Goal: Complete application form: Complete application form

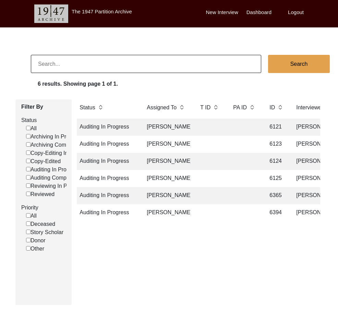
scroll to position [0, 26]
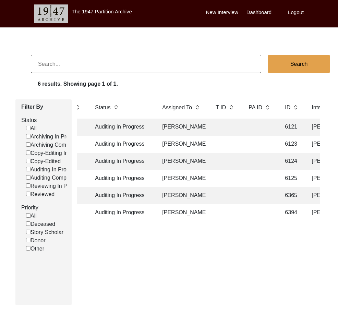
click at [129, 128] on td "Auditing In Progress" at bounding box center [122, 127] width 62 height 17
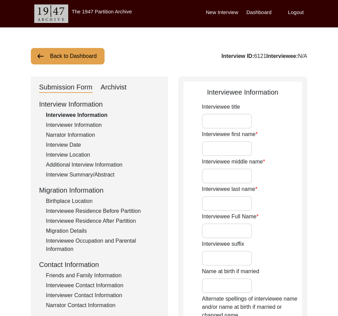
click at [129, 128] on div "Interviewer Information" at bounding box center [103, 125] width 114 height 8
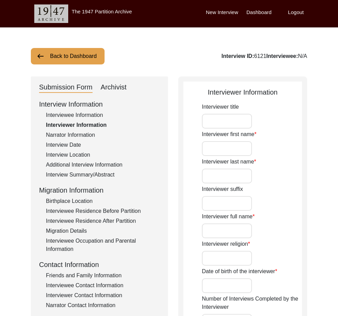
type input "Ms."
type input "[PERSON_NAME]"
type input "Chauhan"
type input "N/A"
type input "[PERSON_NAME]"
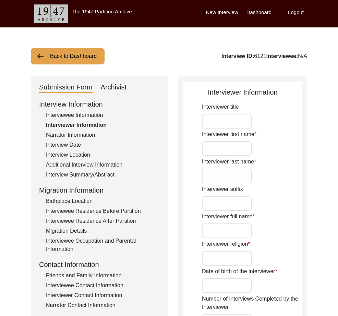
type input "N/A"
type input "[GEOGRAPHIC_DATA], [GEOGRAPHIC_DATA], [GEOGRAPHIC_DATA]"
type input "Research fellow"
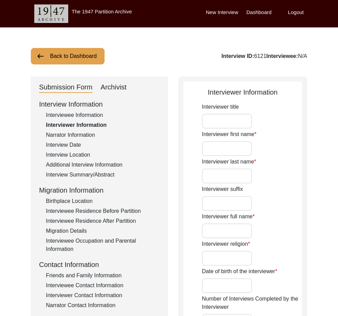
type input "Ms."
type input "[PERSON_NAME]"
type input "Chauhan"
type input "N/A"
type input "[PERSON_NAME]"
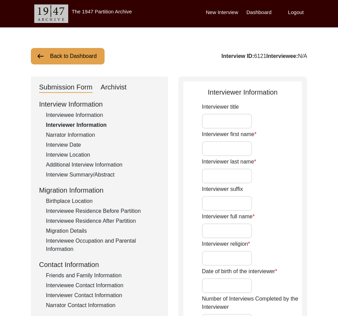
type input "N/A"
type input "Story Scholar"
type textarea "N/A"
type input "N/A"
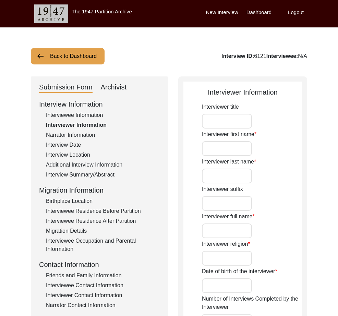
type textarea "N/A"
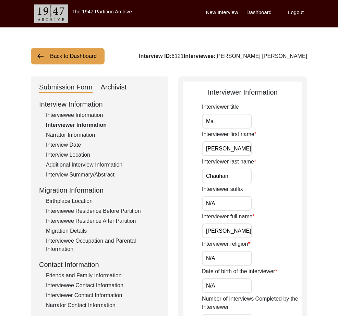
click at [81, 55] on button "Back to Dashboard" at bounding box center [68, 56] width 74 height 16
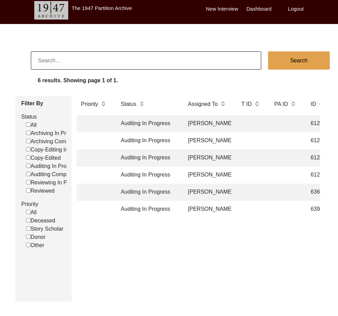
click at [125, 143] on td "Auditing In Progress" at bounding box center [148, 140] width 62 height 17
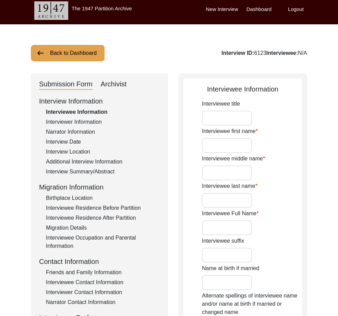
type input "Mr."
type input "[PERSON_NAME]"
type input "1945"
type input "[DEMOGRAPHIC_DATA]"
click at [125, 143] on div "Interview Date" at bounding box center [103, 142] width 114 height 8
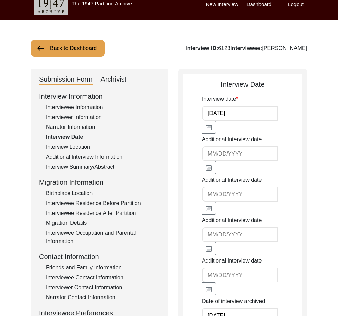
scroll to position [8, 0]
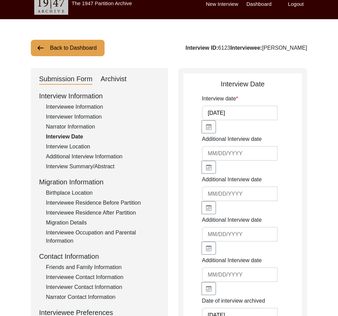
click at [87, 106] on div "Interviewee Information" at bounding box center [103, 107] width 114 height 8
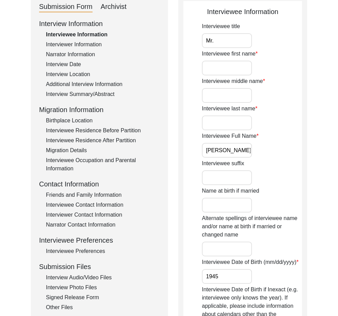
scroll to position [0, 0]
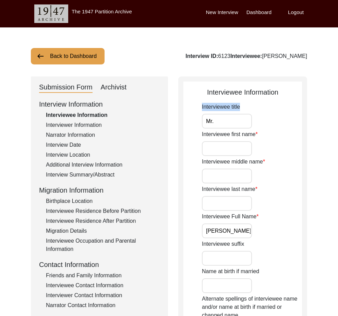
drag, startPoint x: 245, startPoint y: 108, endPoint x: 198, endPoint y: 107, distance: 47.0
copy label "Interviewee title"
click at [224, 122] on input "Mr." at bounding box center [227, 121] width 50 height 15
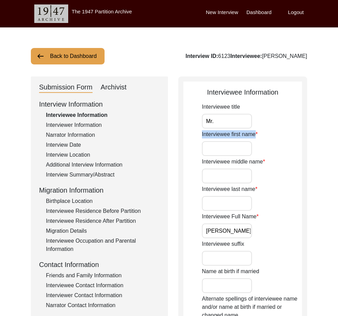
drag, startPoint x: 254, startPoint y: 134, endPoint x: 201, endPoint y: 138, distance: 53.3
click at [233, 152] on input "Interviewee first name" at bounding box center [227, 148] width 50 height 15
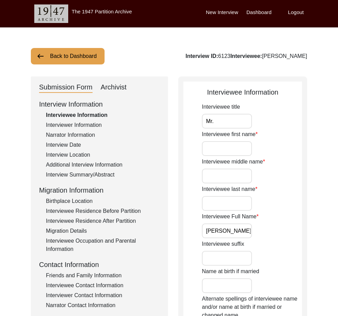
click at [233, 152] on input "Interviewee first name" at bounding box center [227, 148] width 50 height 15
type input "Jyoti"
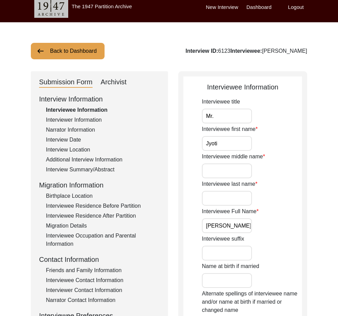
click at [261, 158] on label "Interviewee middle name" at bounding box center [233, 157] width 63 height 8
click at [252, 164] on input "Interviewee middle name" at bounding box center [227, 171] width 50 height 15
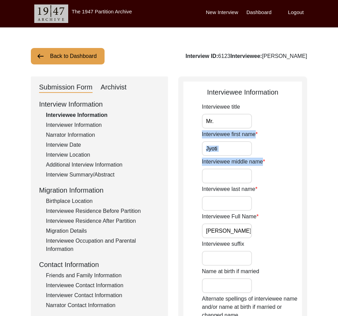
drag, startPoint x: 263, startPoint y: 157, endPoint x: 199, endPoint y: 154, distance: 63.5
copy div "Interviewee first name Interviewee middle name"
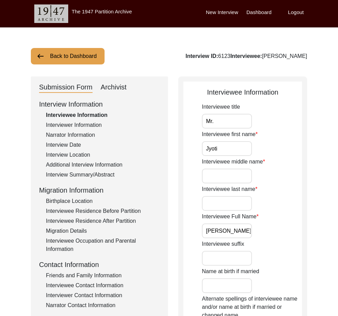
click at [222, 172] on input "Interviewee middle name" at bounding box center [227, 176] width 50 height 15
type input "Ranjan"
click at [218, 203] on input "Interviewee last name" at bounding box center [227, 203] width 50 height 15
drag, startPoint x: 201, startPoint y: 189, endPoint x: 254, endPoint y: 194, distance: 54.1
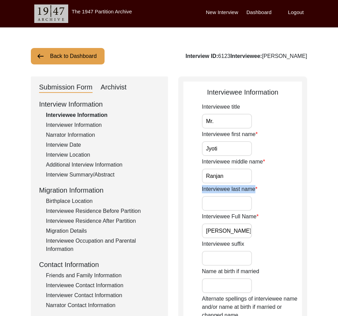
copy label "Interviewee last name"
click at [247, 202] on input "Interviewee last name" at bounding box center [227, 203] width 50 height 15
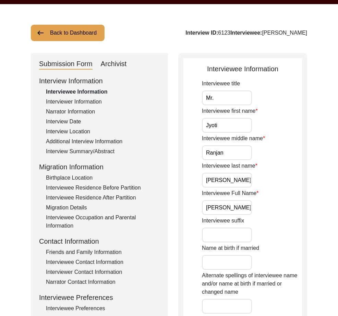
scroll to position [30, 0]
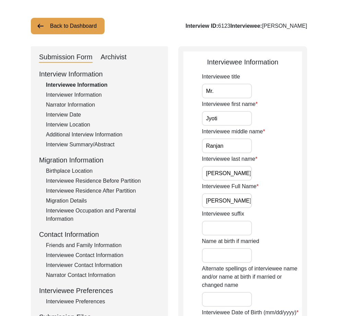
type input "[PERSON_NAME]"
click at [223, 225] on input "Interviewee suffix" at bounding box center [227, 228] width 50 height 15
click at [229, 259] on input "Name at birth if married" at bounding box center [227, 255] width 50 height 15
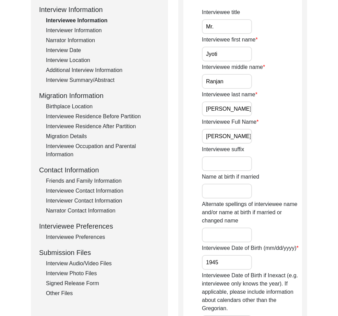
click at [233, 241] on input "Alternate spellings of interviewee name and/or name at birth if married or chan…" at bounding box center [227, 235] width 50 height 15
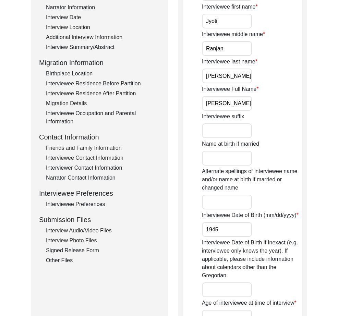
scroll to position [130, 0]
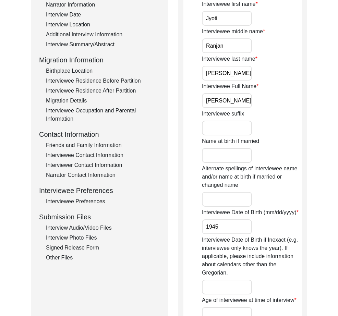
click at [237, 270] on label "Interviewee Date of Birth if Inexact (e.g. interviewee only knows the year). If…" at bounding box center [252, 256] width 100 height 41
click at [237, 280] on input "Interviewee Date of Birth if Inexact (e.g. interviewee only knows the year). If…" at bounding box center [227, 287] width 50 height 15
click at [231, 287] on input "Interviewee Date of Birth if Inexact (e.g. interviewee only knows the year). If…" at bounding box center [227, 287] width 50 height 15
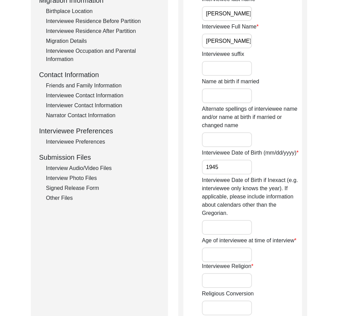
scroll to position [190, 0]
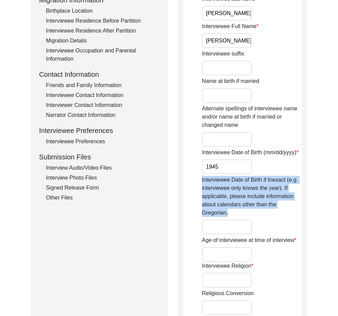
drag, startPoint x: 233, startPoint y: 213, endPoint x: 200, endPoint y: 179, distance: 47.1
click at [200, 179] on app-interviewee-information "Interviewee Information Interviewee title Mr. Interviewee first name [PERSON_NA…" at bounding box center [242, 211] width 119 height 629
copy label "Interviewee Date of Birth if Inexact (e.g. interviewee only knows the year). If…"
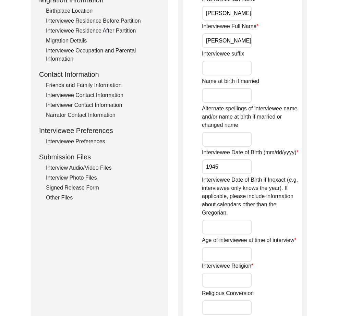
click at [250, 223] on input "Interviewee Date of Birth if Inexact (e.g. interviewee only knows the year). If…" at bounding box center [227, 227] width 50 height 15
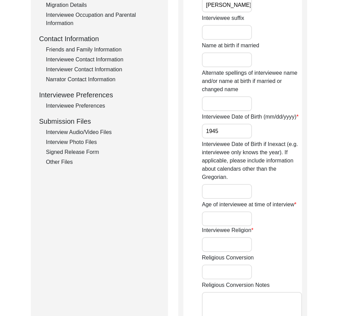
scroll to position [230, 0]
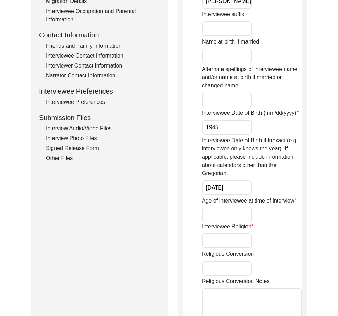
type input "[DATE]"
click at [240, 214] on input "Age of interviewee at time of interview" at bounding box center [227, 215] width 50 height 15
drag, startPoint x: 198, startPoint y: 200, endPoint x: 278, endPoint y: 207, distance: 80.6
click at [278, 207] on app-interviewee-information "Interviewee Information Interviewee title Mr. Interviewee first name [PERSON_NA…" at bounding box center [242, 171] width 119 height 629
copy label "Age of interviewee at time of interview"
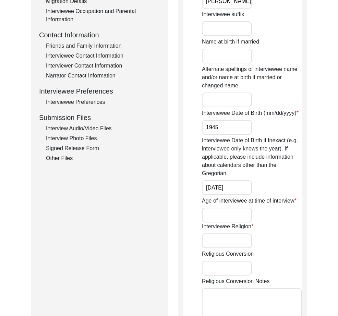
click at [280, 220] on div "Age of interviewee at time of interview" at bounding box center [252, 210] width 100 height 26
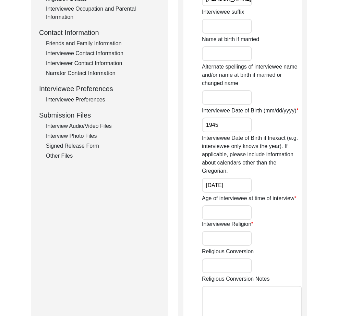
click at [228, 215] on input "Age of interviewee at time of interview" at bounding box center [227, 212] width 50 height 15
type input "73"
click at [236, 232] on input "Interviewee Religion" at bounding box center [227, 238] width 50 height 15
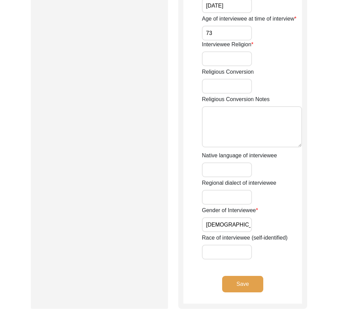
scroll to position [414, 0]
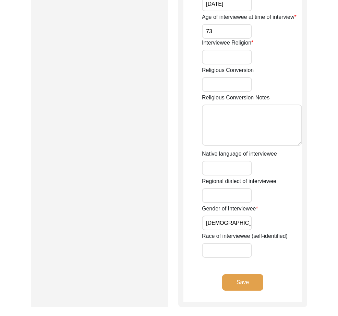
click at [230, 220] on input "[DEMOGRAPHIC_DATA]" at bounding box center [227, 223] width 50 height 15
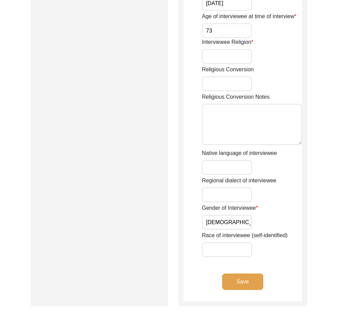
click at [222, 66] on label "Religious Conversion" at bounding box center [228, 70] width 52 height 8
click at [222, 76] on input "Religious Conversion" at bounding box center [227, 83] width 50 height 15
click at [222, 55] on input "Interviewee Religion" at bounding box center [227, 56] width 50 height 15
type input "N"
type input "N/A"
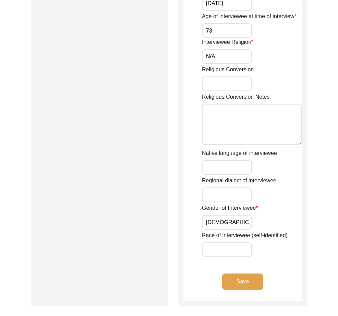
click at [240, 287] on button "Save" at bounding box center [242, 282] width 41 height 16
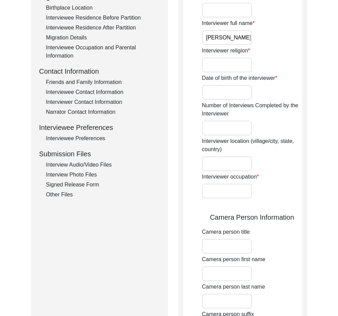
scroll to position [0, 0]
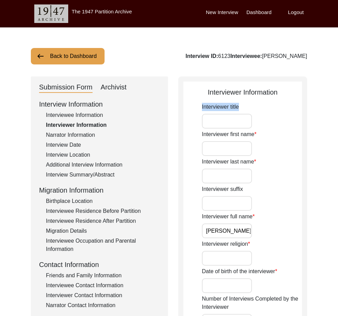
drag, startPoint x: 201, startPoint y: 104, endPoint x: 274, endPoint y: 113, distance: 74.0
copy label "Interviewer title"
drag, startPoint x: 254, startPoint y: 136, endPoint x: 198, endPoint y: 130, distance: 56.6
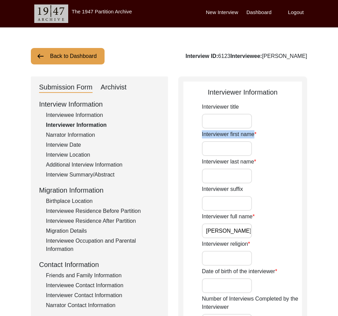
copy label "Interviewer first name"
drag, startPoint x: 253, startPoint y: 163, endPoint x: 197, endPoint y: 163, distance: 55.9
copy label "Interviewer last name"
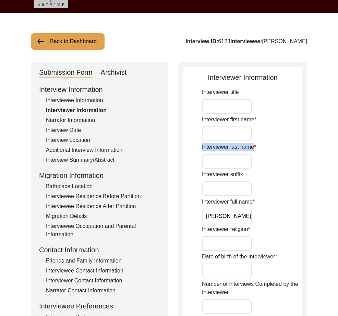
scroll to position [16, 0]
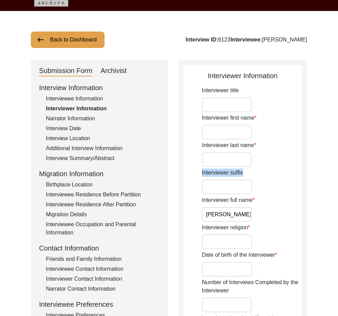
drag, startPoint x: 251, startPoint y: 175, endPoint x: 192, endPoint y: 171, distance: 58.8
copy label "Interviewer suffix"
drag, startPoint x: 251, startPoint y: 200, endPoint x: 246, endPoint y: 247, distance: 47.2
click at [251, 200] on label "Interviewer full name" at bounding box center [228, 200] width 53 height 8
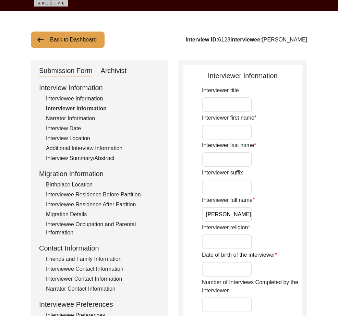
click at [251, 207] on input "[PERSON_NAME]" at bounding box center [227, 214] width 50 height 15
click at [247, 236] on input "Interviewer religion" at bounding box center [227, 242] width 50 height 15
drag, startPoint x: 248, startPoint y: 229, endPoint x: 198, endPoint y: 226, distance: 50.2
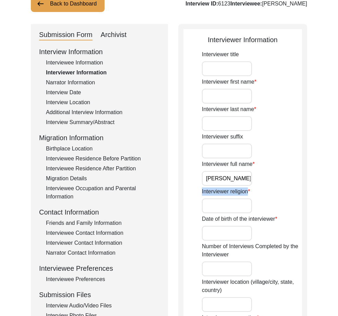
scroll to position [63, 0]
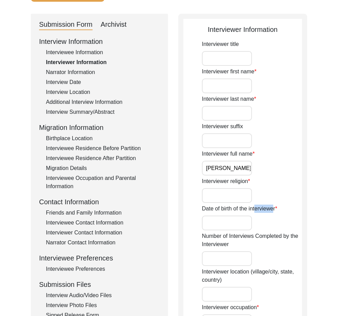
drag, startPoint x: 274, startPoint y: 209, endPoint x: 254, endPoint y: 209, distance: 19.6
click at [254, 209] on label "Date of birth of the interviewer" at bounding box center [239, 209] width 75 height 8
click at [252, 216] on input "Date of birth of the interviewer" at bounding box center [227, 223] width 50 height 15
drag, startPoint x: 276, startPoint y: 209, endPoint x: 198, endPoint y: 208, distance: 77.9
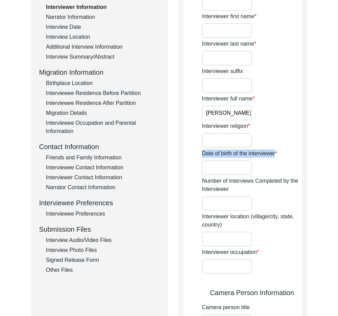
scroll to position [117, 0]
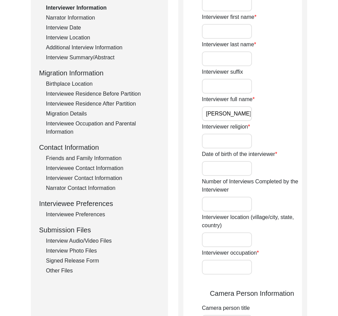
drag, startPoint x: 249, startPoint y: 226, endPoint x: 251, endPoint y: 230, distance: 4.5
click at [249, 227] on label "Interviewer location (village/city, state, country)" at bounding box center [252, 221] width 100 height 16
click at [249, 233] on input "Interviewer location (village/city, state, country)" at bounding box center [227, 240] width 50 height 15
click at [251, 229] on label "Interviewer location (village/city, state, country)" at bounding box center [252, 221] width 100 height 16
click at [251, 233] on input "Interviewer location (village/city, state, country)" at bounding box center [227, 240] width 50 height 15
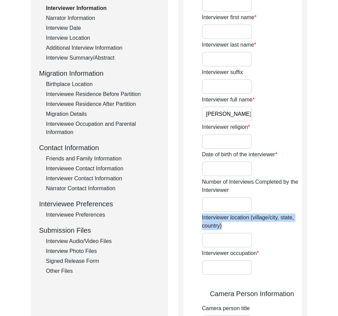
drag, startPoint x: 202, startPoint y: 217, endPoint x: 249, endPoint y: 224, distance: 47.3
click at [249, 224] on label "Interviewer location (village/city, state, country)" at bounding box center [252, 222] width 100 height 16
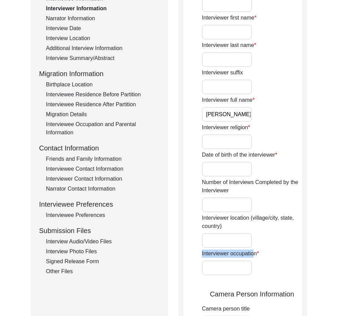
drag, startPoint x: 255, startPoint y: 255, endPoint x: 202, endPoint y: 250, distance: 53.4
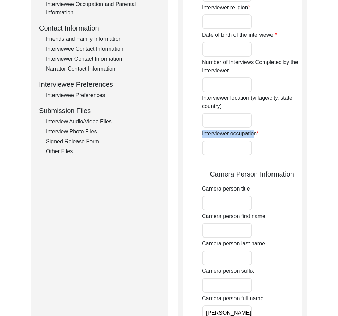
scroll to position [240, 0]
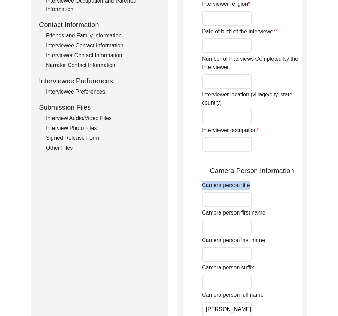
drag, startPoint x: 268, startPoint y: 186, endPoint x: 198, endPoint y: 189, distance: 70.0
click at [198, 189] on app-interviewer-information "Interviewer Information Interviewer title Interviewer first name Interviewer la…" at bounding box center [242, 219] width 119 height 745
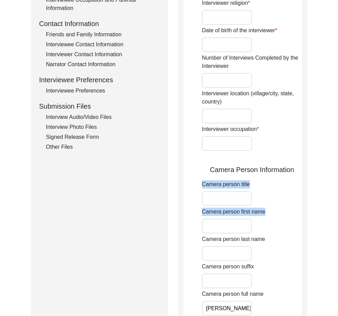
drag, startPoint x: 278, startPoint y: 214, endPoint x: 174, endPoint y: 205, distance: 105.0
click at [174, 205] on div "Submission Form Archivist Interview Information Interviewee Information Intervi…" at bounding box center [169, 215] width 276 height 760
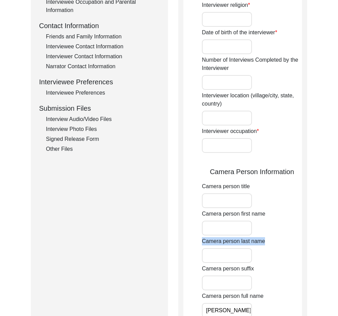
drag, startPoint x: 281, startPoint y: 244, endPoint x: 201, endPoint y: 239, distance: 79.7
click at [201, 239] on app-interviewer-information "Interviewer Information Interviewer title Interviewer first name Interviewer la…" at bounding box center [242, 220] width 119 height 745
drag, startPoint x: 265, startPoint y: 269, endPoint x: 198, endPoint y: 259, distance: 67.2
click at [198, 259] on app-interviewer-information "Interviewer Information Interviewer title Interviewer first name Interviewer la…" at bounding box center [242, 220] width 119 height 745
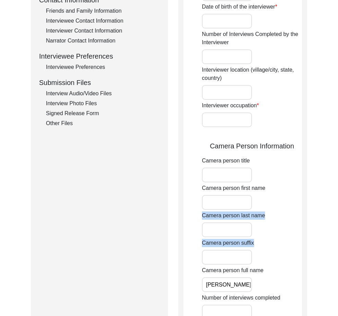
scroll to position [0, 0]
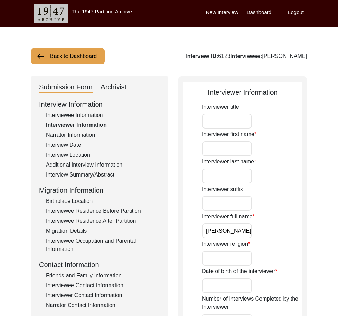
click at [223, 120] on input "Interviewer title" at bounding box center [227, 121] width 50 height 15
type input "Mr."
click at [231, 144] on input "Interviewer first name" at bounding box center [227, 148] width 50 height 15
paste input "[PERSON_NAME]"
type input "[PERSON_NAME]"
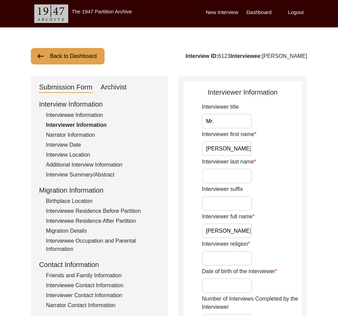
click at [244, 168] on div "Interviewer last name" at bounding box center [252, 171] width 100 height 26
click at [244, 173] on input "Interviewer last name" at bounding box center [227, 176] width 50 height 15
paste input "[PERSON_NAME]"
type input "[PERSON_NAME]"
click at [248, 200] on input "Interviewer suffix" at bounding box center [227, 203] width 50 height 15
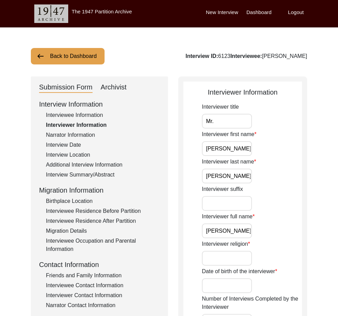
click at [249, 199] on input "Interviewer suffix" at bounding box center [227, 203] width 50 height 15
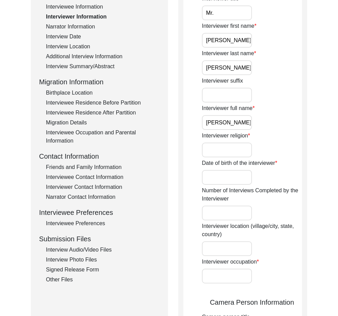
scroll to position [110, 0]
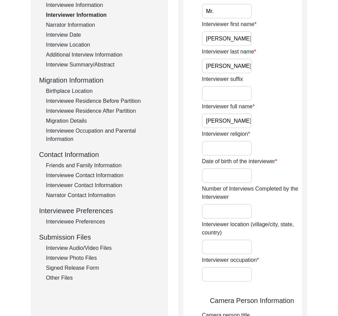
click at [245, 145] on input "Interviewer religion" at bounding box center [227, 148] width 50 height 15
paste input "N/A"
type input "N/A"
click at [229, 180] on input "Date of birth of the interviewer" at bounding box center [227, 175] width 50 height 15
type input "N/A"
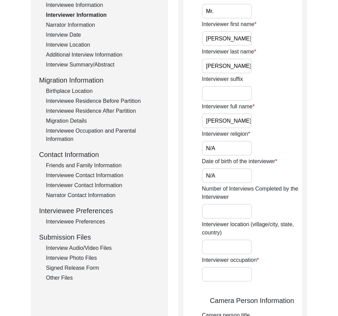
click at [227, 257] on label "Interviewer occupation" at bounding box center [230, 260] width 57 height 8
click at [227, 267] on input "Interviewer occupation" at bounding box center [227, 274] width 50 height 15
click at [225, 250] on input "Interviewer location (village/city, state, country)" at bounding box center [227, 247] width 50 height 15
paste input "[GEOGRAPHIC_DATA], [GEOGRAPHIC_DATA], [GEOGRAPHIC_DATA]"
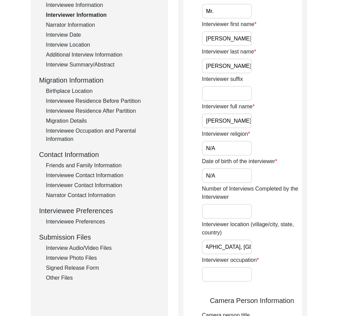
type input "[GEOGRAPHIC_DATA], [GEOGRAPHIC_DATA], [GEOGRAPHIC_DATA]"
click at [236, 273] on input "Interviewer occupation" at bounding box center [227, 274] width 50 height 15
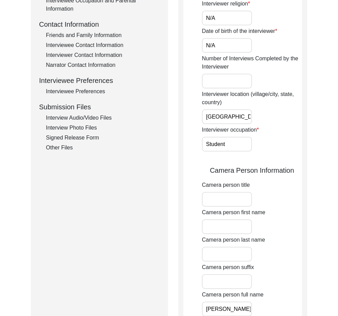
scroll to position [243, 0]
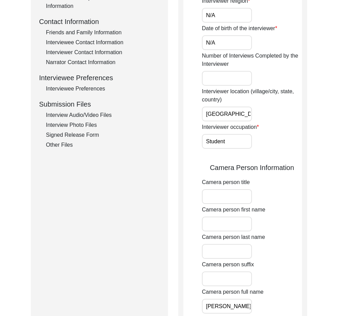
type input "Student"
click at [235, 193] on input "Camera person title" at bounding box center [227, 196] width 50 height 15
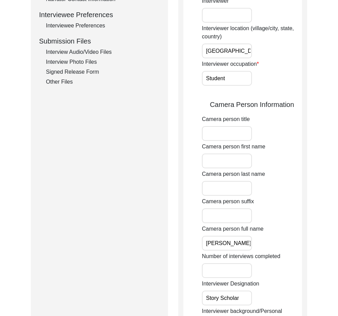
scroll to position [307, 0]
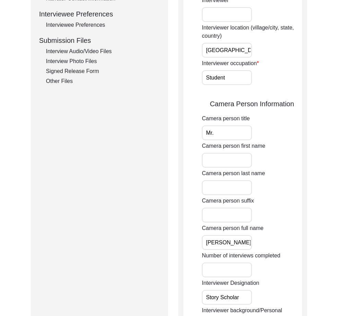
type input "Mr."
click at [238, 157] on input "Camera person first name" at bounding box center [227, 160] width 50 height 15
paste input "[PERSON_NAME]"
type input "[PERSON_NAME]"
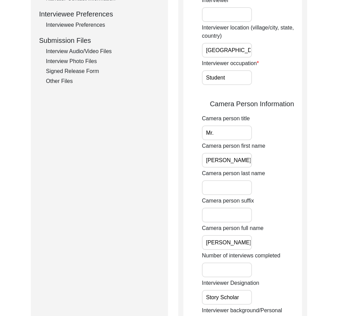
click at [226, 192] on input "Camera person last name" at bounding box center [227, 187] width 50 height 15
paste input "[PERSON_NAME]"
type input "[PERSON_NAME]"
drag, startPoint x: 246, startPoint y: 244, endPoint x: 249, endPoint y: 244, distance: 3.8
click at [249, 244] on input "[PERSON_NAME]" at bounding box center [227, 242] width 50 height 15
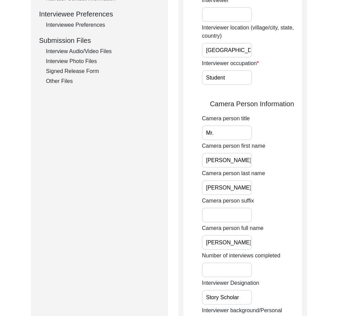
click at [214, 244] on input "[PERSON_NAME]" at bounding box center [227, 242] width 50 height 15
click at [215, 162] on input "[PERSON_NAME]" at bounding box center [227, 160] width 50 height 15
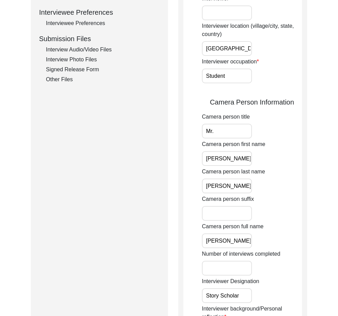
click at [215, 162] on input "[PERSON_NAME]" at bounding box center [227, 158] width 50 height 15
paste input "[PERSON_NAME]"
type input "[PERSON_NAME]"
click at [234, 217] on input "Camera person suffix" at bounding box center [227, 213] width 50 height 15
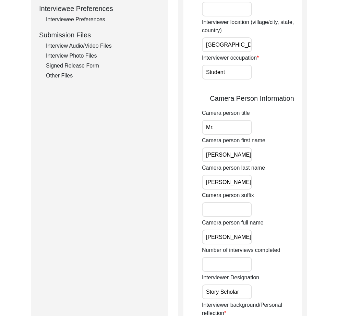
click at [235, 268] on input "Number of interviews completed" at bounding box center [227, 264] width 50 height 15
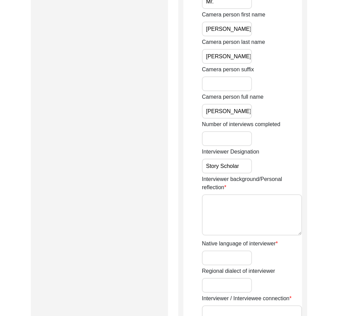
scroll to position [445, 0]
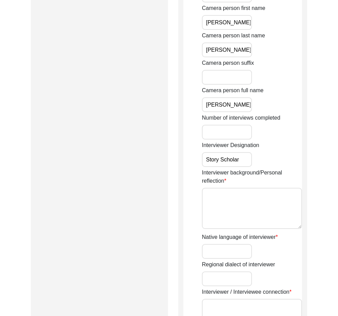
click at [236, 211] on textarea "Interviewer background/Personal reflection" at bounding box center [252, 208] width 100 height 41
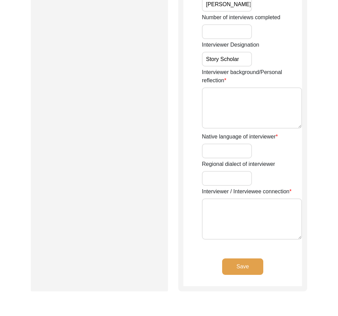
scroll to position [548, 0]
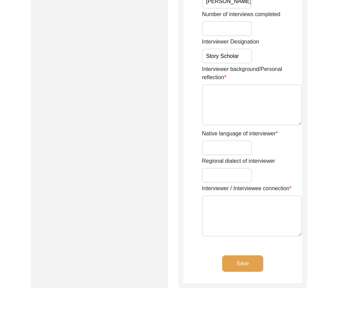
click at [267, 94] on textarea "Interviewer background/Personal reflection" at bounding box center [252, 104] width 100 height 41
click at [247, 148] on input "Native language of interviewer" at bounding box center [227, 148] width 50 height 15
click at [238, 151] on input "Native language of interviewer" at bounding box center [227, 148] width 50 height 15
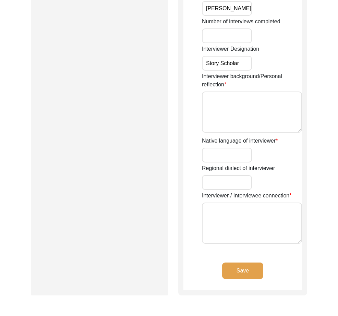
scroll to position [540, 0]
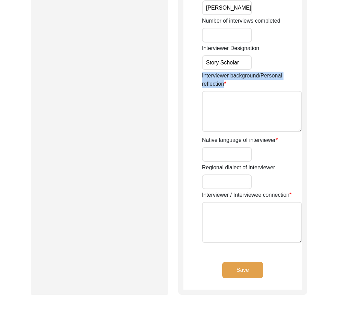
drag, startPoint x: 233, startPoint y: 84, endPoint x: 200, endPoint y: 73, distance: 34.7
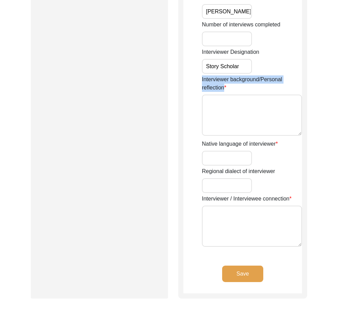
scroll to position [538, 0]
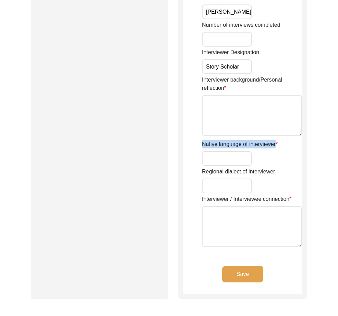
drag, startPoint x: 191, startPoint y: 146, endPoint x: 275, endPoint y: 146, distance: 84.4
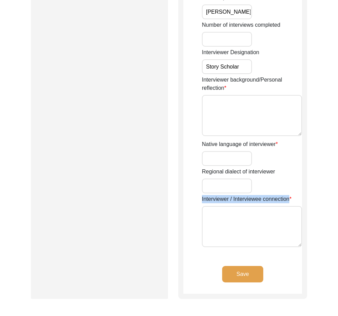
drag, startPoint x: 290, startPoint y: 197, endPoint x: 188, endPoint y: 202, distance: 101.7
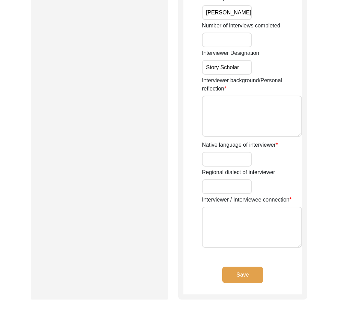
click at [256, 125] on textarea "Interviewer background/Personal reflection" at bounding box center [252, 116] width 100 height 41
paste textarea "I am [PERSON_NAME], a student of International Relations in [GEOGRAPHIC_DATA]. …"
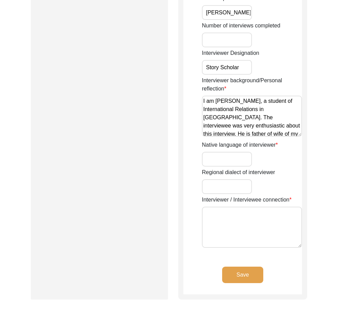
scroll to position [42, 0]
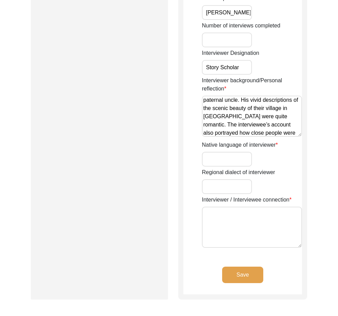
type textarea "I am [PERSON_NAME], a student of International Relations in [GEOGRAPHIC_DATA]. …"
click at [232, 158] on input "Native language of interviewer" at bounding box center [227, 159] width 50 height 15
paste input "Bengali"
type input "Bengali"
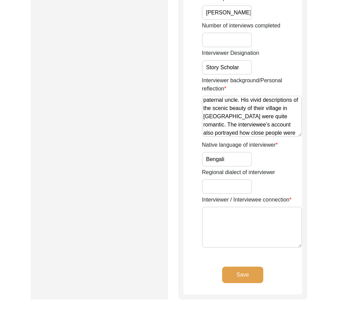
click at [241, 211] on textarea "Interviewer / Interviewee connection" at bounding box center [252, 227] width 100 height 41
paste textarea "The interviewee is the father of the interviewer’s paternal uncle’s wife."
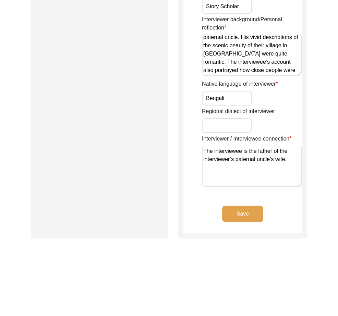
scroll to position [618, 0]
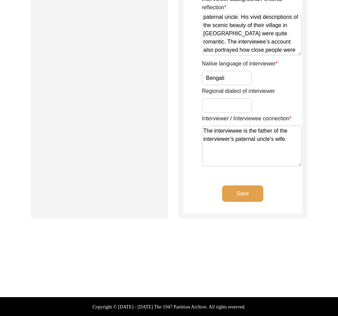
type textarea "The interviewee is the father of the interviewer’s paternal uncle’s wife."
click at [253, 193] on button "Save" at bounding box center [242, 194] width 41 height 16
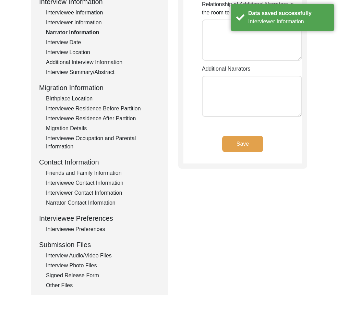
scroll to position [0, 0]
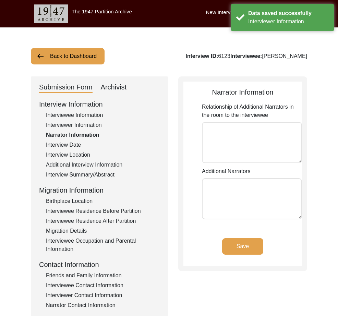
click at [76, 128] on div "Interviewer Information" at bounding box center [103, 125] width 114 height 8
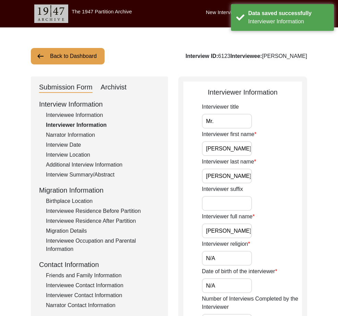
click at [87, 115] on div "Interviewee Information" at bounding box center [103, 115] width 114 height 8
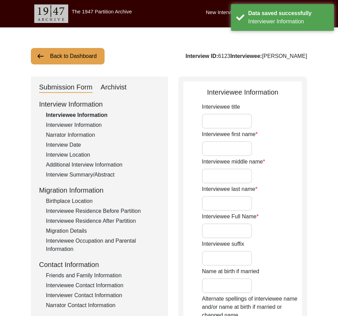
type input "Mr."
type input "Jyoti"
type input "Ranjan"
type input "[PERSON_NAME]"
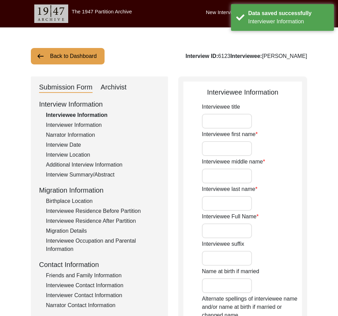
type input "1945"
type input "[DATE]"
type input "73"
type input "N/A"
type input "[DEMOGRAPHIC_DATA]"
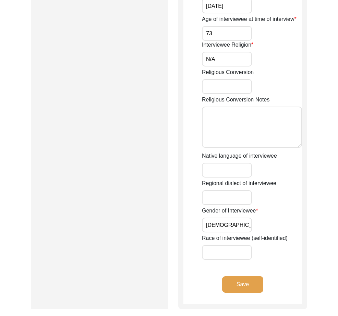
scroll to position [413, 0]
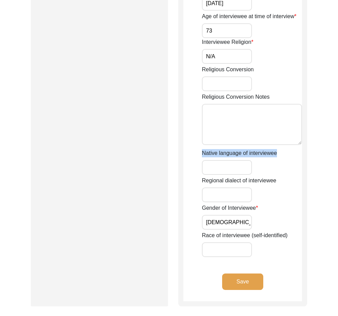
drag, startPoint x: 283, startPoint y: 158, endPoint x: 201, endPoint y: 151, distance: 82.9
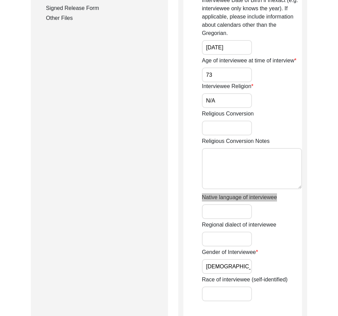
scroll to position [378, 0]
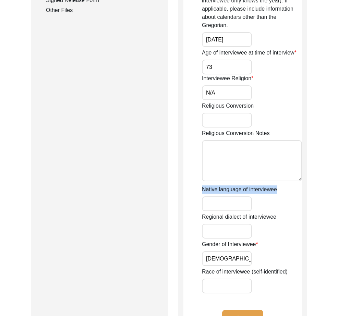
click at [222, 206] on input "Native language of interviewee" at bounding box center [227, 204] width 50 height 15
type input "Bengali"
click at [232, 312] on button "Save" at bounding box center [242, 318] width 41 height 16
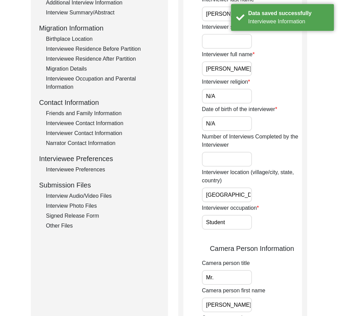
scroll to position [156, 0]
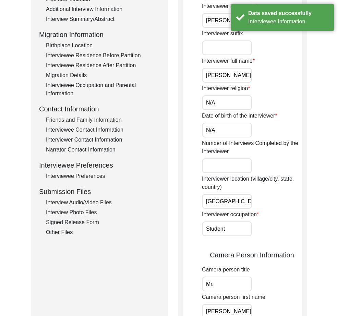
click at [86, 44] on div "Birthplace Location" at bounding box center [103, 46] width 114 height 8
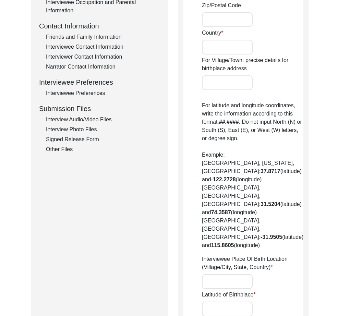
scroll to position [0, 0]
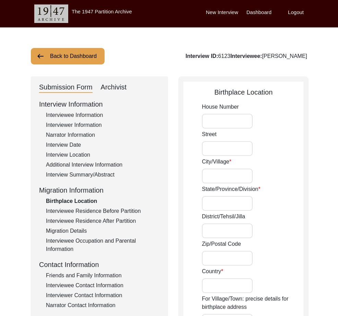
click at [56, 144] on div "Interview Date" at bounding box center [103, 145] width 114 height 8
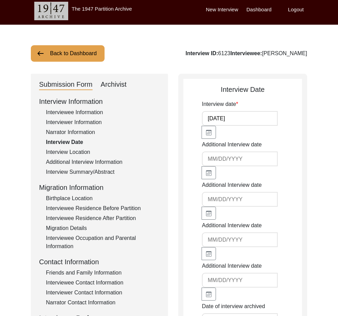
scroll to position [4, 0]
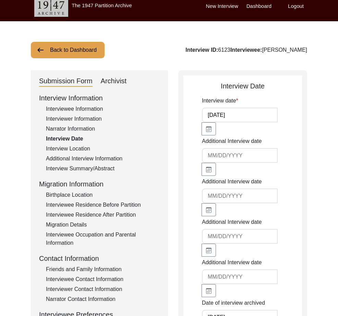
click at [210, 119] on input "[DATE]" at bounding box center [240, 115] width 76 height 15
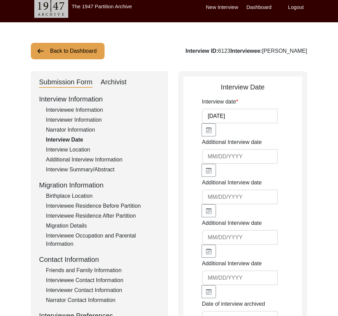
click at [208, 118] on input "[DATE]" at bounding box center [240, 116] width 76 height 15
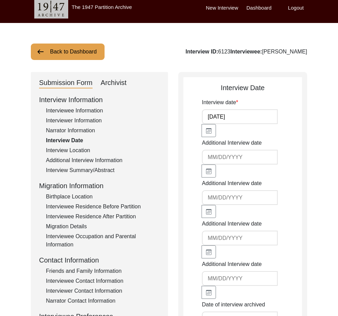
drag, startPoint x: 241, startPoint y: 117, endPoint x: 145, endPoint y: 105, distance: 97.2
click at [143, 106] on div "Submission Form Archivist Interview Information Interviewee Information Intervi…" at bounding box center [169, 250] width 276 height 357
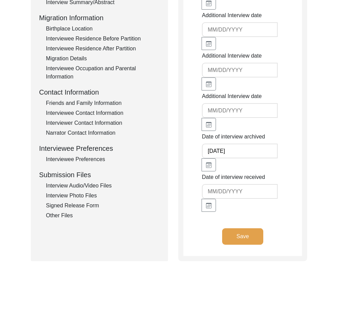
scroll to position [216, 0]
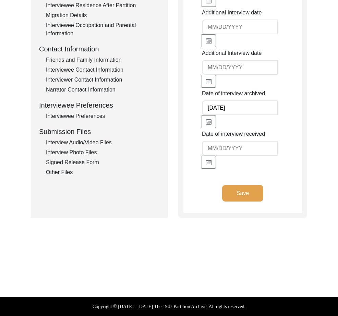
type input "[DATE]"
click at [253, 196] on button "Save" at bounding box center [242, 193] width 41 height 16
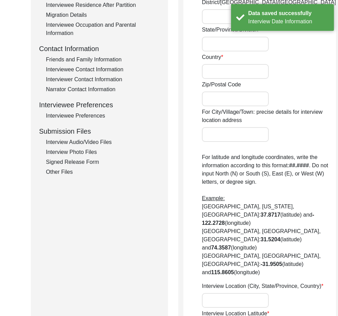
type input "[GEOGRAPHIC_DATA], [GEOGRAPHIC_DATA], [GEOGRAPHIC_DATA]"
type input "22.5726"
type input "88.3639"
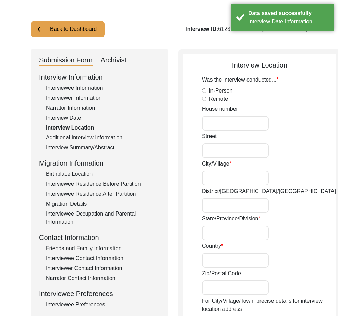
scroll to position [0, 0]
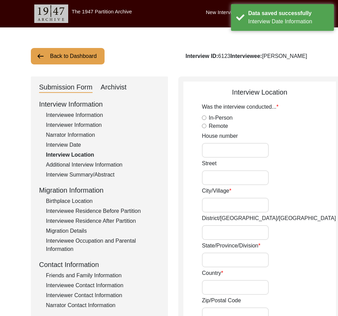
click at [72, 147] on div "Interview Date" at bounding box center [103, 145] width 114 height 8
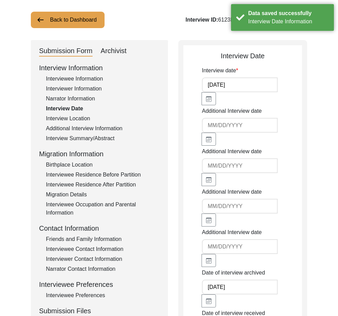
click at [213, 92] on input "[DATE]" at bounding box center [240, 85] width 76 height 15
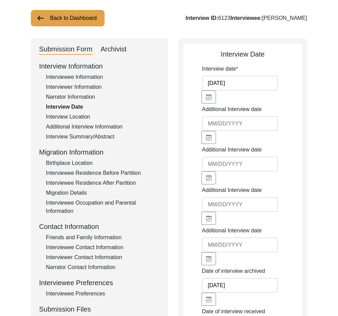
drag, startPoint x: 214, startPoint y: 80, endPoint x: 287, endPoint y: 93, distance: 74.3
click at [287, 93] on div "Interview date [DATE]" at bounding box center [252, 84] width 100 height 39
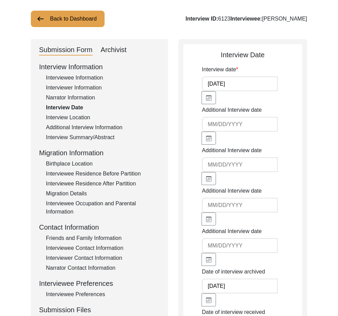
scroll to position [38, 0]
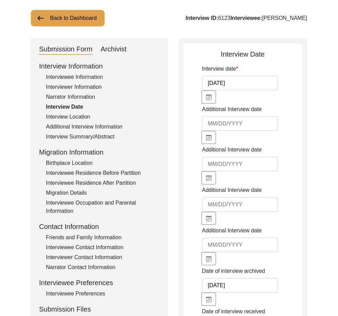
click at [274, 91] on div "Interview date [DATE]" at bounding box center [252, 84] width 100 height 39
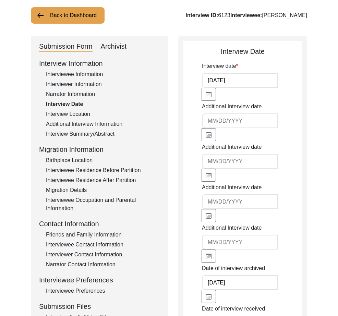
click at [64, 116] on div "Interview Location" at bounding box center [103, 114] width 114 height 8
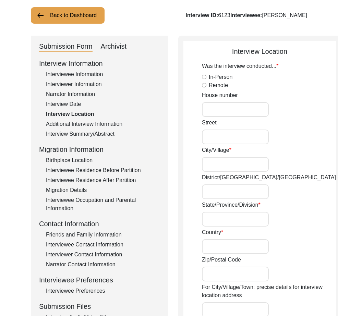
scroll to position [42, 0]
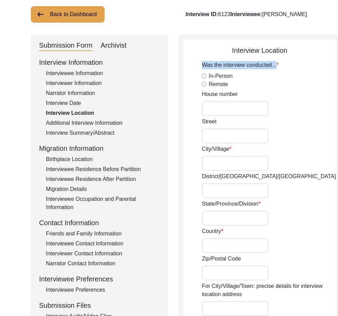
drag, startPoint x: 201, startPoint y: 67, endPoint x: 276, endPoint y: 68, distance: 74.8
click at [276, 68] on app-interview-location "Interview Location Was the interview conducted... In-Person Remote House [GEOGR…" at bounding box center [259, 313] width 153 height 536
drag, startPoint x: 248, startPoint y: 100, endPoint x: 194, endPoint y: 98, distance: 53.5
click at [194, 98] on app-interview-location "Interview Location Was the interview conducted... In-Person Remote House [GEOGR…" at bounding box center [259, 313] width 153 height 536
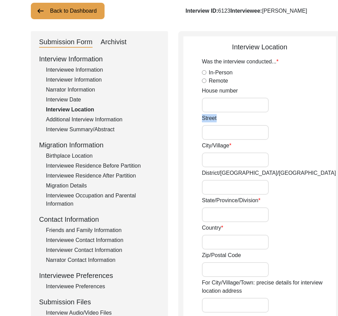
drag, startPoint x: 219, startPoint y: 123, endPoint x: 194, endPoint y: 122, distance: 24.7
click at [194, 122] on app-interview-location "Interview Location Was the interview conducted... In-Person Remote House [GEOGR…" at bounding box center [259, 310] width 153 height 536
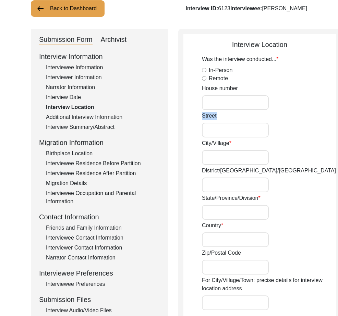
scroll to position [48, 0]
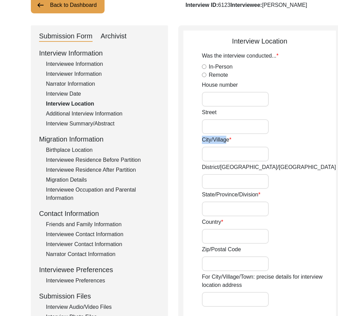
drag, startPoint x: 227, startPoint y: 143, endPoint x: 193, endPoint y: 142, distance: 34.3
click at [193, 142] on app-interview-location "Interview Location Was the interview conducted... In-Person Remote House [GEOGR…" at bounding box center [259, 304] width 153 height 536
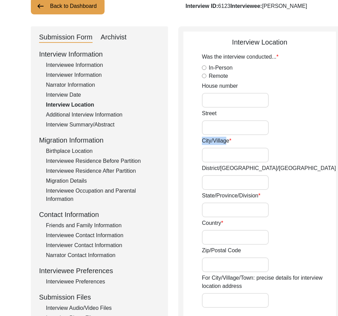
scroll to position [49, 0]
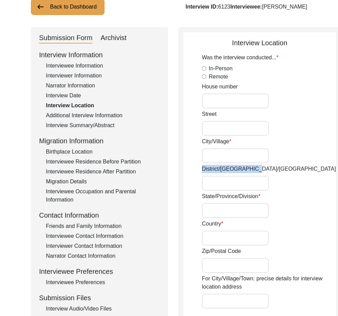
drag, startPoint x: 253, startPoint y: 173, endPoint x: 188, endPoint y: 169, distance: 65.6
click at [188, 169] on app-interview-location "Interview Location Was the interview conducted... In-Person Remote House [GEOGR…" at bounding box center [259, 306] width 153 height 536
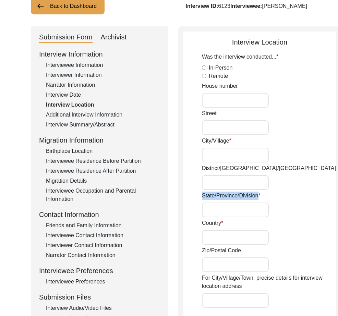
drag, startPoint x: 200, startPoint y: 196, endPoint x: 257, endPoint y: 196, distance: 56.9
click at [257, 196] on app-interview-location "Interview Location Was the interview conducted... In-Person Remote House [GEOGR…" at bounding box center [259, 305] width 153 height 536
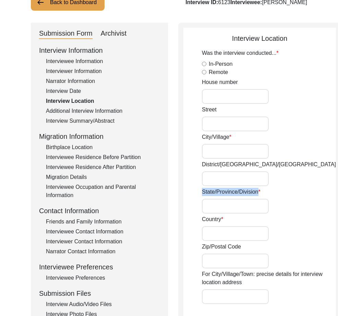
scroll to position [56, 0]
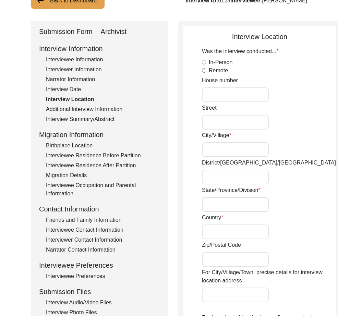
click at [216, 221] on label "Country" at bounding box center [212, 218] width 21 height 8
click at [216, 225] on input "Country" at bounding box center [235, 232] width 67 height 15
click at [217, 221] on label "Country" at bounding box center [212, 218] width 21 height 8
click at [217, 225] on input "Country" at bounding box center [235, 232] width 67 height 15
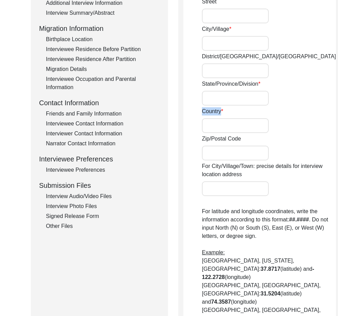
scroll to position [168, 0]
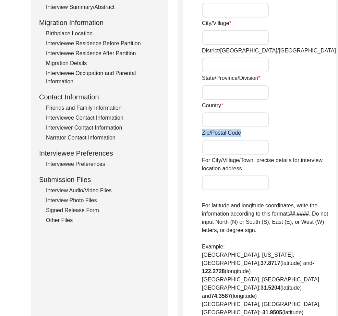
drag, startPoint x: 242, startPoint y: 132, endPoint x: 190, endPoint y: 136, distance: 52.6
click at [190, 136] on app-interview-location "Interview Location Was the interview conducted... In-Person Remote House [GEOGR…" at bounding box center [259, 187] width 153 height 536
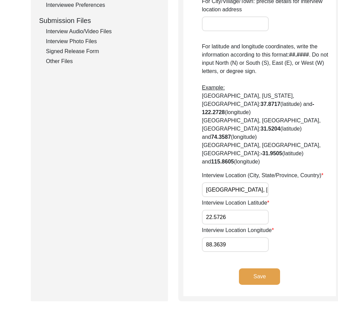
scroll to position [328, 0]
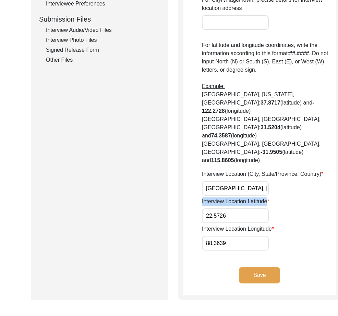
drag, startPoint x: 268, startPoint y: 205, endPoint x: 199, endPoint y: 198, distance: 69.3
click at [199, 198] on app-interview-location "Interview Location Was the interview conducted... In-Person Remote House [GEOGR…" at bounding box center [259, 27] width 153 height 536
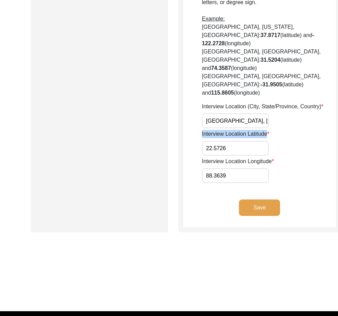
scroll to position [410, 0]
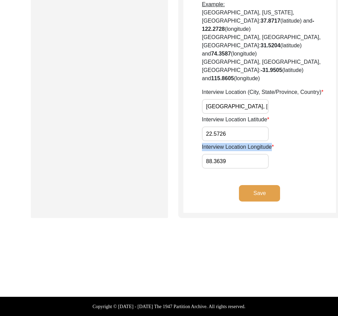
drag, startPoint x: 271, startPoint y: 148, endPoint x: 198, endPoint y: 148, distance: 72.7
click at [231, 164] on input "88.3639" at bounding box center [235, 161] width 67 height 15
drag, startPoint x: 231, startPoint y: 164, endPoint x: 203, endPoint y: 161, distance: 27.9
click at [203, 161] on input "88.3639" at bounding box center [235, 161] width 67 height 15
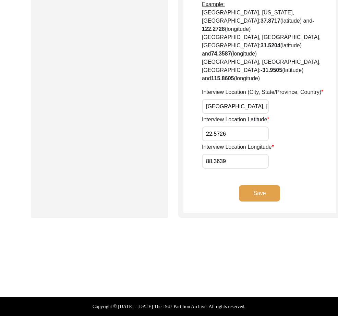
drag, startPoint x: 228, startPoint y: 134, endPoint x: 166, endPoint y: 131, distance: 62.5
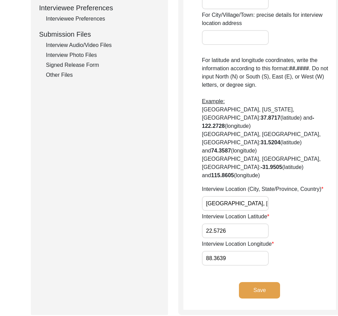
scroll to position [0, 23]
drag, startPoint x: 229, startPoint y: 202, endPoint x: 269, endPoint y: 207, distance: 40.4
click at [269, 207] on div "Interview Location (City, State/Province, Country) [GEOGRAPHIC_DATA], [GEOGRAPH…" at bounding box center [269, 198] width 134 height 26
click at [267, 205] on div "Interview Location (City, State/Province, Country) [GEOGRAPHIC_DATA], [GEOGRAPH…" at bounding box center [269, 198] width 134 height 26
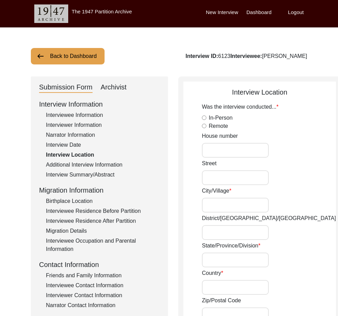
click at [217, 119] on label "In-Person" at bounding box center [221, 118] width 24 height 8
click at [206, 119] on input "In-Person" at bounding box center [204, 118] width 4 height 4
radio input "true"
click at [237, 153] on input "House number" at bounding box center [235, 150] width 67 height 15
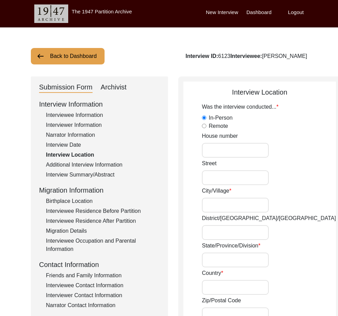
paste input "85/38"
type input "85/38"
click at [239, 176] on input "Street" at bounding box center [235, 177] width 67 height 15
paste input "[GEOGRAPHIC_DATA]"
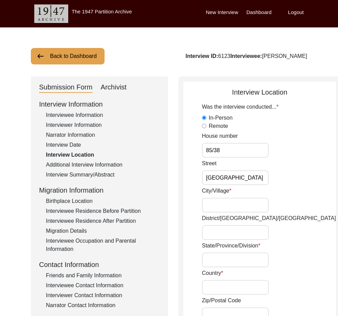
type input "[GEOGRAPHIC_DATA]"
click at [235, 199] on input "City/Village" at bounding box center [235, 205] width 67 height 15
click at [236, 199] on input "City/Village" at bounding box center [235, 205] width 67 height 15
paste input "[GEOGRAPHIC_DATA]"
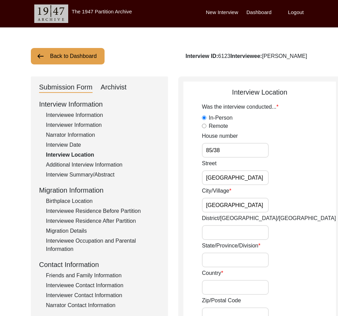
type input "[GEOGRAPHIC_DATA]"
click at [208, 228] on input "District/[GEOGRAPHIC_DATA]/[GEOGRAPHIC_DATA]" at bounding box center [235, 232] width 67 height 15
paste input "[GEOGRAPHIC_DATA]"
type input "[GEOGRAPHIC_DATA]"
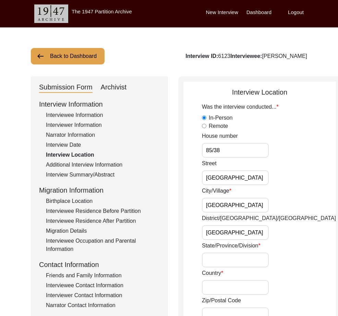
click at [236, 258] on input "State/Province/Division" at bounding box center [235, 260] width 67 height 15
paste input "[GEOGRAPHIC_DATA]"
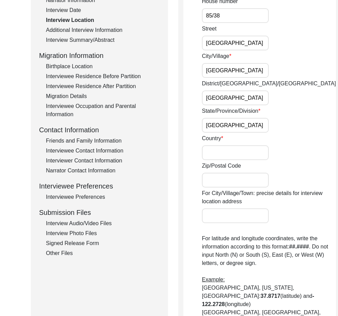
scroll to position [139, 0]
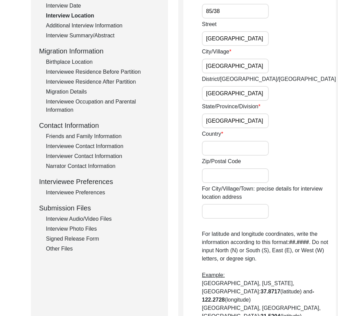
type input "[GEOGRAPHIC_DATA]"
click at [232, 178] on input "Zip/Postal Code" at bounding box center [235, 175] width 67 height 15
paste input "700001"
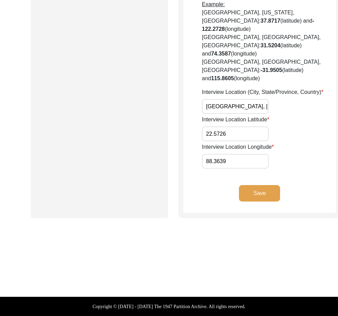
type input "700001"
click at [242, 187] on button "Save" at bounding box center [259, 193] width 41 height 16
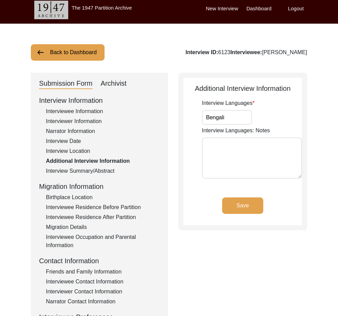
scroll to position [0, 0]
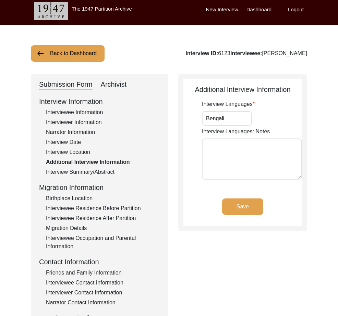
click at [242, 124] on input "Bengali" at bounding box center [227, 118] width 50 height 15
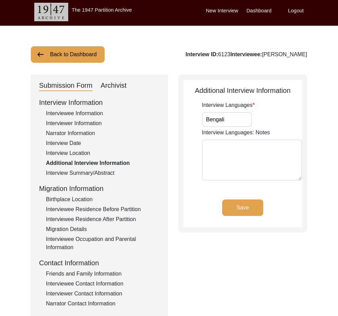
scroll to position [5, 0]
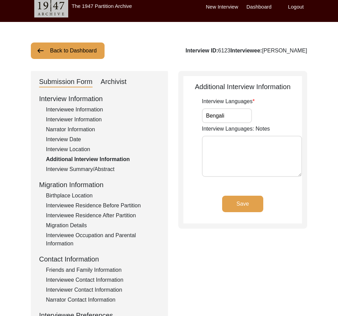
click at [250, 152] on textarea "Interview Languages: Notes" at bounding box center [252, 156] width 100 height 41
click at [104, 170] on div "Interview Summary/Abstract" at bounding box center [103, 169] width 114 height 8
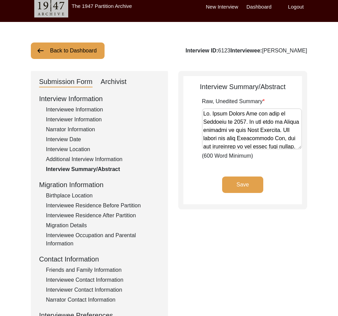
click at [65, 193] on div "Birthplace Location" at bounding box center [103, 196] width 114 height 8
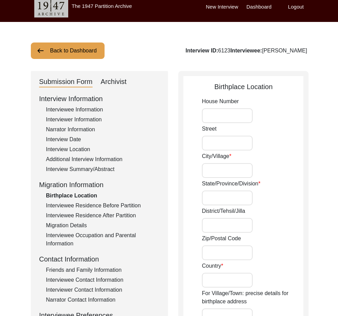
drag, startPoint x: 215, startPoint y: 118, endPoint x: 210, endPoint y: 118, distance: 5.2
click at [216, 118] on input "House Number" at bounding box center [227, 115] width 51 height 15
drag, startPoint x: 238, startPoint y: 103, endPoint x: 184, endPoint y: 105, distance: 54.6
drag, startPoint x: 214, startPoint y: 129, endPoint x: 202, endPoint y: 131, distance: 12.2
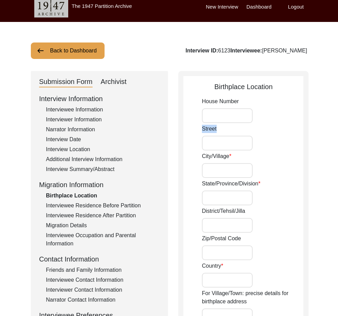
click at [202, 131] on div "Street" at bounding box center [253, 138] width 102 height 26
drag, startPoint x: 201, startPoint y: 156, endPoint x: 232, endPoint y: 157, distance: 30.2
click at [292, 224] on div "District/Tehsil/Jilla" at bounding box center [253, 220] width 102 height 26
click at [220, 175] on input "City/Village" at bounding box center [227, 170] width 51 height 15
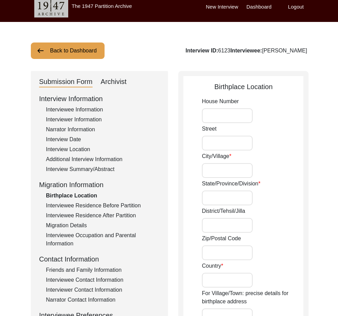
paste input "Bagherhat"
type input "Bagherhat"
click at [222, 197] on input "State/Province/Division" at bounding box center [227, 198] width 51 height 15
paste input "Khulna Divison"
type input "Khulna Divison"
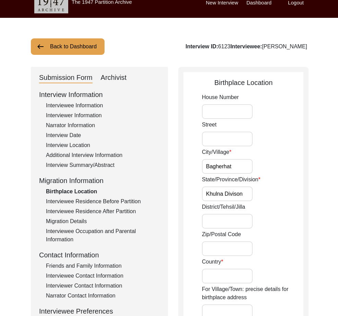
drag, startPoint x: 225, startPoint y: 228, endPoint x: 231, endPoint y: 178, distance: 50.8
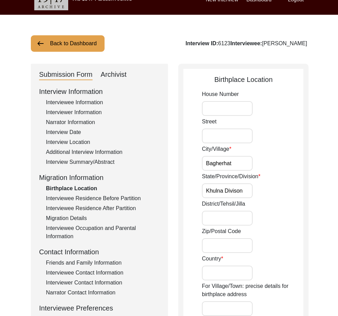
paste input "Khulna"
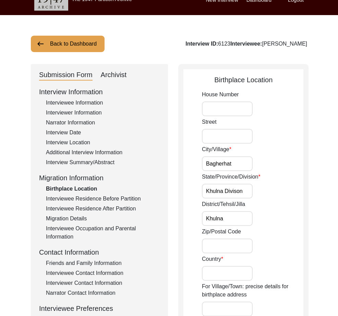
type input "Khulna"
click at [220, 250] on input "Zip/Postal Code" at bounding box center [227, 246] width 51 height 15
paste input "9000"
type input "9000"
click at [235, 279] on input "Country" at bounding box center [227, 273] width 51 height 15
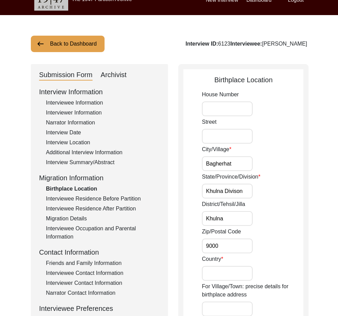
paste input "[GEOGRAPHIC_DATA](later [GEOGRAPHIC_DATA])"
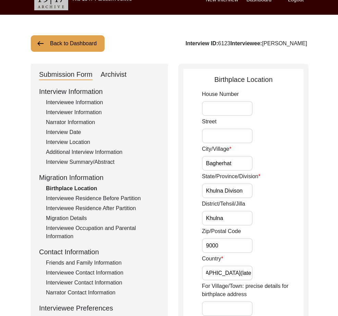
scroll to position [0, 0]
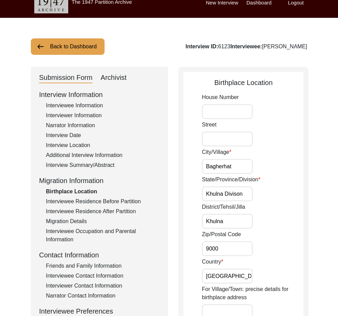
drag, startPoint x: 248, startPoint y: 274, endPoint x: 162, endPoint y: 269, distance: 85.9
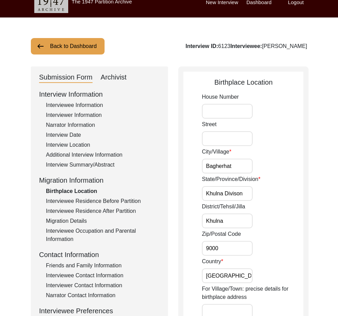
click at [208, 277] on input "[GEOGRAPHIC_DATA](later [GEOGRAPHIC_DATA])" at bounding box center [227, 276] width 51 height 15
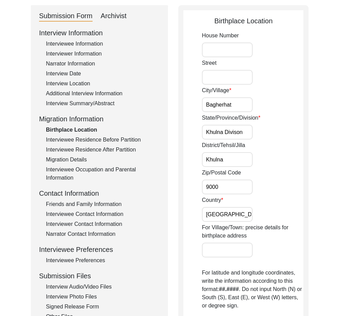
scroll to position [85, 0]
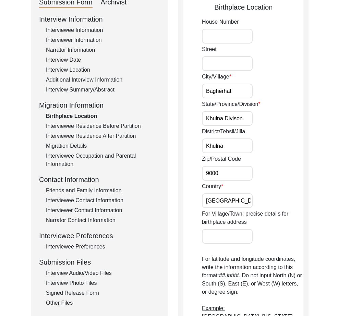
type input "[GEOGRAPHIC_DATA](later [GEOGRAPHIC_DATA])"
click at [223, 236] on input "For Village/Town: precise details for birthplace address" at bounding box center [227, 236] width 51 height 15
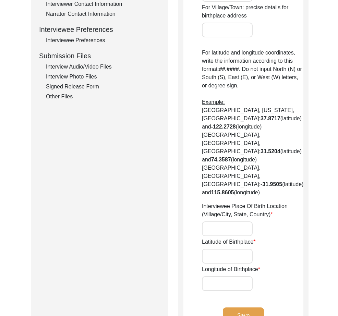
scroll to position [299, 0]
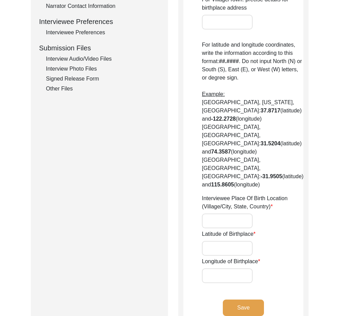
click at [221, 241] on input "Latitude of Birthplace" at bounding box center [227, 248] width 51 height 15
paste input "22.854112"
type input "22.854112"
click at [220, 269] on input "Longitude of Birthplace" at bounding box center [227, 276] width 51 height 15
paste input "89.557712"
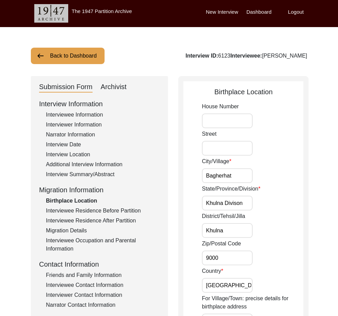
scroll to position [1, 0]
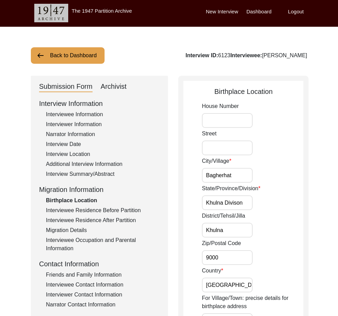
type input "89.557712"
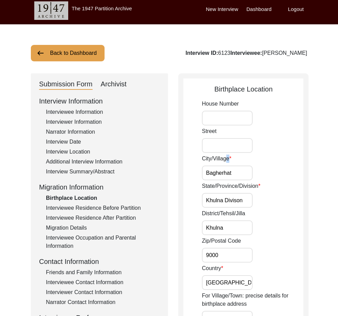
click at [227, 157] on label "City/Village" at bounding box center [216, 159] width 29 height 8
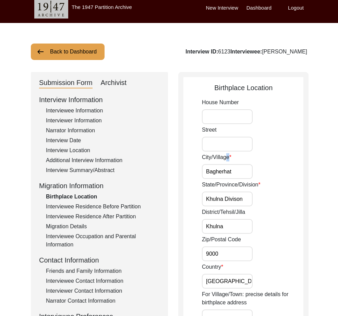
click at [227, 157] on label "City/Village" at bounding box center [216, 157] width 29 height 8
click at [227, 164] on input "Bagherhat" at bounding box center [227, 171] width 51 height 15
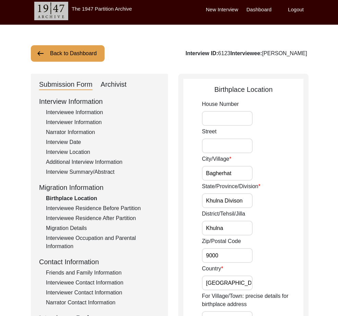
click at [228, 157] on label "City/Village" at bounding box center [216, 159] width 29 height 8
click at [228, 166] on input "Bagherhat" at bounding box center [227, 173] width 51 height 15
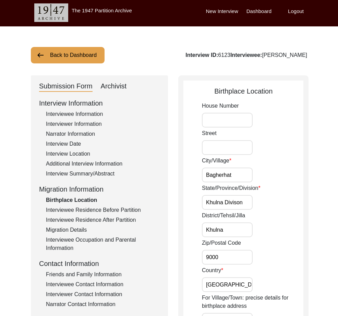
click at [228, 158] on label "City/Village" at bounding box center [216, 161] width 29 height 8
click at [228, 168] on input "Bagherhat" at bounding box center [227, 175] width 51 height 15
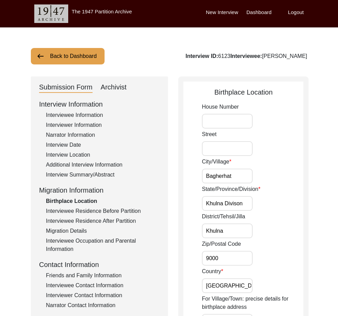
click at [228, 160] on label "City/Village" at bounding box center [216, 162] width 29 height 8
click at [228, 169] on input "Bagherhat" at bounding box center [227, 176] width 51 height 15
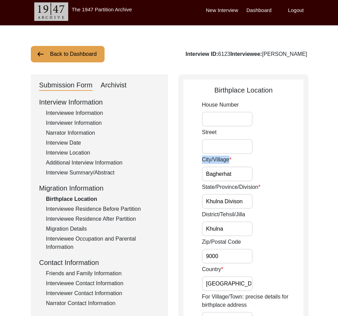
drag, startPoint x: 228, startPoint y: 160, endPoint x: 202, endPoint y: 161, distance: 26.1
click at [202, 161] on label "City/Village" at bounding box center [216, 160] width 29 height 8
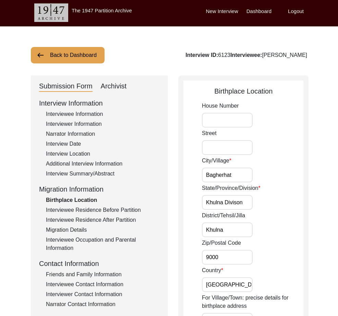
click at [217, 173] on input "Bagherhat" at bounding box center [227, 175] width 51 height 15
paste input "text"
type input "Bagerhat"
click at [242, 201] on input "Khulna Divison" at bounding box center [227, 202] width 51 height 15
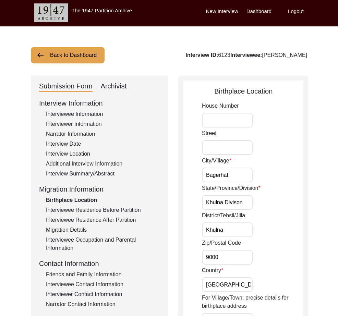
drag, startPoint x: 246, startPoint y: 203, endPoint x: 180, endPoint y: 208, distance: 65.3
click at [244, 230] on input "Khulna" at bounding box center [227, 230] width 51 height 15
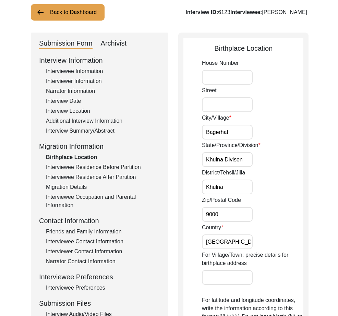
scroll to position [61, 0]
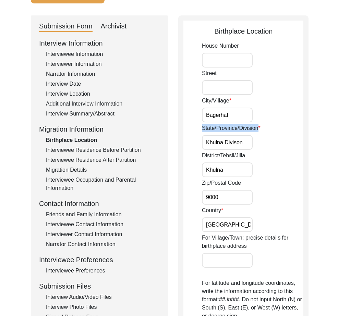
drag, startPoint x: 257, startPoint y: 128, endPoint x: 198, endPoint y: 134, distance: 59.1
click at [198, 134] on app-birthplace-location "Birthplace Location House [GEOGRAPHIC_DATA]/Village [GEOGRAPHIC_DATA]/Province/…" at bounding box center [243, 296] width 120 height 540
drag, startPoint x: 245, startPoint y: 140, endPoint x: 193, endPoint y: 142, distance: 51.9
click at [193, 142] on app-birthplace-location "Birthplace Location House [GEOGRAPHIC_DATA]/Village [GEOGRAPHIC_DATA]/Province/…" at bounding box center [243, 296] width 120 height 540
drag, startPoint x: 259, startPoint y: 157, endPoint x: 176, endPoint y: 158, distance: 82.7
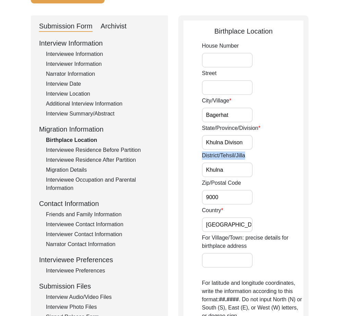
click at [176, 158] on div "Submission Form Archivist Interview Information Interviewee Information Intervi…" at bounding box center [169, 293] width 276 height 556
click at [215, 170] on input "Khulna" at bounding box center [227, 170] width 51 height 15
type input "[GEOGRAPHIC_DATA]"
click at [231, 205] on div "House [GEOGRAPHIC_DATA]/[GEOGRAPHIC_DATA]/Province/Division [GEOGRAPHIC_DATA]/[…" at bounding box center [253, 282] width 102 height 480
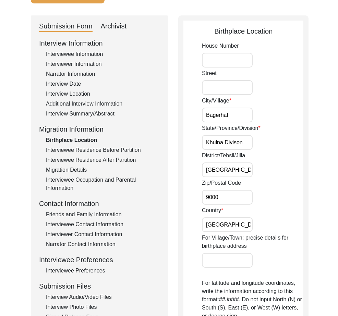
click at [232, 199] on input "9000" at bounding box center [227, 197] width 51 height 15
drag, startPoint x: 238, startPoint y: 182, endPoint x: 193, endPoint y: 187, distance: 45.2
click at [193, 187] on app-birthplace-location "Birthplace Location House [GEOGRAPHIC_DATA]/Village [GEOGRAPHIC_DATA]/Province/…" at bounding box center [243, 296] width 120 height 540
click at [202, 183] on label "Zip/Postal Code" at bounding box center [221, 183] width 39 height 8
click at [202, 190] on input "9000" at bounding box center [227, 197] width 51 height 15
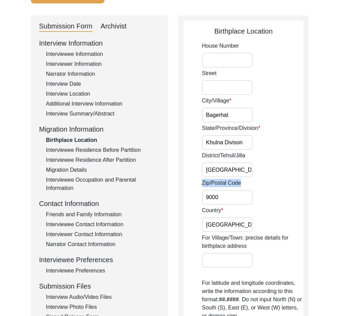
drag, startPoint x: 200, startPoint y: 185, endPoint x: 244, endPoint y: 181, distance: 43.7
click at [244, 181] on app-birthplace-location "Birthplace Location House [GEOGRAPHIC_DATA]/Village [GEOGRAPHIC_DATA]/Province/…" at bounding box center [243, 296] width 120 height 540
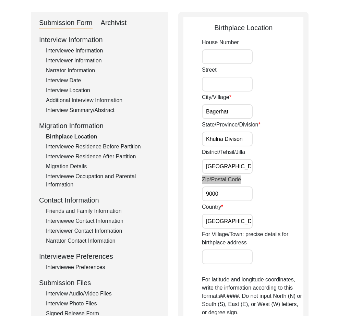
scroll to position [67, 0]
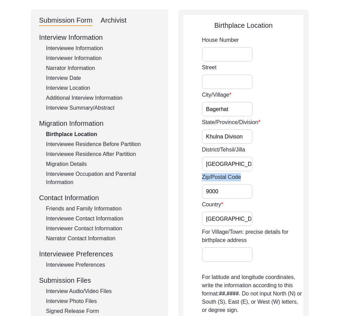
click at [209, 207] on label "Country" at bounding box center [212, 205] width 21 height 8
click at [209, 212] on input "[GEOGRAPHIC_DATA](later [GEOGRAPHIC_DATA])" at bounding box center [227, 219] width 51 height 15
click at [209, 207] on label "Country" at bounding box center [212, 205] width 21 height 8
click at [209, 212] on input "[GEOGRAPHIC_DATA](later [GEOGRAPHIC_DATA])" at bounding box center [227, 219] width 51 height 15
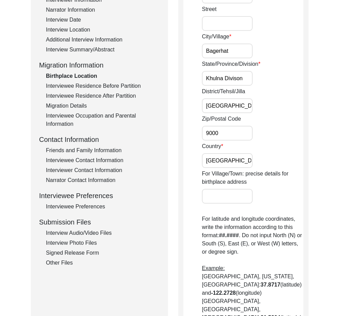
scroll to position [0, 21]
drag, startPoint x: 205, startPoint y: 160, endPoint x: 274, endPoint y: 163, distance: 69.0
click at [274, 163] on div "Country [GEOGRAPHIC_DATA](later [GEOGRAPHIC_DATA])" at bounding box center [253, 155] width 102 height 26
type input "[GEOGRAPHIC_DATA]"
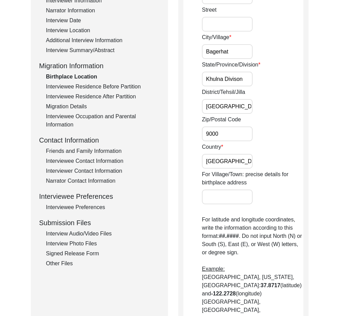
click at [275, 184] on label "For Village/Town: precise details for birthplace address" at bounding box center [253, 178] width 102 height 16
click at [253, 190] on input "For Village/Town: precise details for birthplace address" at bounding box center [227, 197] width 51 height 15
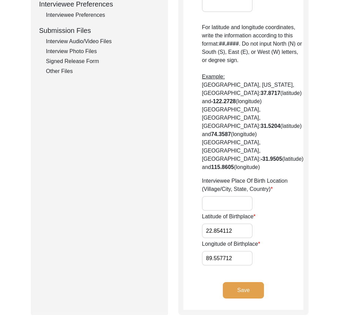
scroll to position [318, 0]
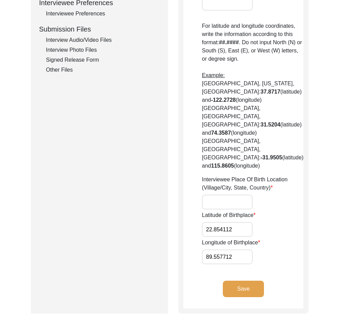
click at [231, 195] on input "Interviewee Place Of Birth Location (Village/City, State, Country)" at bounding box center [227, 202] width 51 height 15
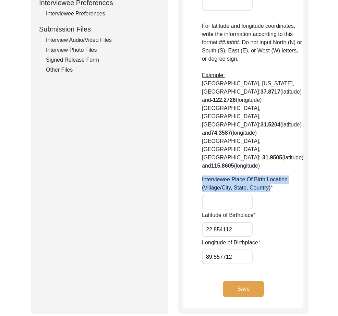
drag, startPoint x: 201, startPoint y: 145, endPoint x: 268, endPoint y: 159, distance: 68.4
click at [268, 159] on app-birthplace-location "Birthplace Location House [GEOGRAPHIC_DATA]/Village [GEOGRAPHIC_DATA]/Province/…" at bounding box center [243, 39] width 120 height 540
click at [226, 195] on input "Interviewee Place Of Birth Location (Village/City, State, Country)" at bounding box center [227, 202] width 51 height 15
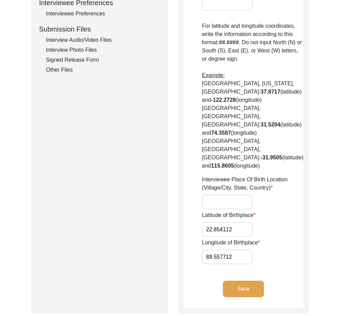
click at [226, 195] on input "Interviewee Place Of Birth Location (Village/City, State, Country)" at bounding box center [227, 202] width 51 height 15
paste input "Bagerhat, Khulna Division, [GEOGRAPHIC_DATA]"
type input "Bagerhat, Khulna Division, [GEOGRAPHIC_DATA]"
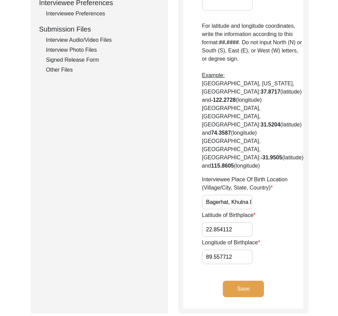
drag, startPoint x: 237, startPoint y: 192, endPoint x: 238, endPoint y: 197, distance: 4.2
click at [237, 222] on input "22.854112" at bounding box center [227, 229] width 51 height 15
drag, startPoint x: 241, startPoint y: 201, endPoint x: 202, endPoint y: 198, distance: 39.3
click at [202, 222] on input "22.854112" at bounding box center [227, 229] width 51 height 15
paste input "6555"
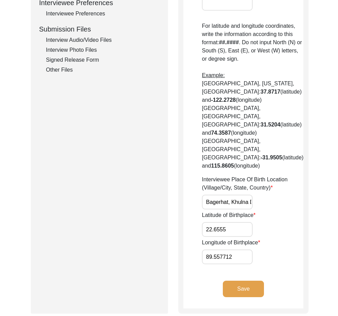
type input "22.6555"
drag, startPoint x: 234, startPoint y: 225, endPoint x: 128, endPoint y: 216, distance: 106.4
click at [128, 216] on div "Submission Form Archivist Interview Information Interviewee Information Intervi…" at bounding box center [169, 36] width 276 height 556
paste input "766"
type input "89.7662"
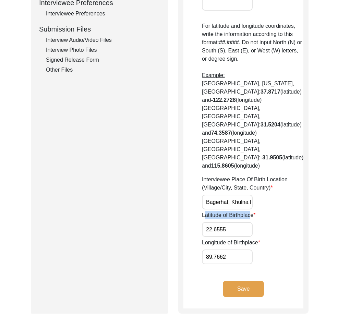
drag, startPoint x: 252, startPoint y: 181, endPoint x: 203, endPoint y: 182, distance: 48.4
click at [204, 211] on label "Latitude of Birthplace" at bounding box center [229, 215] width 54 height 8
drag, startPoint x: 201, startPoint y: 182, endPoint x: 252, endPoint y: 180, distance: 51.5
click at [252, 180] on app-birthplace-location "Birthplace Location House [GEOGRAPHIC_DATA]/Village [GEOGRAPHIC_DATA]/Province/…" at bounding box center [243, 39] width 120 height 540
drag, startPoint x: 234, startPoint y: 197, endPoint x: 197, endPoint y: 197, distance: 37.0
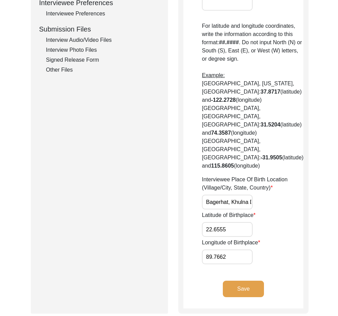
click at [197, 197] on app-birthplace-location "Birthplace Location House [GEOGRAPHIC_DATA]/Village [GEOGRAPHIC_DATA]/Province/…" at bounding box center [243, 39] width 120 height 540
drag, startPoint x: 197, startPoint y: 212, endPoint x: 258, endPoint y: 209, distance: 60.8
click at [258, 209] on app-birthplace-location "Birthplace Location House [GEOGRAPHIC_DATA]/Village [GEOGRAPHIC_DATA]/Province/…" at bounding box center [243, 39] width 120 height 540
drag, startPoint x: 232, startPoint y: 225, endPoint x: 183, endPoint y: 226, distance: 48.7
click at [183, 226] on app-birthplace-location "Birthplace Location House [GEOGRAPHIC_DATA]/Village [GEOGRAPHIC_DATA]/Province/…" at bounding box center [243, 39] width 120 height 540
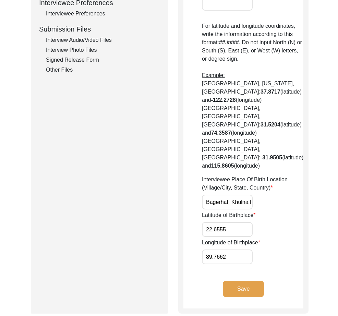
click at [272, 238] on app-birthplace-location "Birthplace Location House [GEOGRAPHIC_DATA]/Village [GEOGRAPHIC_DATA]/Province/…" at bounding box center [243, 39] width 120 height 540
click at [251, 281] on button "Save" at bounding box center [243, 289] width 41 height 16
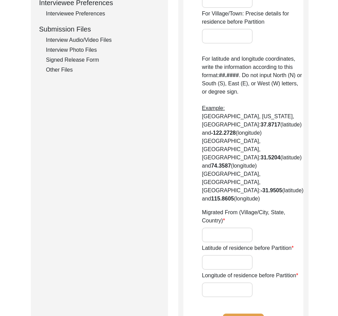
type input "[GEOGRAPHIC_DATA], Khulna Division, [GEOGRAPHIC_DATA]"
type input "22.8456"
type input "89.5403"
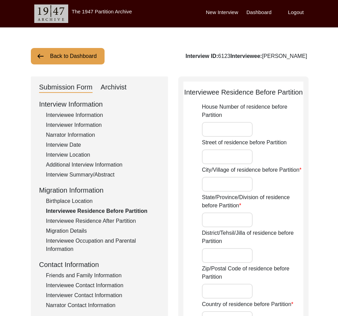
drag, startPoint x: 222, startPoint y: 92, endPoint x: 303, endPoint y: 88, distance: 81.0
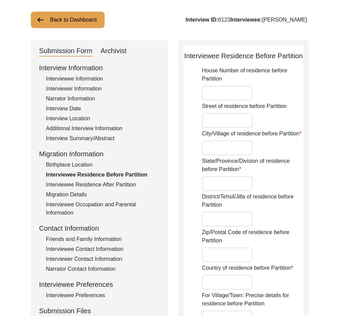
scroll to position [40, 0]
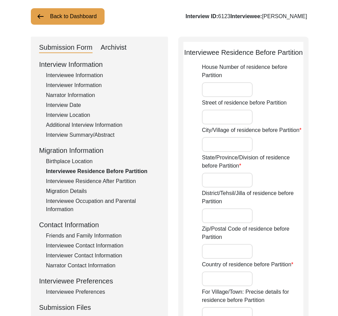
click at [257, 110] on div "Street of residence before Partition" at bounding box center [253, 112] width 102 height 26
drag, startPoint x: 200, startPoint y: 131, endPoint x: 301, endPoint y: 135, distance: 101.6
drag, startPoint x: 238, startPoint y: 166, endPoint x: 198, endPoint y: 162, distance: 39.7
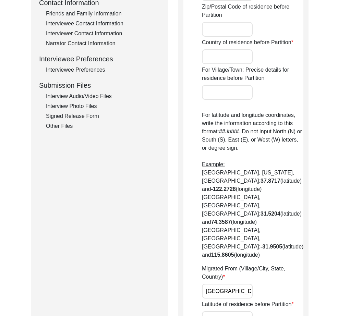
scroll to position [262, 0]
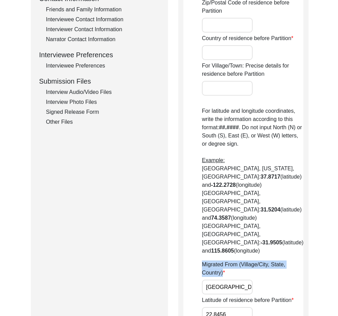
drag, startPoint x: 223, startPoint y: 244, endPoint x: 194, endPoint y: 231, distance: 31.8
click at [194, 231] on app-residence-before-partition "Interviewee Residence Before Partition House Number of residence before Partiti…" at bounding box center [243, 107] width 120 height 573
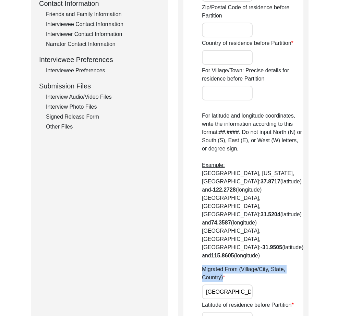
scroll to position [261, 0]
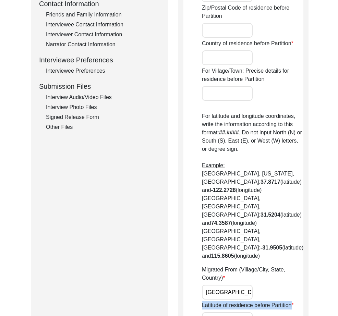
drag, startPoint x: 199, startPoint y: 271, endPoint x: 291, endPoint y: 275, distance: 92.0
click at [291, 275] on app-residence-before-partition "Interviewee Residence Before Partition House Number of residence before Partiti…" at bounding box center [243, 112] width 120 height 573
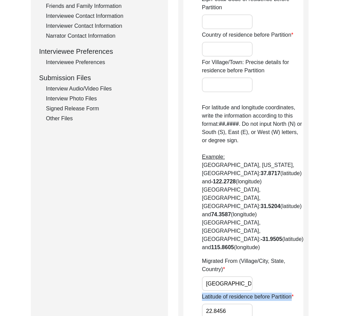
scroll to position [289, 0]
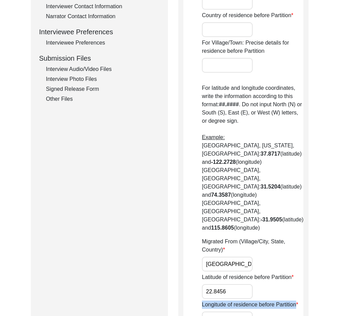
drag, startPoint x: 202, startPoint y: 271, endPoint x: 277, endPoint y: 278, distance: 75.1
click at [277, 301] on div "Longitude of residence before Partition 89.5403" at bounding box center [253, 314] width 102 height 26
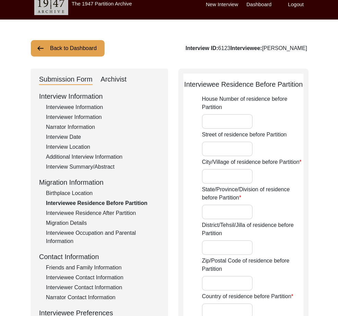
scroll to position [0, 0]
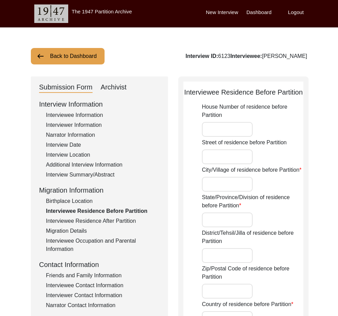
click at [232, 187] on input "City/Village of residence before Partition" at bounding box center [227, 184] width 51 height 15
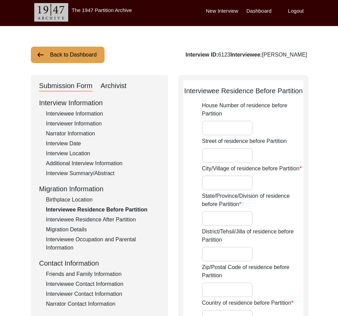
click at [232, 187] on input "City/Village of residence before Partition" at bounding box center [227, 183] width 51 height 15
paste input "Bagerhat"
type input "Bagerhat"
click at [210, 220] on input "State/Province/Division of residence before Partition" at bounding box center [227, 218] width 51 height 15
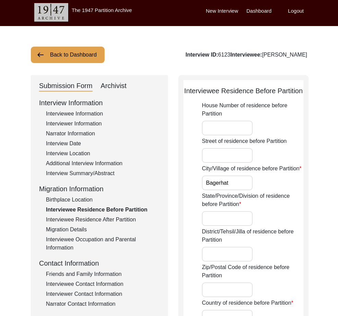
paste input "Khulna Divison"
type input "Khulna Divison"
click at [239, 254] on input "District/Tehsil/Jilla of residence before Partition" at bounding box center [227, 254] width 51 height 15
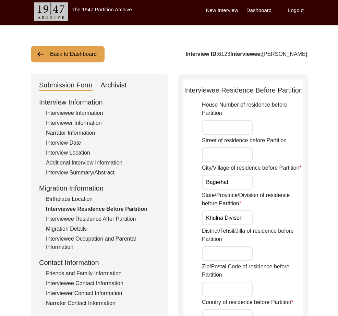
paste input "[GEOGRAPHIC_DATA]"
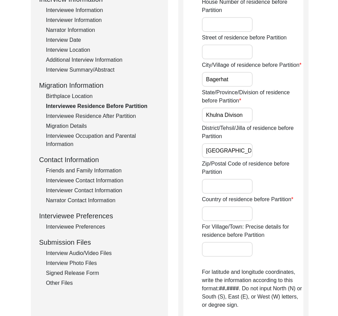
scroll to position [110, 0]
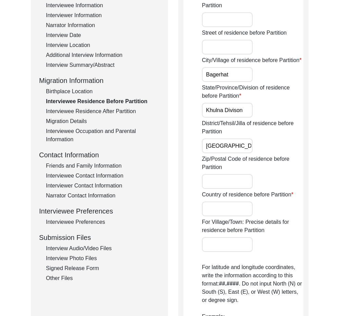
type input "[GEOGRAPHIC_DATA]"
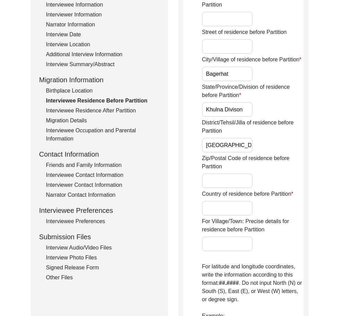
click at [222, 175] on input "Zip/Postal Code of residence before Partition" at bounding box center [227, 181] width 51 height 15
click at [223, 175] on input "Zip/Postal Code of residence before Partition" at bounding box center [227, 181] width 51 height 15
paste input "9300"
type input "9300"
click at [242, 208] on input "Country of residence before Partition" at bounding box center [227, 208] width 51 height 15
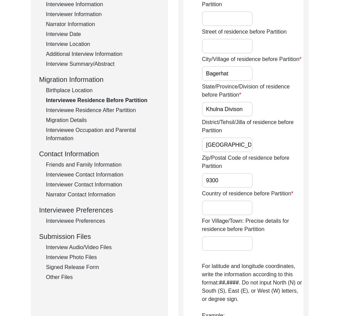
scroll to position [109, 0]
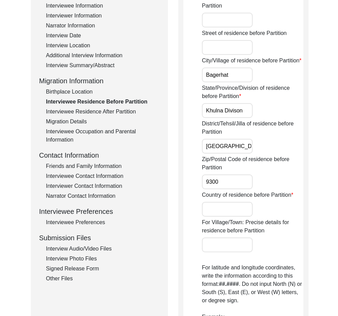
click at [242, 208] on input "Country of residence before Partition" at bounding box center [227, 209] width 51 height 15
paste input "[GEOGRAPHIC_DATA]"
type input "[GEOGRAPHIC_DATA]"
click at [245, 238] on input "For Village/Town: Precise details for residence before Partition" at bounding box center [227, 245] width 51 height 15
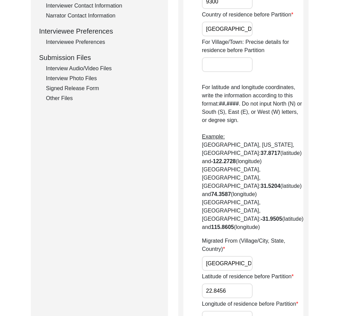
scroll to position [0, 45]
drag, startPoint x: 207, startPoint y: 232, endPoint x: 299, endPoint y: 237, distance: 91.7
click at [299, 237] on div "Migrated From (Village/City, State, Country) [GEOGRAPHIC_DATA], [GEOGRAPHIC_DAT…" at bounding box center [253, 254] width 102 height 34
paste input "Bagerhat"
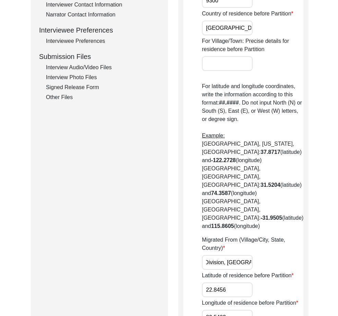
scroll to position [0, 50]
type input "Bagerhat, Khulna Division, [GEOGRAPHIC_DATA]"
drag, startPoint x: 241, startPoint y: 257, endPoint x: 183, endPoint y: 252, distance: 57.8
click at [183, 252] on app-residence-before-partition "Interviewee Residence Before Partition House Number of residence before Partiti…" at bounding box center [243, 82] width 120 height 573
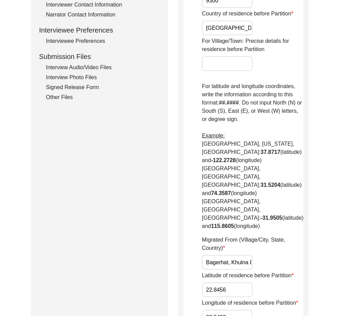
paste input "6555"
type input "22.6555"
drag, startPoint x: 231, startPoint y: 284, endPoint x: 167, endPoint y: 276, distance: 64.2
click at [167, 276] on div "Submission Form Archivist Interview Information Interviewee Information Intervi…" at bounding box center [169, 80] width 276 height 589
paste input "7662"
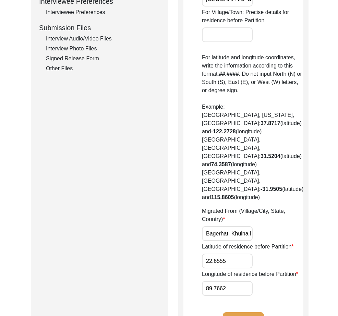
scroll to position [325, 0]
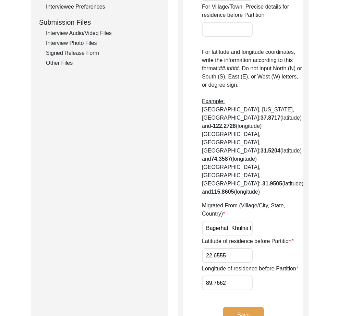
type input "89.7662"
click at [257, 307] on button "Save" at bounding box center [243, 315] width 41 height 16
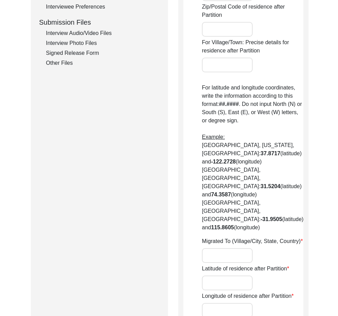
type input "Did Not Migrate"
type input "22.8456"
type input "89.5403"
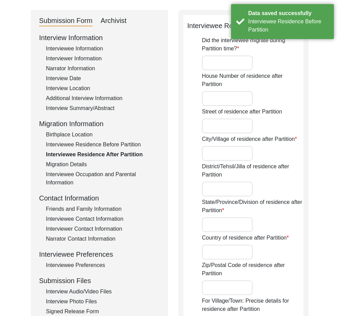
scroll to position [68, 0]
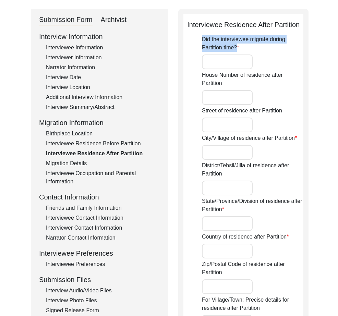
drag, startPoint x: 236, startPoint y: 46, endPoint x: 199, endPoint y: 40, distance: 37.6
click at [199, 40] on app-residence-after-partition "Interviewee Residence After Partition Did the interviewee migrate during Partit…" at bounding box center [243, 320] width 120 height 600
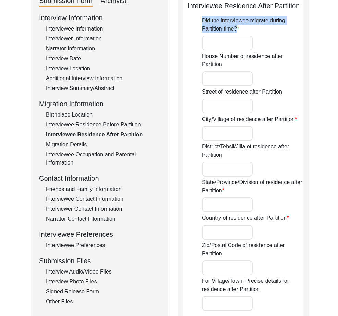
scroll to position [94, 0]
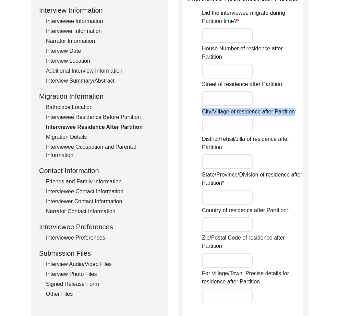
drag, startPoint x: 203, startPoint y: 109, endPoint x: 287, endPoint y: 118, distance: 84.5
click at [287, 118] on div "City/Village of residence after Partition" at bounding box center [253, 121] width 102 height 26
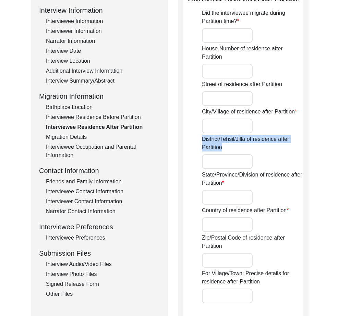
drag, startPoint x: 201, startPoint y: 138, endPoint x: 271, endPoint y: 155, distance: 71.2
click at [271, 155] on app-residence-after-partition "Interviewee Residence After Partition Did the interviewee migrate during Partit…" at bounding box center [243, 293] width 120 height 600
click at [232, 184] on label "State/Province/Division of residence after Partition" at bounding box center [253, 179] width 102 height 16
click at [232, 190] on input "State/Province/Division of residence after Partition" at bounding box center [227, 197] width 51 height 15
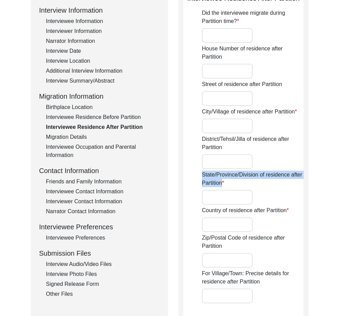
drag, startPoint x: 234, startPoint y: 183, endPoint x: 197, endPoint y: 175, distance: 38.0
click at [197, 175] on app-residence-after-partition "Interviewee Residence After Partition Did the interviewee migrate during Partit…" at bounding box center [243, 293] width 120 height 600
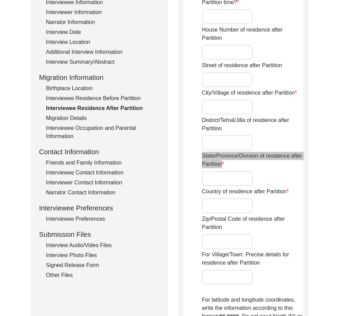
scroll to position [130, 0]
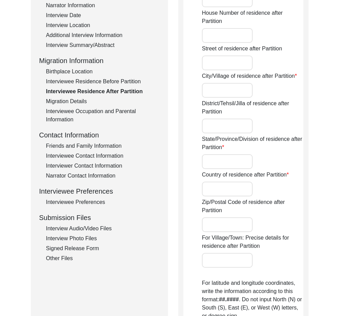
click at [284, 174] on label "Country of residence after Partition" at bounding box center [245, 175] width 87 height 8
click at [253, 182] on input "Country of residence after Partition" at bounding box center [227, 189] width 51 height 15
drag, startPoint x: 286, startPoint y: 175, endPoint x: 200, endPoint y: 171, distance: 86.8
click at [200, 171] on app-residence-after-partition "Interviewee Residence After Partition Did the interviewee migrate during Partit…" at bounding box center [243, 257] width 120 height 600
drag, startPoint x: 228, startPoint y: 211, endPoint x: 198, endPoint y: 205, distance: 30.0
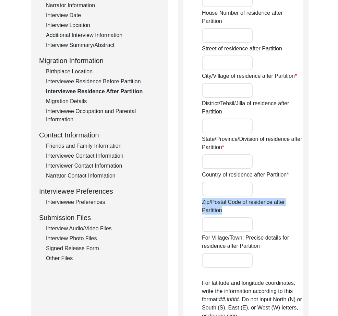
click at [198, 205] on app-residence-after-partition "Interviewee Residence After Partition Did the interviewee migrate during Partit…" at bounding box center [243, 257] width 120 height 600
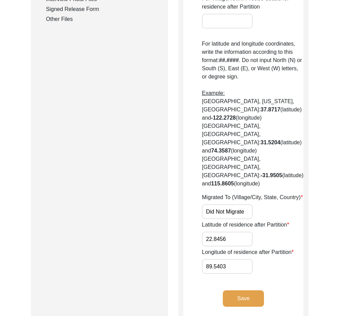
scroll to position [367, 0]
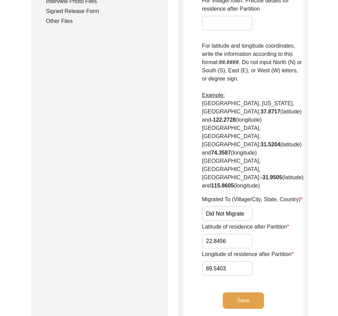
click at [224, 196] on label "Migrated To (Village/City, State, Country)" at bounding box center [252, 200] width 101 height 8
click at [224, 206] on input "Did Not Migrate" at bounding box center [227, 213] width 51 height 15
click at [223, 196] on label "Migrated To (Village/City, State, Country)" at bounding box center [252, 200] width 101 height 8
click at [223, 206] on input "Did Not Migrate" at bounding box center [227, 213] width 51 height 15
click at [223, 196] on label "Migrated To (Village/City, State, Country)" at bounding box center [252, 200] width 101 height 8
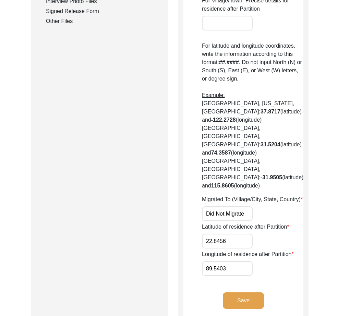
click at [223, 206] on input "Did Not Migrate" at bounding box center [227, 213] width 51 height 15
drag, startPoint x: 223, startPoint y: 174, endPoint x: 246, endPoint y: 188, distance: 27.4
click at [223, 196] on label "Migrated To (Village/City, State, Country)" at bounding box center [252, 200] width 101 height 8
click at [223, 206] on input "Did Not Migrate" at bounding box center [227, 213] width 51 height 15
drag, startPoint x: 200, startPoint y: 203, endPoint x: 289, endPoint y: 202, distance: 88.8
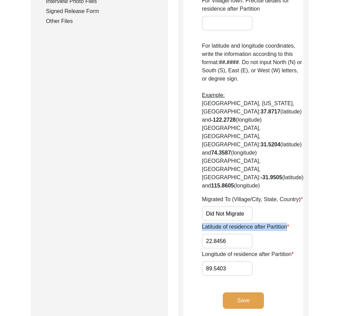
click at [289, 202] on app-residence-after-partition "Interviewee Residence After Partition Did the interviewee migrate during Partit…" at bounding box center [243, 20] width 120 height 600
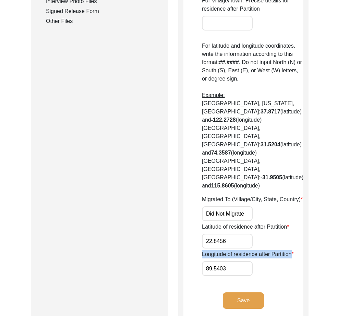
drag, startPoint x: 291, startPoint y: 230, endPoint x: 201, endPoint y: 232, distance: 89.5
click at [201, 232] on app-residence-after-partition "Interviewee Residence After Partition Did the interviewee migrate during Partit…" at bounding box center [243, 20] width 120 height 600
drag, startPoint x: 230, startPoint y: 217, endPoint x: 179, endPoint y: 215, distance: 51.8
click at [179, 215] on div "Interviewee Residence After Partition Did the interviewee migrate during Partit…" at bounding box center [243, 17] width 130 height 616
drag, startPoint x: 241, startPoint y: 246, endPoint x: 175, endPoint y: 243, distance: 66.6
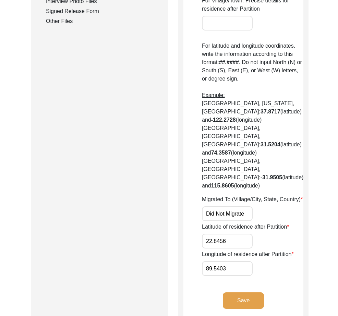
click at [175, 243] on div "Submission Form Archivist Interview Information Interviewee Information Intervi…" at bounding box center [169, 17] width 276 height 616
drag, startPoint x: 242, startPoint y: 219, endPoint x: 210, endPoint y: 204, distance: 35.3
click at [200, 205] on app-residence-after-partition "Interviewee Residence After Partition Did the interviewee migrate during Partit…" at bounding box center [243, 20] width 120 height 600
type input "--"
drag, startPoint x: 232, startPoint y: 243, endPoint x: 151, endPoint y: 227, distance: 82.3
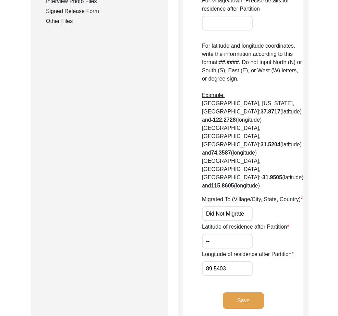
click at [151, 227] on div "Submission Form Archivist Interview Information Interviewee Information Intervi…" at bounding box center [169, 17] width 276 height 616
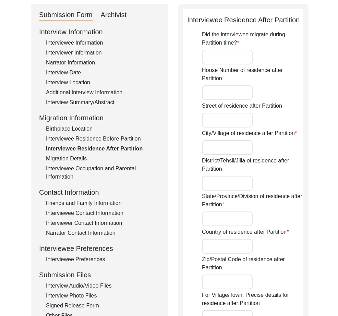
scroll to position [0, 0]
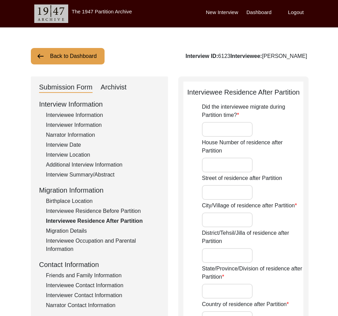
type input "--"
click at [239, 131] on input "Did the interviewee migrate during Partition time?" at bounding box center [227, 129] width 51 height 15
type input "No"
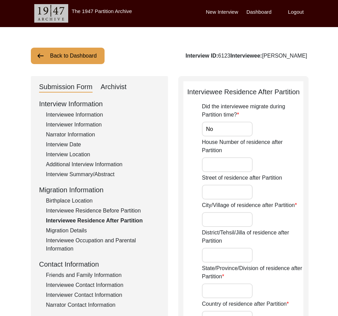
click at [227, 225] on input "City/Village of residence after Partition" at bounding box center [227, 219] width 51 height 15
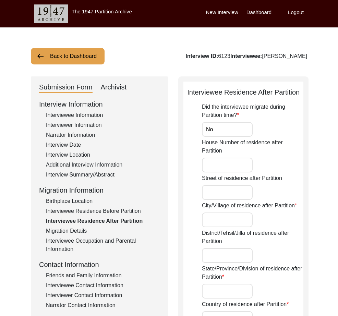
paste input "Bagerhat"
type input "Bagerhat"
click at [242, 250] on input "District/Tehsil/Jilla of residence after Partition" at bounding box center [227, 255] width 51 height 15
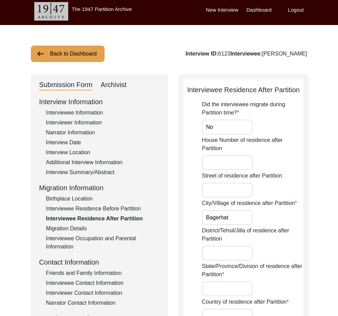
click at [242, 250] on input "District/Tehsil/Jilla of residence after Partition" at bounding box center [227, 253] width 51 height 15
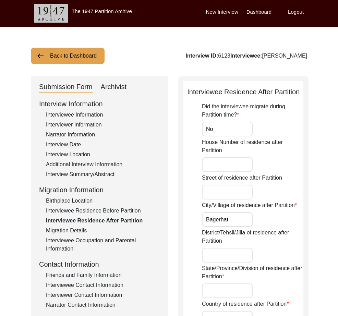
paste input "[GEOGRAPHIC_DATA]"
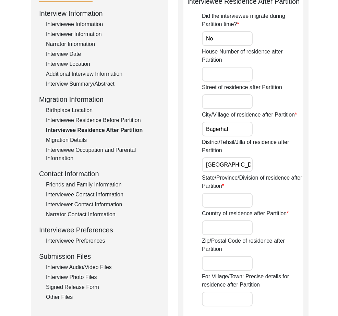
scroll to position [111, 0]
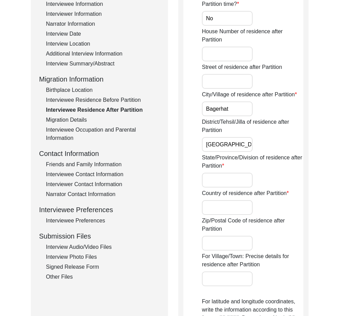
type input "[GEOGRAPHIC_DATA]"
click at [237, 179] on input "State/Province/Division of residence after Partition" at bounding box center [227, 180] width 51 height 15
paste input "Khulna Divison"
type input "Khulna Divison"
click at [216, 209] on input "Country of residence after Partition" at bounding box center [227, 207] width 51 height 15
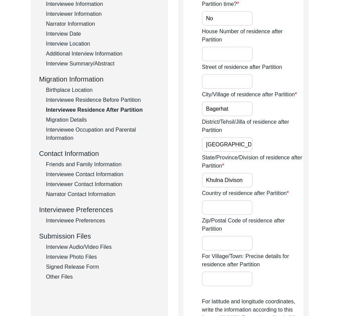
paste input "[GEOGRAPHIC_DATA]"
type input "[GEOGRAPHIC_DATA]"
click at [223, 236] on div "Zip/Postal Code of residence after Partition" at bounding box center [253, 234] width 102 height 34
click at [229, 246] on input "Zip/Postal Code of residence after Partition" at bounding box center [227, 243] width 51 height 15
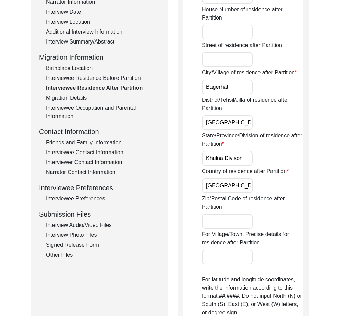
scroll to position [161, 0]
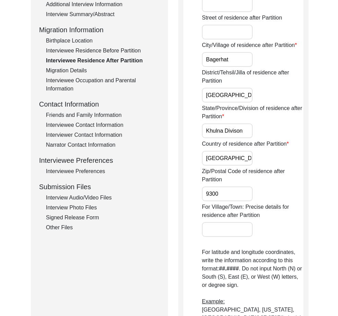
type input "9300"
click at [232, 233] on input "For Village/Town: Precise details for residence after Partition" at bounding box center [227, 229] width 51 height 15
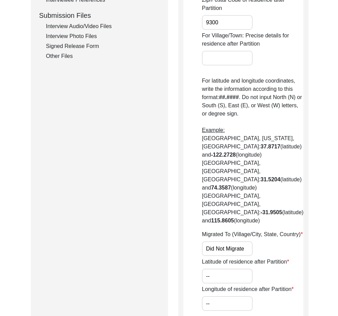
scroll to position [336, 0]
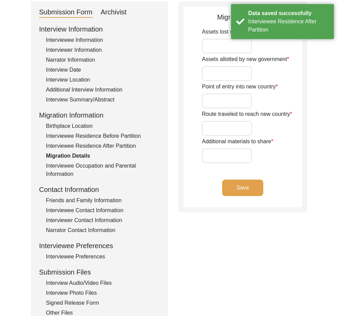
scroll to position [14, 0]
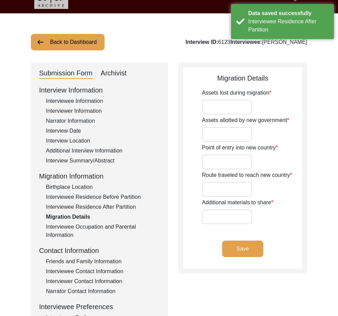
click at [255, 248] on button "Save" at bounding box center [242, 249] width 41 height 16
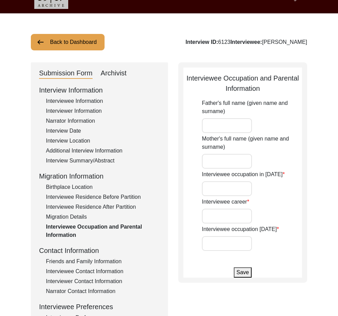
scroll to position [13, 0]
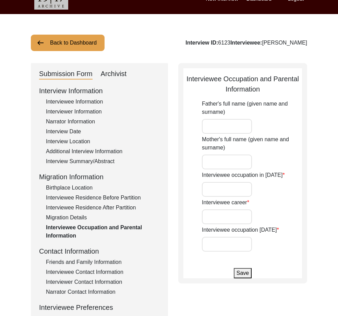
click at [228, 125] on input "Father's full name (given name and surname)" at bounding box center [227, 126] width 50 height 15
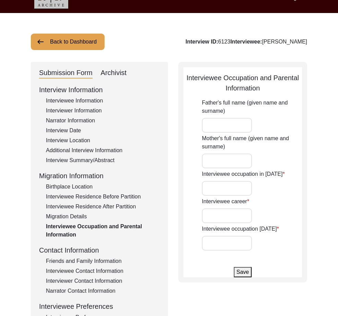
click at [228, 125] on input "Father's full name (given name and surname)" at bounding box center [227, 125] width 50 height 15
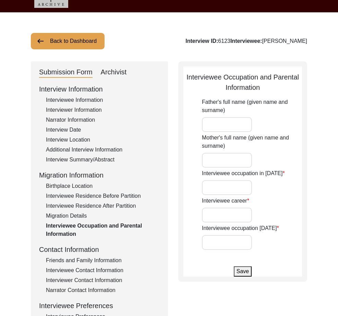
drag, startPoint x: 234, startPoint y: 107, endPoint x: 226, endPoint y: 110, distance: 8.6
click at [234, 107] on label "Father's full name (given name and surname)" at bounding box center [252, 106] width 100 height 16
click at [234, 117] on input "Father's full name (given name and surname)" at bounding box center [227, 124] width 50 height 15
drag, startPoint x: 226, startPoint y: 110, endPoint x: 196, endPoint y: 98, distance: 31.8
click at [196, 101] on app-parental-information "Interviewee Occupation and Parental Information Father's full name (given name …" at bounding box center [242, 174] width 119 height 205
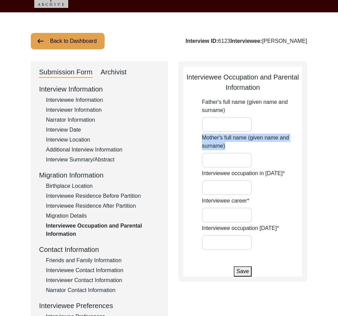
drag, startPoint x: 229, startPoint y: 147, endPoint x: 197, endPoint y: 138, distance: 33.7
click at [197, 139] on app-parental-information "Interviewee Occupation and Parental Information Father's full name (given name …" at bounding box center [242, 174] width 119 height 205
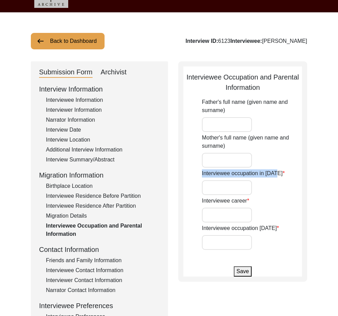
drag, startPoint x: 276, startPoint y: 175, endPoint x: 207, endPoint y: 174, distance: 69.6
click at [201, 175] on app-parental-information "Interviewee Occupation and Parental Information Father's full name (given name …" at bounding box center [242, 174] width 119 height 205
drag, startPoint x: 247, startPoint y: 203, endPoint x: 202, endPoint y: 202, distance: 45.6
click at [200, 204] on app-parental-information "Interviewee Occupation and Parental Information Father's full name (given name …" at bounding box center [242, 174] width 119 height 205
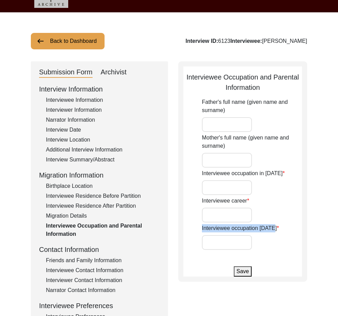
drag, startPoint x: 272, startPoint y: 232, endPoint x: 209, endPoint y: 219, distance: 64.1
click at [193, 230] on app-parental-information "Interviewee Occupation and Parental Information Father's full name (given name …" at bounding box center [242, 174] width 119 height 205
click at [216, 129] on input "Father's full name (given name and surname)" at bounding box center [227, 124] width 50 height 15
paste input "[PERSON_NAME]"
type input "[PERSON_NAME]"
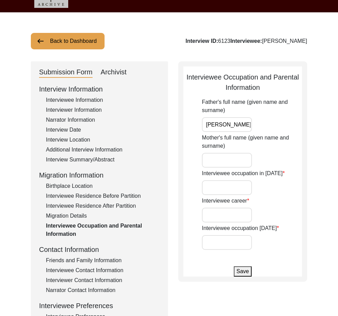
click at [212, 154] on input "Mother's full name (given name and surname)" at bounding box center [227, 160] width 50 height 15
click at [233, 159] on input "Mother's full name (given name and surname)" at bounding box center [227, 160] width 50 height 15
paste input "[PERSON_NAME]"
type input "[PERSON_NAME]"
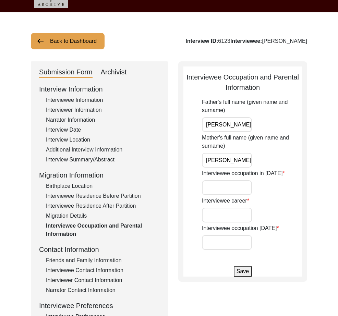
click at [233, 187] on input "Interviewee occupation in [DATE]" at bounding box center [227, 187] width 50 height 15
paste input "Student"
type input "Student"
click at [243, 211] on input "Interviewee career" at bounding box center [227, 215] width 50 height 15
paste input "Teacher, Jobs in Private and Government sectors"
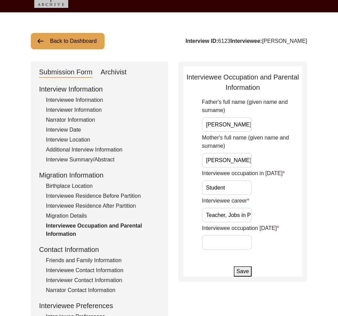
scroll to position [0, 75]
type input "Teacher, Jobs in Private and Government sectors"
click at [226, 247] on input "Interviewee occupation [DATE]" at bounding box center [227, 242] width 50 height 15
paste input "Retired"
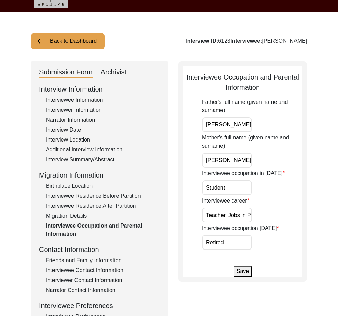
type input "Retired"
click at [244, 270] on button "Save" at bounding box center [243, 272] width 18 height 10
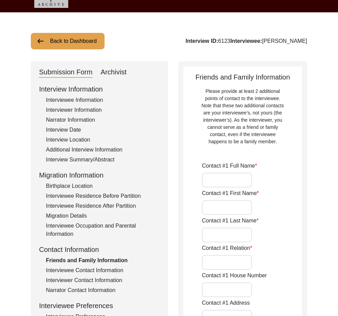
type input "[PERSON_NAME]"
type input "Grandson"
type input "[GEOGRAPHIC_DATA], [GEOGRAPHIC_DATA], [GEOGRAPHIC_DATA], [GEOGRAPHIC_DATA] para"
type input "Jaynagar Mazilpur"
type input "[GEOGRAPHIC_DATA]"
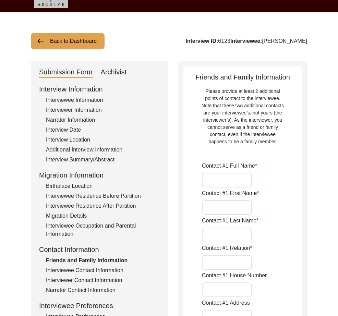
type input "743337"
type input "[GEOGRAPHIC_DATA]"
type input "9641328174"
type input "[EMAIL_ADDRESS][DOMAIN_NAME]"
type input "[PERSON_NAME]"
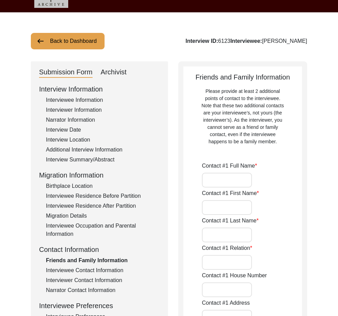
type input "Daughter"
type input "[STREET_ADDRESS]"
type input "[GEOGRAPHIC_DATA]"
type input "700078"
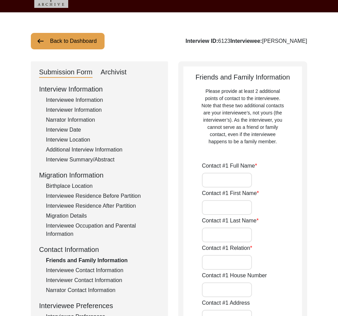
type input "[GEOGRAPHIC_DATA]"
type input "9830275806"
type input "n/a"
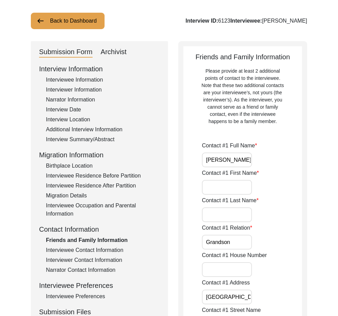
scroll to position [36, 0]
click at [227, 172] on label "Contact #1 First Name" at bounding box center [230, 173] width 57 height 8
click at [227, 180] on input "Contact #1 First Name" at bounding box center [227, 187] width 50 height 15
click at [229, 152] on div "Contact #1 Full Name [PERSON_NAME]" at bounding box center [252, 154] width 100 height 26
drag, startPoint x: 228, startPoint y: 159, endPoint x: 238, endPoint y: 158, distance: 9.6
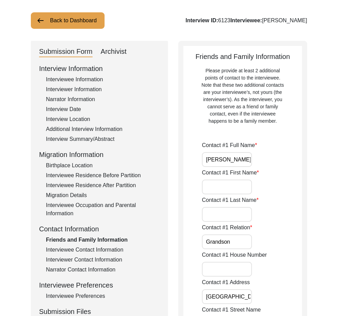
click at [235, 159] on input "[PERSON_NAME]" at bounding box center [227, 159] width 50 height 15
click at [251, 162] on input "[PERSON_NAME]" at bounding box center [227, 159] width 50 height 15
drag, startPoint x: 200, startPoint y: 144, endPoint x: 254, endPoint y: 145, distance: 54.2
drag, startPoint x: 250, startPoint y: 159, endPoint x: 197, endPoint y: 159, distance: 52.8
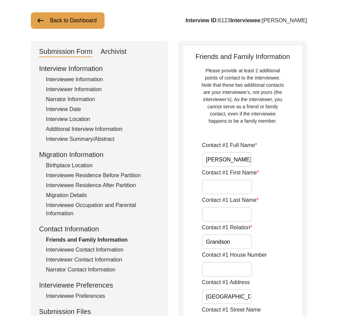
click at [246, 161] on input "[PERSON_NAME]" at bounding box center [227, 159] width 50 height 15
type input "[PERSON_NAME]"
click at [234, 189] on input "Contact #1 First Name" at bounding box center [227, 187] width 50 height 15
drag, startPoint x: 255, startPoint y: 173, endPoint x: 201, endPoint y: 174, distance: 53.9
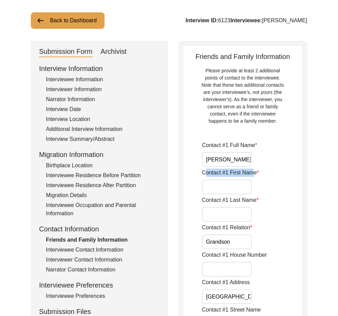
click at [205, 176] on label "Contact #1 First Name" at bounding box center [230, 173] width 57 height 8
drag, startPoint x: 200, startPoint y: 173, endPoint x: 261, endPoint y: 179, distance: 61.4
click at [215, 162] on input "[PERSON_NAME]" at bounding box center [227, 159] width 50 height 15
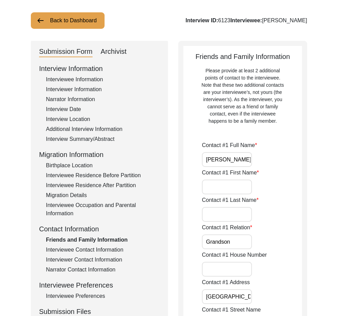
click at [215, 162] on input "[PERSON_NAME]" at bounding box center [227, 159] width 50 height 15
drag, startPoint x: 256, startPoint y: 201, endPoint x: 182, endPoint y: 204, distance: 73.8
click at [216, 216] on input "Contact #1 Last Name" at bounding box center [227, 214] width 50 height 15
paste input "[PERSON_NAME]"
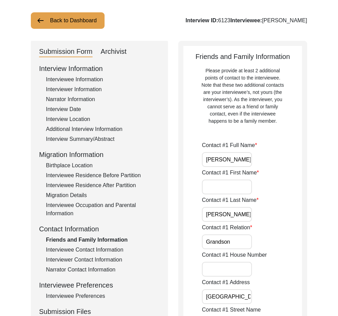
type input "[PERSON_NAME]"
click at [216, 189] on input "Contact #1 First Name" at bounding box center [227, 187] width 50 height 15
paste input "[PERSON_NAME]"
type input "[PERSON_NAME]"
click at [229, 240] on input "Grandson" at bounding box center [227, 242] width 50 height 15
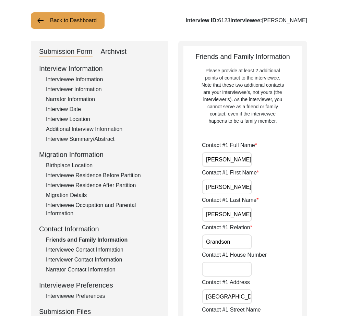
click at [242, 242] on input "Grandson" at bounding box center [227, 242] width 50 height 15
click at [240, 266] on input "Contact #1 House Number" at bounding box center [227, 269] width 50 height 15
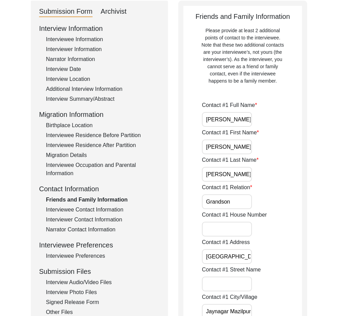
scroll to position [78, 0]
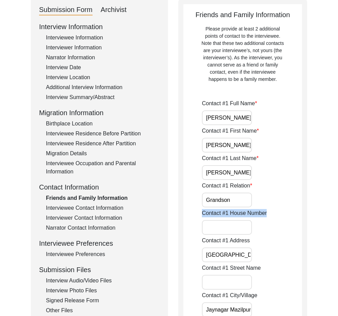
drag, startPoint x: 272, startPoint y: 213, endPoint x: 194, endPoint y: 214, distance: 77.5
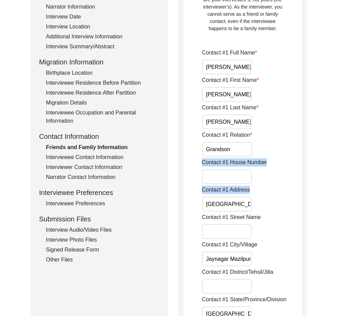
drag, startPoint x: 257, startPoint y: 188, endPoint x: 196, endPoint y: 184, distance: 61.5
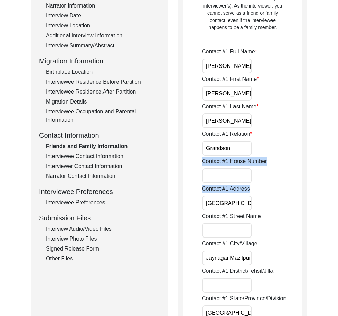
scroll to position [129, 0]
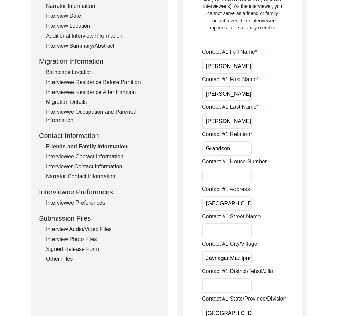
click at [214, 205] on input "[GEOGRAPHIC_DATA], [GEOGRAPHIC_DATA], [GEOGRAPHIC_DATA], [GEOGRAPHIC_DATA] para" at bounding box center [227, 203] width 50 height 15
drag, startPoint x: 205, startPoint y: 203, endPoint x: 283, endPoint y: 206, distance: 77.9
click at [283, 206] on div "Contact #1 Address [GEOGRAPHIC_DATA], [STREET_ADDRESS], [PERSON_NAME] para" at bounding box center [252, 198] width 100 height 26
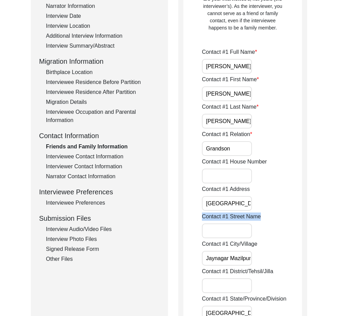
drag, startPoint x: 200, startPoint y: 218, endPoint x: 296, endPoint y: 213, distance: 95.9
drag, startPoint x: 199, startPoint y: 244, endPoint x: 276, endPoint y: 244, distance: 77.2
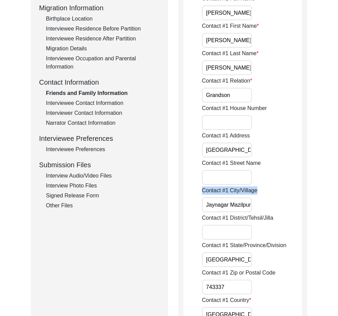
scroll to position [214, 0]
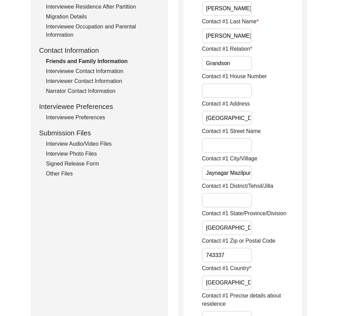
click at [222, 190] on div "Contact #1 District/Tehsil/Jilla" at bounding box center [252, 195] width 100 height 26
drag, startPoint x: 208, startPoint y: 187, endPoint x: 236, endPoint y: 187, distance: 28.5
click at [236, 187] on label "Contact #1 District/Tehsil/Jilla" at bounding box center [237, 186] width 71 height 8
click at [236, 193] on input "Contact #1 District/Tehsil/Jilla" at bounding box center [227, 200] width 50 height 15
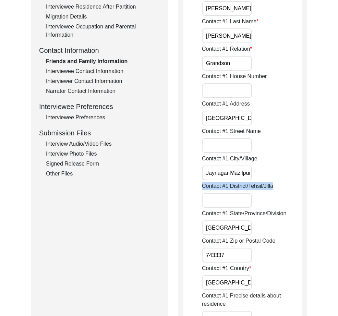
drag, startPoint x: 188, startPoint y: 187, endPoint x: 347, endPoint y: 185, distance: 159.5
click at [208, 173] on input "Jaynagar Mazilpur" at bounding box center [227, 173] width 50 height 15
drag, startPoint x: 206, startPoint y: 173, endPoint x: 296, endPoint y: 173, distance: 89.9
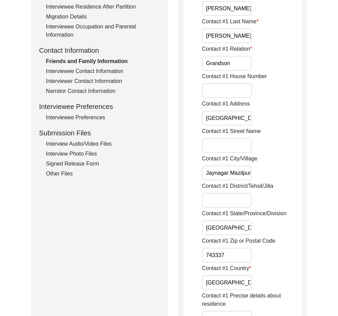
click at [296, 173] on div "Contact #1 City/Village [GEOGRAPHIC_DATA] [GEOGRAPHIC_DATA]" at bounding box center [252, 168] width 100 height 26
click at [227, 212] on label "Contact #1 State/Province/Division" at bounding box center [244, 214] width 84 height 8
click at [227, 221] on input "[GEOGRAPHIC_DATA]" at bounding box center [227, 228] width 50 height 15
click at [231, 197] on input "Contact #1 District/Tehsil/Jilla" at bounding box center [227, 200] width 50 height 15
click at [234, 214] on label "Contact #1 State/Province/Division" at bounding box center [244, 214] width 84 height 8
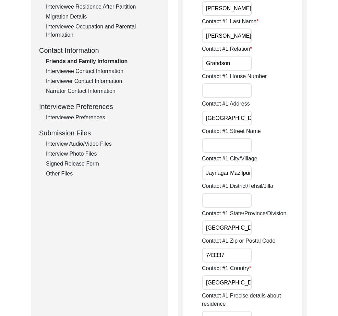
click at [234, 221] on input "[GEOGRAPHIC_DATA]" at bounding box center [227, 228] width 50 height 15
drag, startPoint x: 185, startPoint y: 210, endPoint x: 309, endPoint y: 219, distance: 124.8
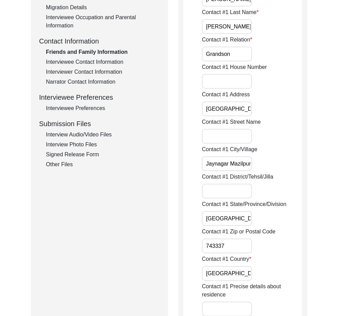
drag, startPoint x: 244, startPoint y: 226, endPoint x: 175, endPoint y: 214, distance: 70.3
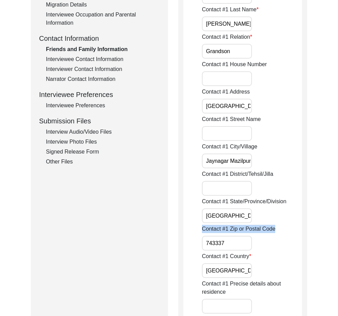
drag, startPoint x: 282, startPoint y: 230, endPoint x: 185, endPoint y: 227, distance: 96.8
click at [220, 240] on input "743337" at bounding box center [227, 243] width 50 height 15
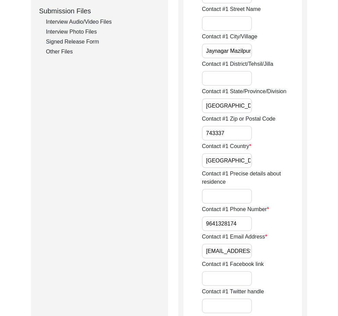
scroll to position [341, 0]
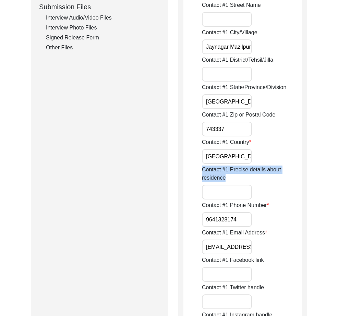
drag, startPoint x: 201, startPoint y: 168, endPoint x: 230, endPoint y: 179, distance: 31.0
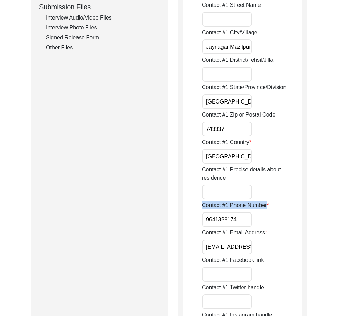
drag, startPoint x: 192, startPoint y: 209, endPoint x: 281, endPoint y: 208, distance: 88.8
click at [224, 216] on input "9641328174" at bounding box center [227, 219] width 50 height 15
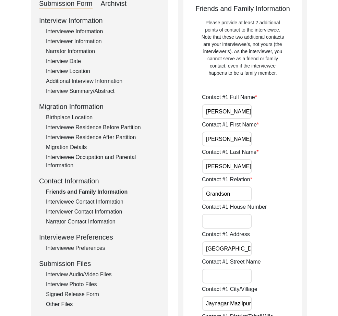
scroll to position [0, 0]
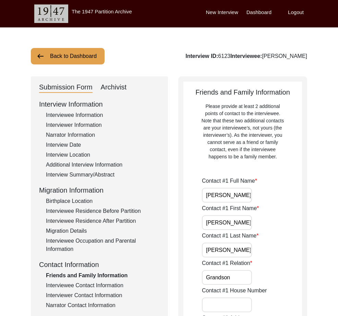
click at [228, 199] on input "[PERSON_NAME]" at bounding box center [227, 195] width 50 height 15
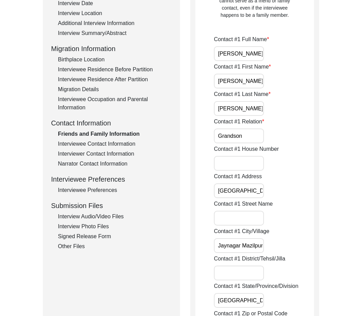
scroll to position [143, 0]
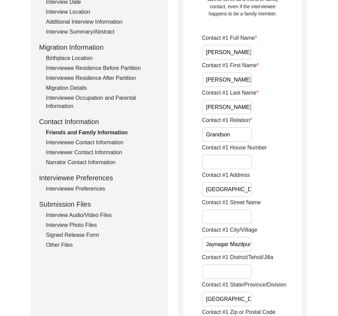
click at [275, 172] on div "Contact #1 Address [GEOGRAPHIC_DATA], [STREET_ADDRESS], [PERSON_NAME] para" at bounding box center [252, 184] width 100 height 26
drag, startPoint x: 232, startPoint y: 169, endPoint x: 227, endPoint y: 165, distance: 6.3
click at [228, 164] on input "Contact #1 House Number" at bounding box center [227, 162] width 50 height 15
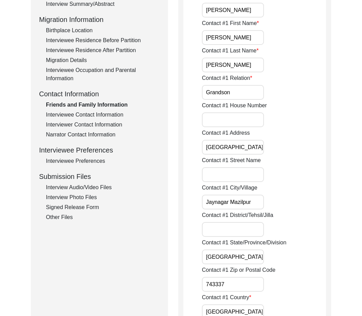
scroll to position [172, 0]
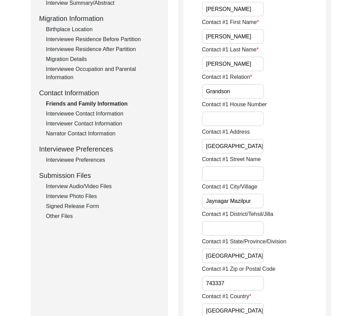
click at [289, 152] on div "Contact #1 Address [GEOGRAPHIC_DATA], [STREET_ADDRESS], [PERSON_NAME] para" at bounding box center [264, 141] width 124 height 26
drag, startPoint x: 205, startPoint y: 145, endPoint x: 288, endPoint y: 148, distance: 82.4
click at [288, 148] on div "Contact #1 Address [GEOGRAPHIC_DATA], [STREET_ADDRESS], [PERSON_NAME] para" at bounding box center [264, 141] width 124 height 26
paste input "[GEOGRAPHIC_DATA], Jaynagar [GEOGRAPHIC_DATA], [GEOGRAPHIC_DATA], [GEOGRAPHIC_D…"
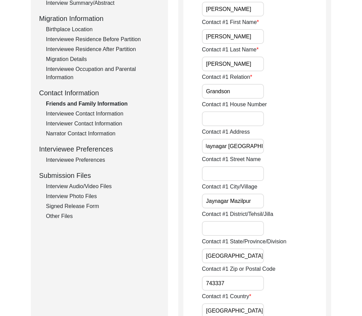
type input "[GEOGRAPHIC_DATA], Jaynagar [GEOGRAPHIC_DATA], [GEOGRAPHIC_DATA], [GEOGRAPHIC_D…"
click at [257, 170] on input "Contact #1 Street Name" at bounding box center [233, 173] width 62 height 15
paste input "[GEOGRAPHIC_DATA]"
type input "[GEOGRAPHIC_DATA]"
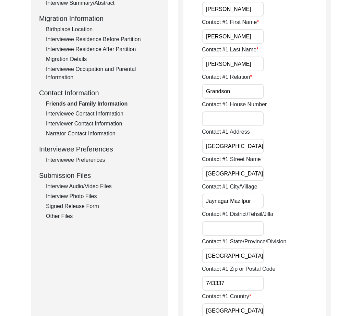
click at [264, 198] on input "Jaynagar Mazilpur" at bounding box center [233, 201] width 62 height 15
click at [260, 200] on input "Jaynagar Mazilpur" at bounding box center [233, 201] width 62 height 15
drag, startPoint x: 261, startPoint y: 206, endPoint x: 158, endPoint y: 202, distance: 103.0
paste input "j"
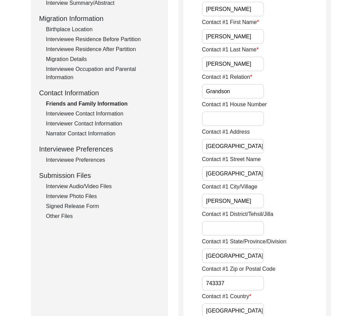
type input "[PERSON_NAME]"
click at [265, 211] on label "Contact #1 District/Tehsil/Jilla" at bounding box center [237, 214] width 71 height 8
click at [264, 221] on input "Contact #1 District/Tehsil/Jilla" at bounding box center [233, 228] width 62 height 15
click at [219, 221] on div "Contact #1 District/Tehsil/Jilla" at bounding box center [264, 223] width 124 height 26
paste input "[GEOGRAPHIC_DATA]"
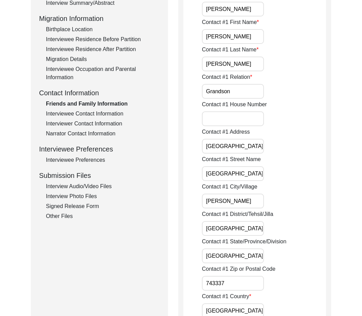
scroll to position [0, 8]
type input "[GEOGRAPHIC_DATA]"
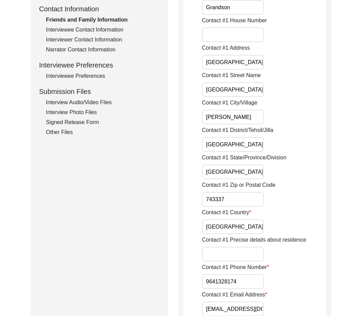
scroll to position [263, 0]
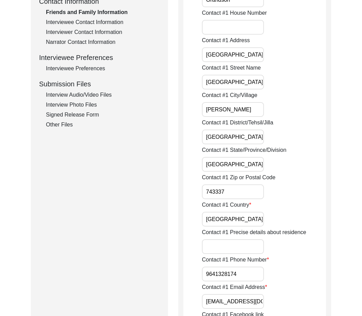
paste input "95"
drag, startPoint x: 236, startPoint y: 195, endPoint x: 178, endPoint y: 189, distance: 58.3
type input "743395"
click at [225, 246] on input "Contact #1 Precise details about residence" at bounding box center [233, 246] width 62 height 15
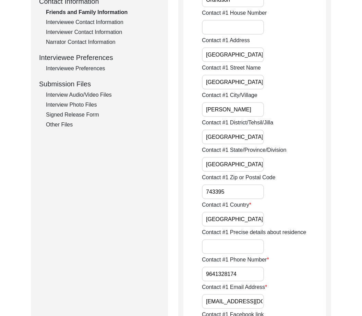
click at [213, 245] on input "Contact #1 Precise details about residence" at bounding box center [233, 246] width 62 height 15
type input "v"
paste input "Train Station"
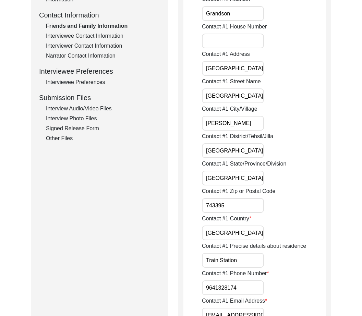
type input "Train Station"
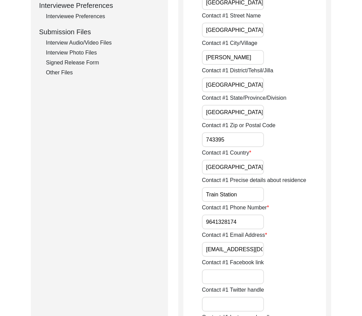
scroll to position [323, 0]
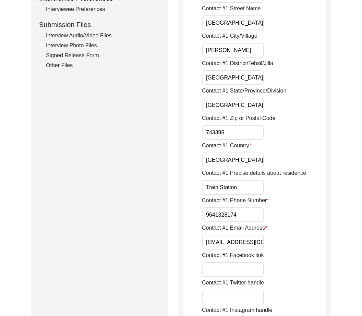
drag, startPoint x: 249, startPoint y: 210, endPoint x: 248, endPoint y: 214, distance: 3.7
click at [248, 214] on input "9641328174" at bounding box center [233, 215] width 62 height 15
paste input "+91"
click at [238, 241] on input "[EMAIL_ADDRESS][DOMAIN_NAME]" at bounding box center [233, 242] width 62 height 15
drag, startPoint x: 179, startPoint y: 116, endPoint x: 178, endPoint y: 36, distance: 79.9
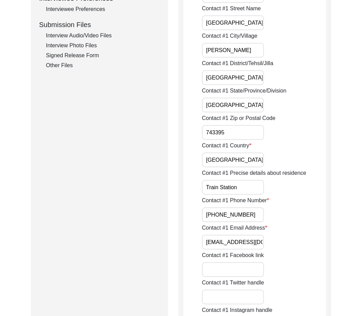
drag, startPoint x: 283, startPoint y: 177, endPoint x: 284, endPoint y: 171, distance: 5.4
click at [283, 176] on label "Contact #1 Precise details about residence" at bounding box center [254, 173] width 104 height 8
click at [264, 180] on input "Train Station" at bounding box center [233, 187] width 62 height 15
click at [270, 231] on div "Contact #1 Email Address [EMAIL_ADDRESS][DOMAIN_NAME]" at bounding box center [264, 237] width 124 height 26
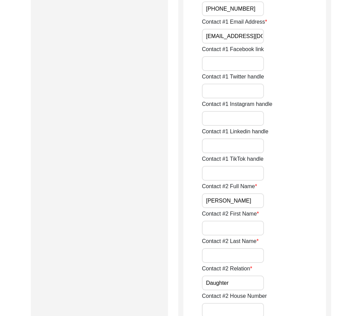
scroll to position [543, 0]
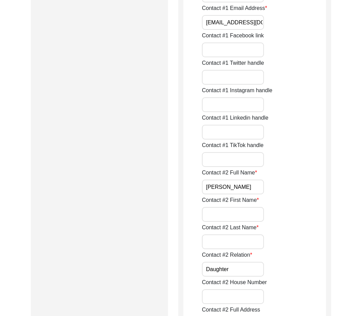
click at [247, 190] on input "[PERSON_NAME]" at bounding box center [233, 187] width 62 height 15
drag, startPoint x: 237, startPoint y: 184, endPoint x: 308, endPoint y: 193, distance: 72.2
click at [308, 193] on div "Contact #2 Full Name [PERSON_NAME][GEOGRAPHIC_DATA]" at bounding box center [264, 182] width 124 height 26
click at [289, 191] on div "Contact #2 Full Name [PERSON_NAME][GEOGRAPHIC_DATA]" at bounding box center [264, 182] width 124 height 26
drag, startPoint x: 254, startPoint y: 185, endPoint x: 297, endPoint y: 194, distance: 44.1
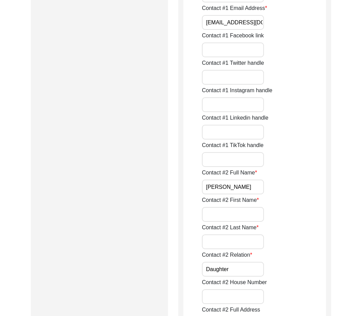
click at [297, 194] on div "Contact #2 Full Name [PERSON_NAME][GEOGRAPHIC_DATA]" at bounding box center [264, 182] width 124 height 26
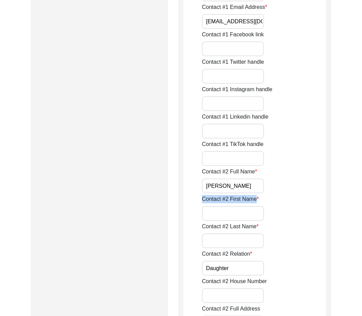
drag, startPoint x: 256, startPoint y: 197, endPoint x: 197, endPoint y: 200, distance: 58.4
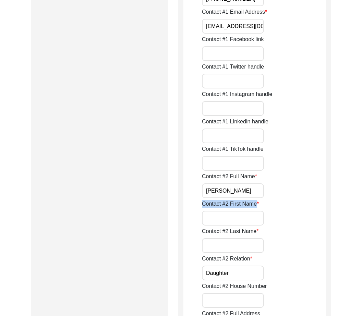
scroll to position [539, 0]
click at [213, 188] on input "[PERSON_NAME]" at bounding box center [233, 190] width 62 height 15
drag, startPoint x: 256, startPoint y: 229, endPoint x: 190, endPoint y: 232, distance: 65.3
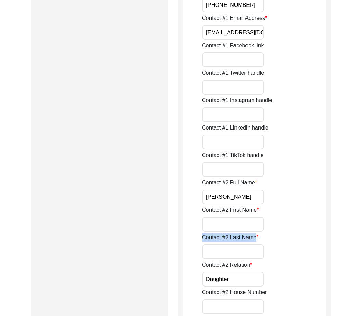
scroll to position [532, 0]
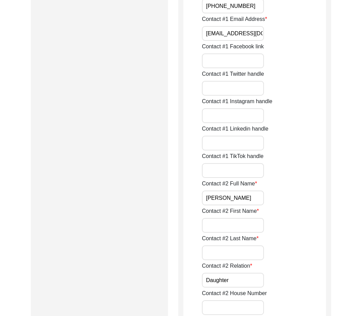
click at [239, 200] on input "[PERSON_NAME]" at bounding box center [233, 198] width 62 height 15
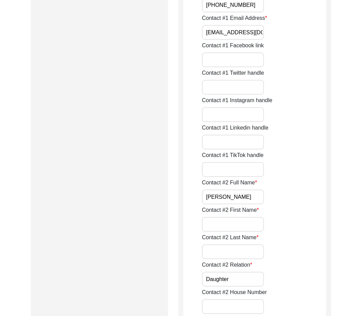
click at [239, 200] on input "[PERSON_NAME]" at bounding box center [233, 197] width 62 height 15
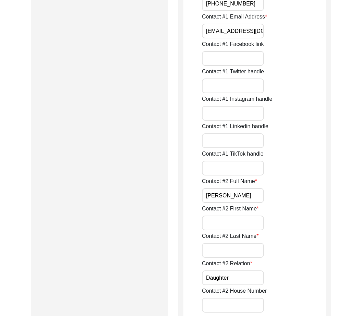
click at [249, 274] on input "Daughter" at bounding box center [233, 278] width 62 height 15
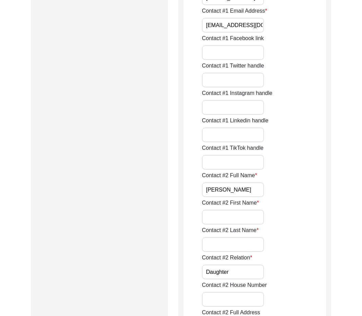
click at [250, 275] on input "Daughter" at bounding box center [233, 272] width 62 height 15
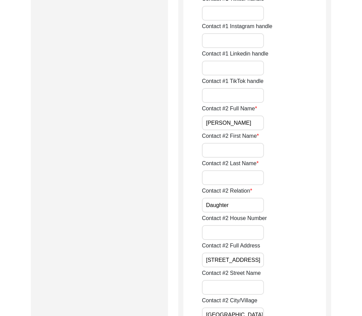
scroll to position [626, 0]
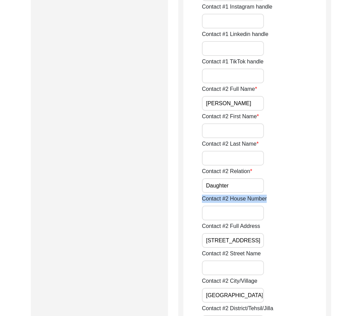
drag, startPoint x: 198, startPoint y: 199, endPoint x: 325, endPoint y: 210, distance: 127.3
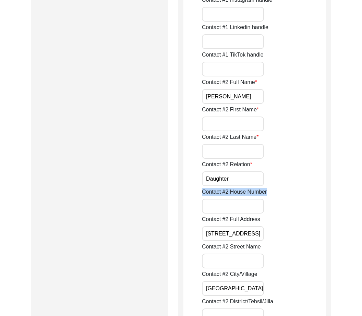
scroll to position [634, 0]
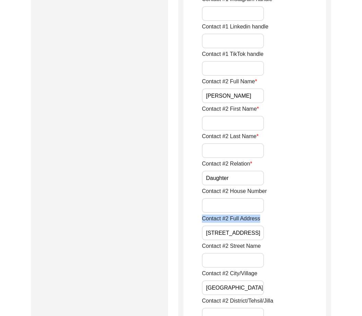
drag, startPoint x: 263, startPoint y: 221, endPoint x: 202, endPoint y: 222, distance: 60.4
click at [203, 222] on div "Contact #2 Full Address [GEOGRAPHIC_DATA]" at bounding box center [264, 228] width 124 height 26
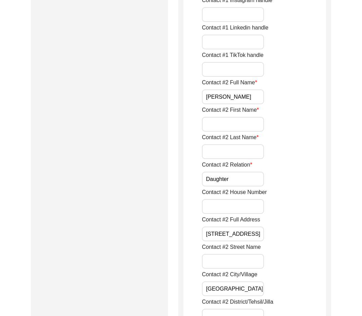
drag, startPoint x: 253, startPoint y: 235, endPoint x: 178, endPoint y: 226, distance: 75.6
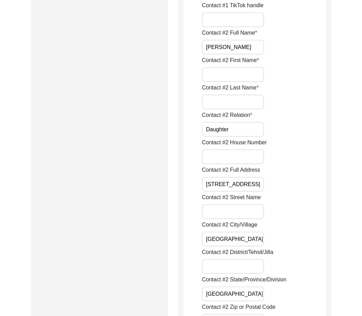
scroll to position [699, 0]
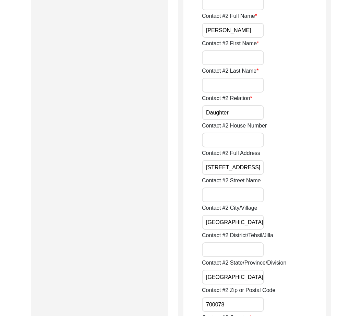
click at [221, 186] on div "Contact #2 Street Name" at bounding box center [264, 190] width 124 height 26
drag, startPoint x: 194, startPoint y: 176, endPoint x: 289, endPoint y: 189, distance: 95.6
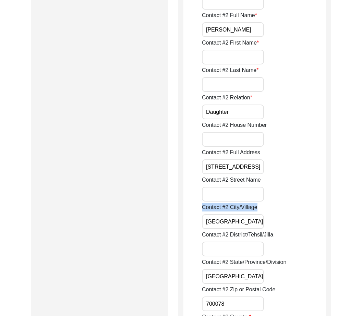
drag, startPoint x: 266, startPoint y: 207, endPoint x: 188, endPoint y: 208, distance: 78.2
click at [241, 225] on input "[GEOGRAPHIC_DATA]" at bounding box center [233, 221] width 62 height 15
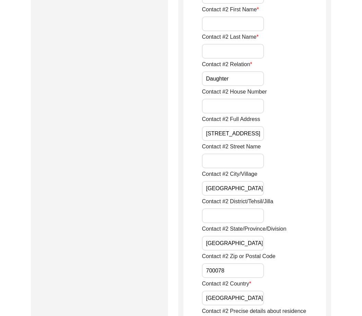
click at [269, 219] on div "Contact #2 District/Tehsil/Jilla" at bounding box center [264, 211] width 124 height 26
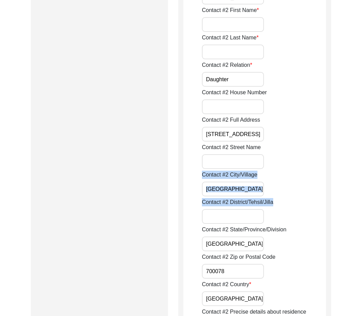
drag, startPoint x: 272, startPoint y: 206, endPoint x: 184, endPoint y: 192, distance: 89.6
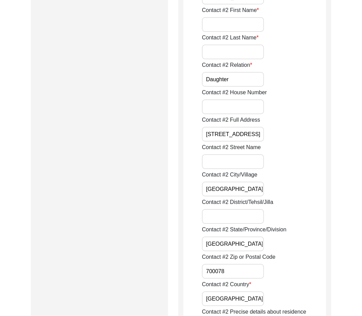
drag, startPoint x: 228, startPoint y: 200, endPoint x: 210, endPoint y: 200, distance: 17.8
click at [227, 201] on label "Contact #2 District/Tehsil/Jilla" at bounding box center [237, 202] width 71 height 8
click at [227, 209] on input "Contact #2 District/Tehsil/Jilla" at bounding box center [233, 216] width 62 height 15
drag, startPoint x: 200, startPoint y: 199, endPoint x: 317, endPoint y: 233, distance: 121.6
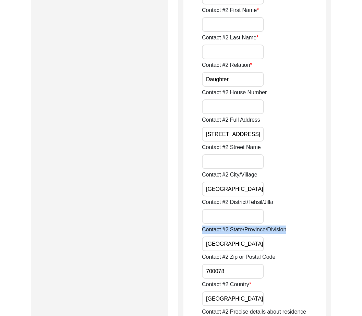
drag, startPoint x: 201, startPoint y: 227, endPoint x: 286, endPoint y: 235, distance: 85.4
click at [241, 245] on input "[GEOGRAPHIC_DATA]" at bounding box center [233, 244] width 62 height 15
click at [219, 244] on input "[GEOGRAPHIC_DATA]" at bounding box center [233, 244] width 62 height 15
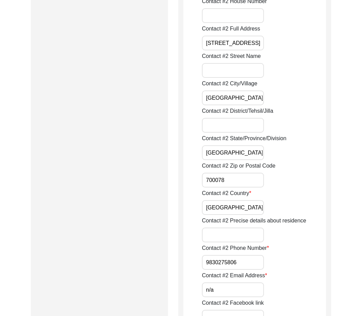
scroll to position [840, 0]
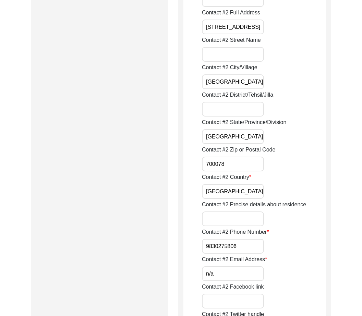
drag, startPoint x: 238, startPoint y: 147, endPoint x: 231, endPoint y: 147, distance: 6.9
click at [238, 147] on label "Contact #2 Zip or Postal Code" at bounding box center [238, 150] width 73 height 8
click at [238, 157] on input "700078" at bounding box center [233, 164] width 62 height 15
drag, startPoint x: 200, startPoint y: 148, endPoint x: 285, endPoint y: 156, distance: 85.1
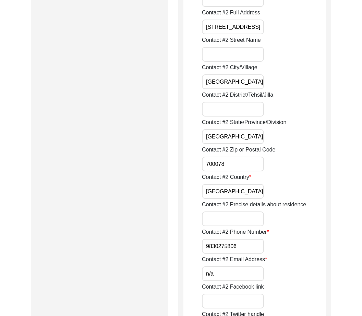
click at [212, 186] on input "[GEOGRAPHIC_DATA]" at bounding box center [233, 191] width 62 height 15
click at [209, 165] on input "700078" at bounding box center [233, 164] width 62 height 15
drag, startPoint x: 248, startPoint y: 177, endPoint x: 201, endPoint y: 182, distance: 47.5
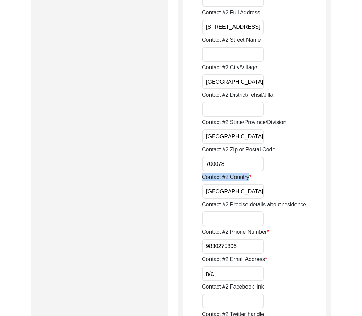
click at [236, 192] on input "[GEOGRAPHIC_DATA]" at bounding box center [233, 191] width 62 height 15
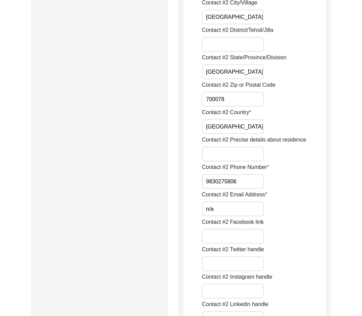
scroll to position [929, 0]
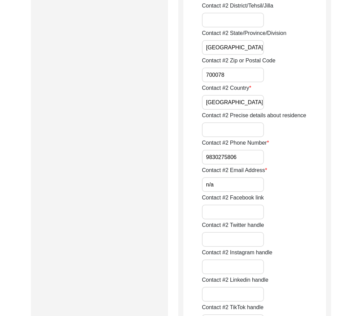
drag, startPoint x: 204, startPoint y: 115, endPoint x: 321, endPoint y: 130, distance: 117.9
click at [321, 130] on div "Contact #2 Precise details about residence" at bounding box center [264, 124] width 124 height 26
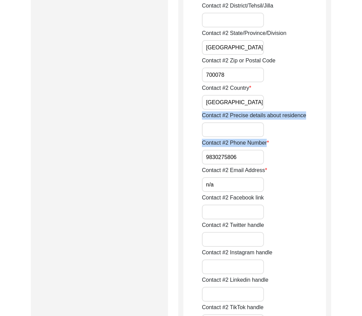
drag, startPoint x: 267, startPoint y: 145, endPoint x: 202, endPoint y: 135, distance: 65.2
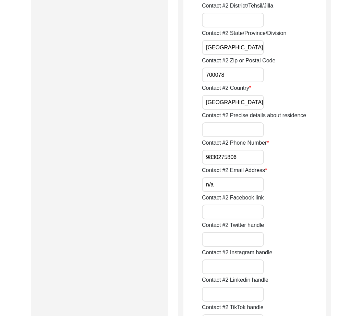
click at [222, 158] on input "9830275806" at bounding box center [233, 157] width 62 height 15
click at [221, 158] on input "9830275806" at bounding box center [233, 157] width 62 height 15
click at [225, 152] on input "9830275806" at bounding box center [233, 157] width 62 height 15
click at [224, 156] on input "9830275806" at bounding box center [233, 157] width 62 height 15
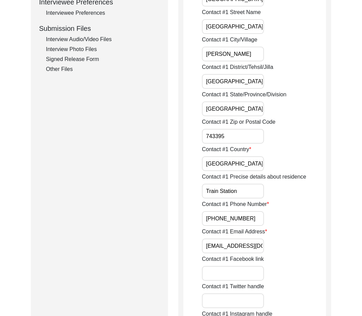
scroll to position [320, 0]
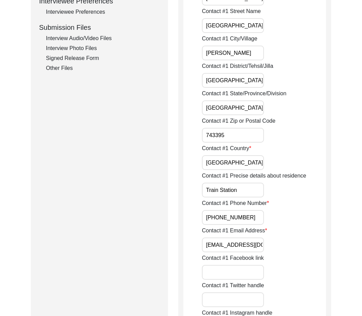
click at [217, 218] on input "[PHONE_NUMBER]" at bounding box center [233, 217] width 62 height 15
type input "[PHONE_NUMBER]"
click at [268, 235] on div "Contact #1 Email Address [EMAIL_ADDRESS][DOMAIN_NAME]" at bounding box center [264, 240] width 124 height 26
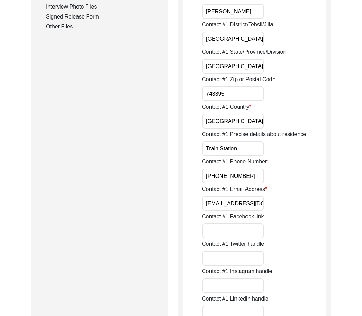
scroll to position [363, 0]
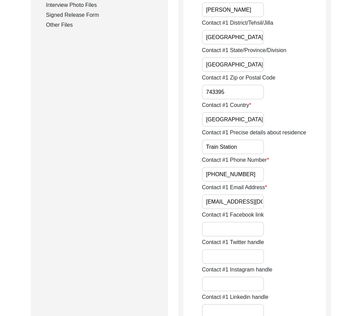
click at [215, 173] on input "[PHONE_NUMBER]" at bounding box center [233, 174] width 62 height 15
click at [289, 240] on div "Contact #1 Twitter handle" at bounding box center [264, 251] width 124 height 26
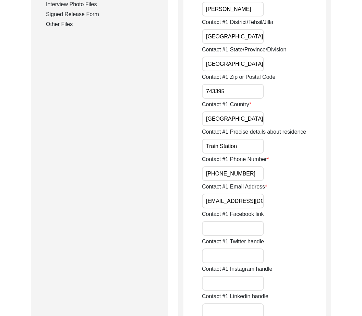
click at [225, 239] on label "Contact #1 Twitter handle" at bounding box center [233, 242] width 62 height 8
click at [225, 249] on input "Contact #1 Twitter handle" at bounding box center [233, 256] width 62 height 15
click at [226, 224] on input "Contact #1 Facebook link" at bounding box center [233, 229] width 62 height 15
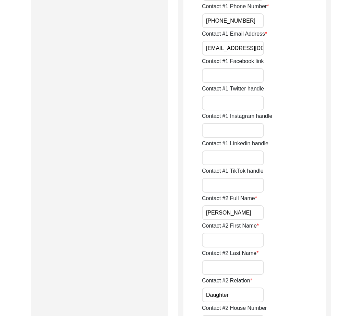
scroll to position [524, 0]
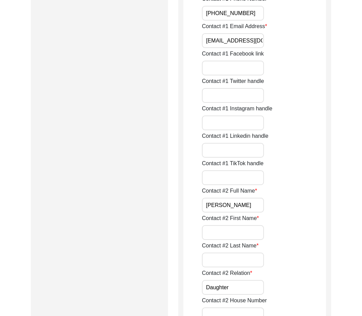
click at [249, 236] on input "Contact #2 First Name" at bounding box center [233, 232] width 62 height 15
paste input "Mallika"
type input "Mallika"
click at [225, 258] on input "Contact #2 Last Name" at bounding box center [233, 260] width 62 height 15
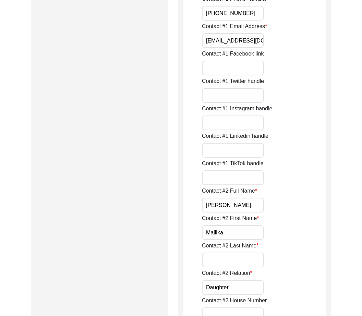
paste input "[PERSON_NAME]"
type input "[PERSON_NAME]"
click at [241, 289] on input "Daughter" at bounding box center [233, 287] width 62 height 15
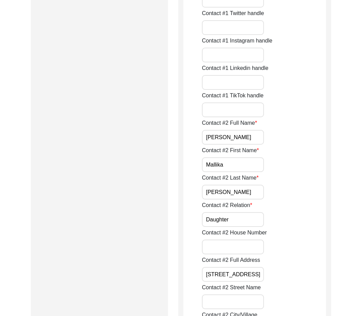
scroll to position [602, 0]
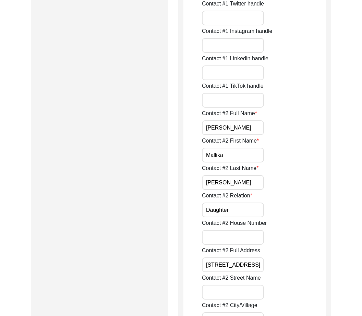
click at [241, 238] on input "Contact #2 House Number" at bounding box center [233, 237] width 62 height 15
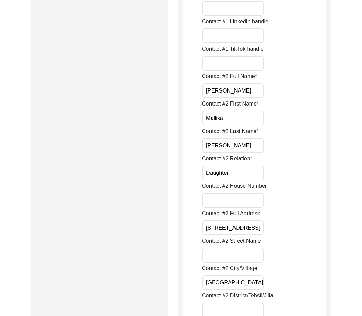
scroll to position [657, 0]
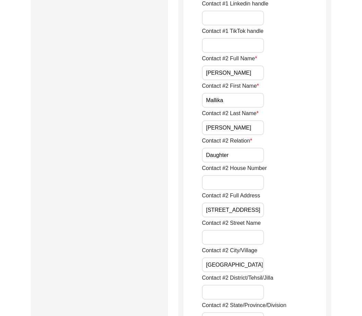
paste input "8/8"
type input "8/8"
drag, startPoint x: 216, startPoint y: 210, endPoint x: 190, endPoint y: 209, distance: 25.8
type input "Shahid Nagar"
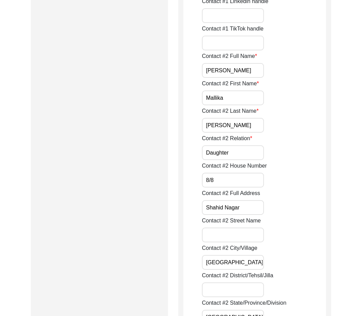
click at [241, 236] on input "Contact #2 Street Name" at bounding box center [233, 235] width 62 height 15
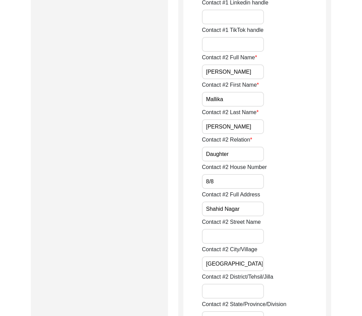
paste input "8/8"
type input "8/8"
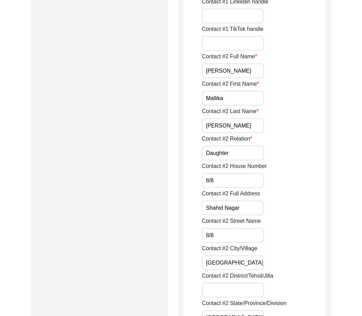
drag, startPoint x: 233, startPoint y: 234, endPoint x: 197, endPoint y: 234, distance: 36.7
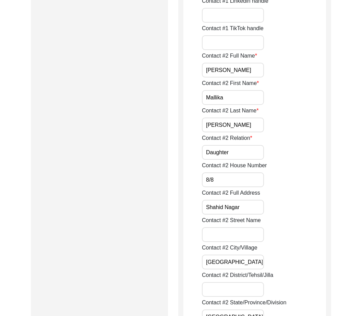
scroll to position [660, 0]
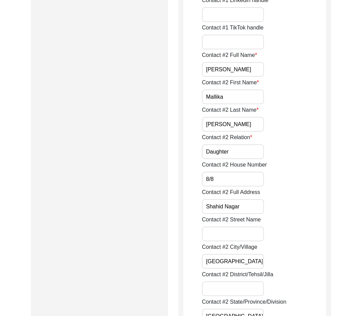
drag, startPoint x: 246, startPoint y: 210, endPoint x: 173, endPoint y: 202, distance: 73.8
paste input "Shahid Nagar"
click at [216, 234] on input "Contact #2 Street Name" at bounding box center [233, 234] width 62 height 15
type input "Shahid Nagar"
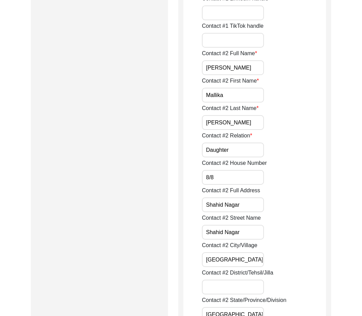
drag, startPoint x: 242, startPoint y: 207, endPoint x: 181, endPoint y: 203, distance: 60.9
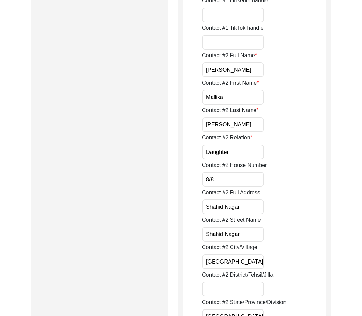
scroll to position [659, 0]
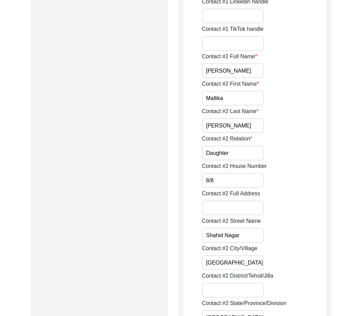
paste input "[STREET_ADDRESS]"
type input "[STREET_ADDRESS]"
click at [241, 261] on input "[GEOGRAPHIC_DATA]" at bounding box center [233, 263] width 62 height 15
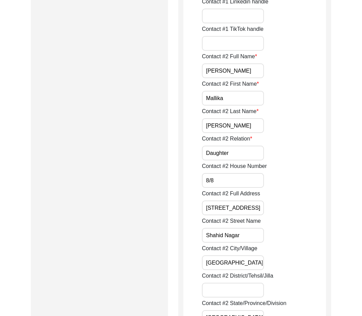
click at [239, 280] on label "Contact #2 District/Tehsil/Jilla" at bounding box center [237, 276] width 71 height 8
click at [239, 283] on input "Contact #2 District/Tehsil/Jilla" at bounding box center [233, 290] width 62 height 15
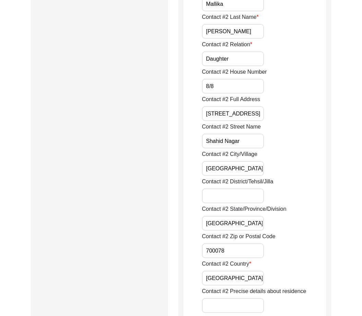
scroll to position [759, 0]
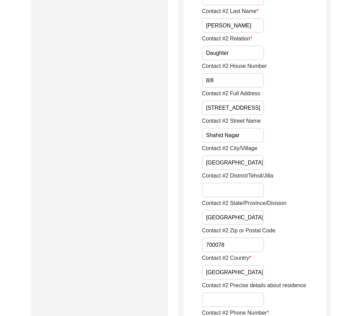
paste input "[GEOGRAPHIC_DATA]"
type input "[GEOGRAPHIC_DATA]"
click at [234, 219] on input "[GEOGRAPHIC_DATA]" at bounding box center [233, 217] width 62 height 15
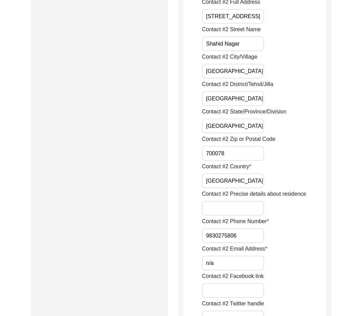
scroll to position [852, 0]
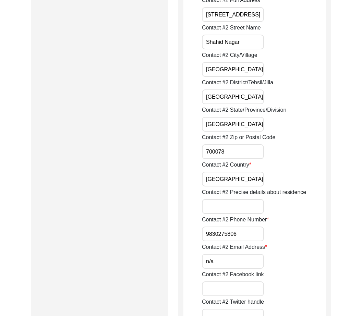
click at [218, 121] on input "[GEOGRAPHIC_DATA]" at bounding box center [233, 124] width 62 height 15
type input "[GEOGRAPHIC_DATA]"
drag, startPoint x: 234, startPoint y: 150, endPoint x: 218, endPoint y: 152, distance: 15.9
click at [218, 152] on input "700078" at bounding box center [233, 151] width 62 height 15
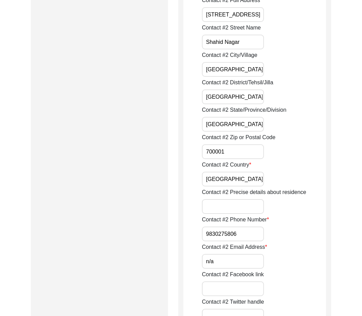
type input "700001"
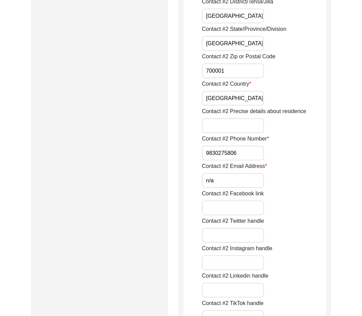
scroll to position [927, 0]
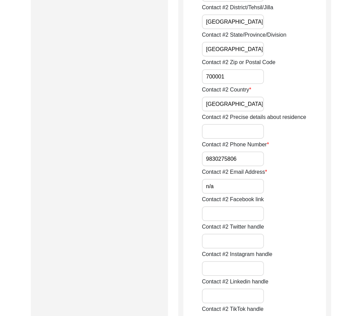
click at [204, 158] on input "9830275806" at bounding box center [233, 159] width 62 height 15
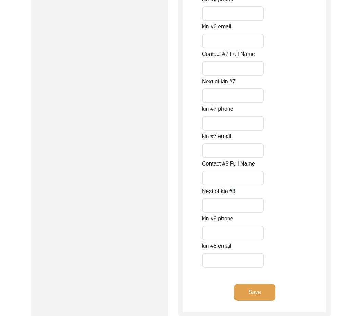
scroll to position [3065, 0]
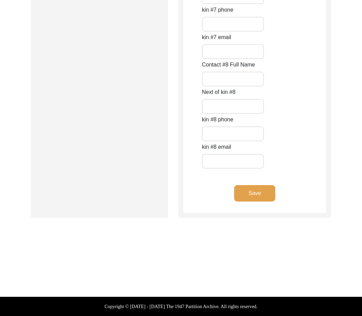
type input "[PHONE_NUMBER]"
click at [254, 199] on button "Save" at bounding box center [254, 193] width 41 height 16
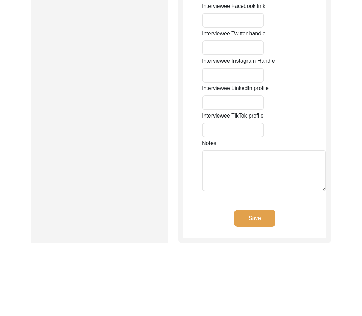
type input "85 38"
type input "[GEOGRAPHIC_DATA]"
type input "700031"
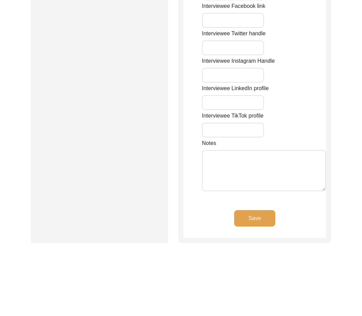
type input "[GEOGRAPHIC_DATA]"
type input "[GEOGRAPHIC_DATA], [GEOGRAPHIC_DATA], [GEOGRAPHIC_DATA]"
type input "22.5726"
type input "88.3639"
type input "9330819332"
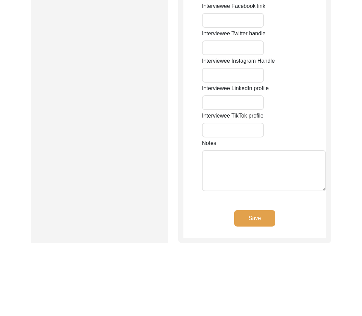
type input "n/a"
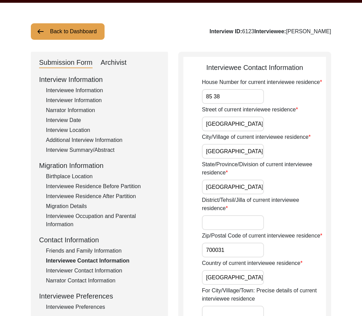
scroll to position [5, 0]
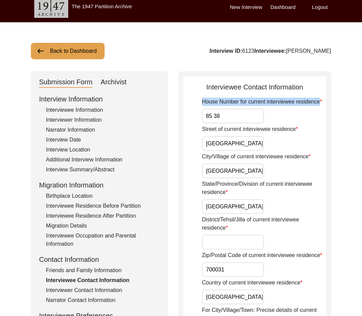
drag, startPoint x: 199, startPoint y: 100, endPoint x: 327, endPoint y: 92, distance: 128.5
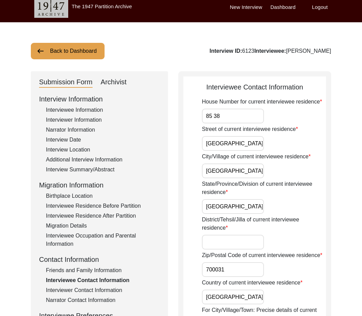
drag, startPoint x: 249, startPoint y: 113, endPoint x: 208, endPoint y: 107, distance: 41.6
click at [208, 107] on div "House Number for current interviewee residence 85 38" at bounding box center [264, 111] width 124 height 26
drag, startPoint x: 295, startPoint y: 128, endPoint x: 199, endPoint y: 130, distance: 95.7
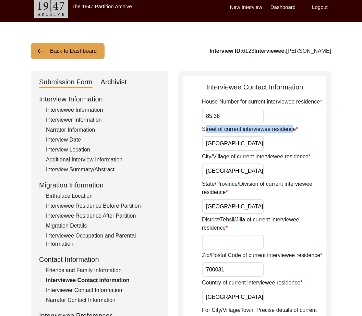
drag, startPoint x: 294, startPoint y: 129, endPoint x: 204, endPoint y: 132, distance: 89.9
click at [204, 132] on label "Street of current interviewee residence" at bounding box center [250, 129] width 96 height 8
drag, startPoint x: 197, startPoint y: 128, endPoint x: 292, endPoint y: 135, distance: 94.6
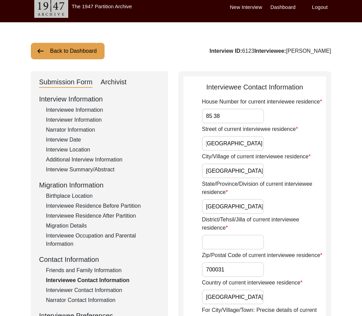
drag, startPoint x: 204, startPoint y: 141, endPoint x: 291, endPoint y: 150, distance: 86.6
click at [291, 150] on div "Street of current interviewee residence [GEOGRAPHIC_DATA]" at bounding box center [264, 138] width 124 height 26
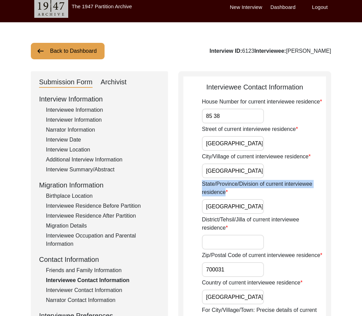
drag, startPoint x: 202, startPoint y: 182, endPoint x: 226, endPoint y: 194, distance: 27.5
click at [226, 194] on label "State/Province/Division of current interviewee residence" at bounding box center [264, 188] width 124 height 16
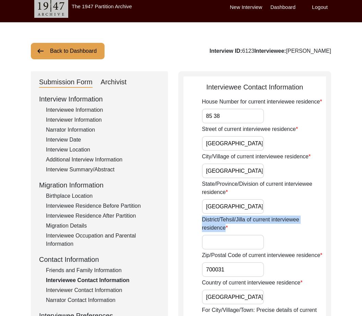
drag, startPoint x: 225, startPoint y: 227, endPoint x: 192, endPoint y: 223, distance: 34.0
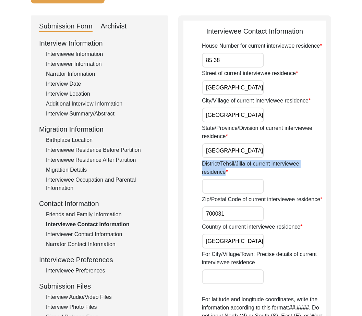
scroll to position [76, 0]
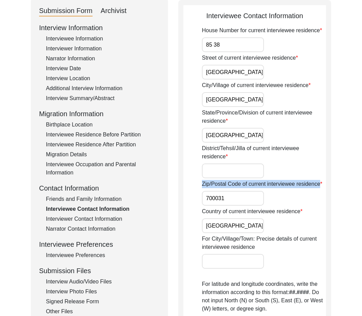
drag, startPoint x: 201, startPoint y: 182, endPoint x: 319, endPoint y: 189, distance: 118.2
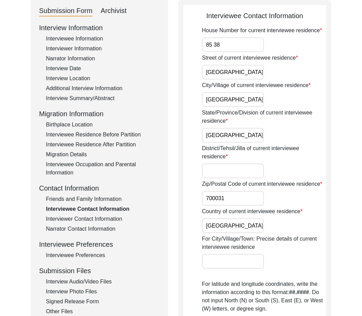
drag, startPoint x: 235, startPoint y: 213, endPoint x: 229, endPoint y: 213, distance: 5.9
click at [235, 213] on label "Country of current interviewee residence" at bounding box center [252, 212] width 100 height 8
click at [235, 218] on input "[GEOGRAPHIC_DATA]" at bounding box center [233, 225] width 62 height 15
drag, startPoint x: 220, startPoint y: 208, endPoint x: 280, endPoint y: 223, distance: 62.3
click at [268, 221] on div "Country of current interviewee residence [DEMOGRAPHIC_DATA]" at bounding box center [264, 221] width 124 height 26
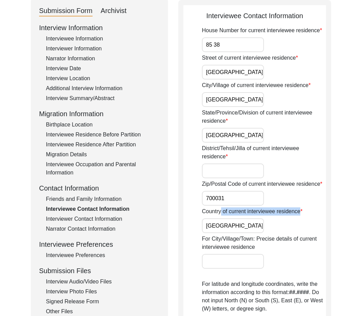
click at [277, 222] on div "Country of current interviewee residence [DEMOGRAPHIC_DATA]" at bounding box center [264, 221] width 124 height 26
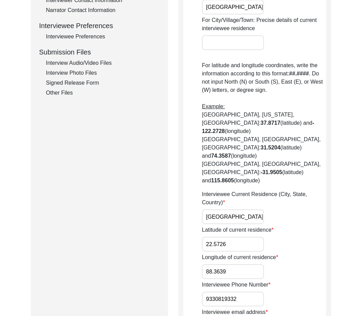
scroll to position [0, 11]
drag, startPoint x: 228, startPoint y: 191, endPoint x: 267, endPoint y: 197, distance: 39.1
click at [267, 197] on div "Interviewee Current Residence (City, State, Country) [GEOGRAPHIC_DATA], [GEOGRA…" at bounding box center [264, 207] width 124 height 34
click at [231, 190] on div "Interviewee Current Residence (City, State, Country) [GEOGRAPHIC_DATA], [GEOGRA…" at bounding box center [264, 207] width 124 height 34
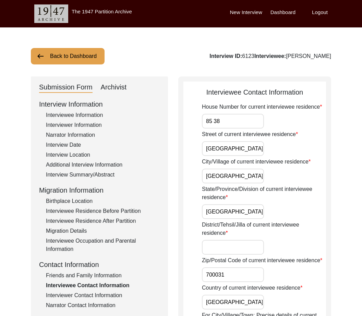
scroll to position [0, 5]
drag, startPoint x: 242, startPoint y: 150, endPoint x: 281, endPoint y: 158, distance: 39.8
type input "[GEOGRAPHIC_DATA]"
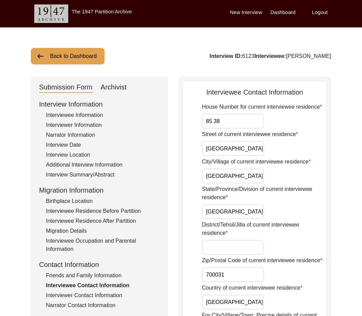
drag, startPoint x: 258, startPoint y: 174, endPoint x: 180, endPoint y: 162, distance: 78.7
paste input "[GEOGRAPHIC_DATA]"
type input "[GEOGRAPHIC_DATA]"
click at [236, 212] on input "[GEOGRAPHIC_DATA]" at bounding box center [233, 211] width 62 height 15
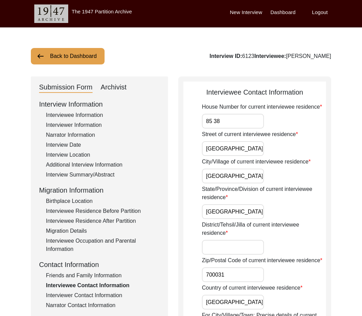
type input "[GEOGRAPHIC_DATA]"
drag, startPoint x: 240, startPoint y: 180, endPoint x: 198, endPoint y: 178, distance: 42.6
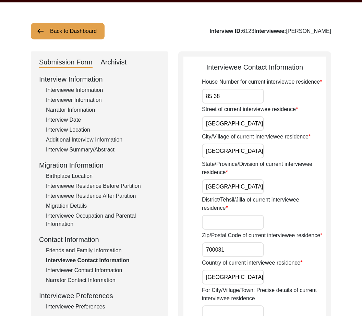
scroll to position [28, 0]
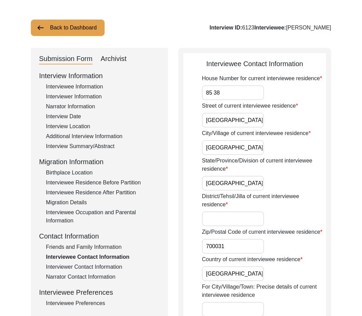
type input "[GEOGRAPHIC_DATA]"
drag, startPoint x: 247, startPoint y: 184, endPoint x: 146, endPoint y: 173, distance: 101.5
paste input "[GEOGRAPHIC_DATA]"
type input "[GEOGRAPHIC_DATA]"
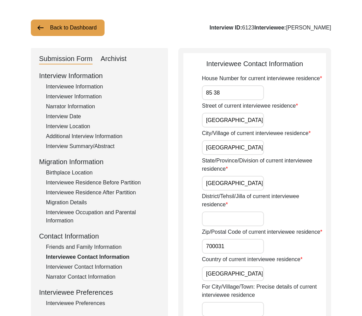
click at [222, 218] on input "District/Tehsil/Jilla of current interviewee residence" at bounding box center [233, 219] width 62 height 15
type input "[GEOGRAPHIC_DATA]"
paste input "0"
drag, startPoint x: 234, startPoint y: 246, endPoint x: 208, endPoint y: 253, distance: 27.0
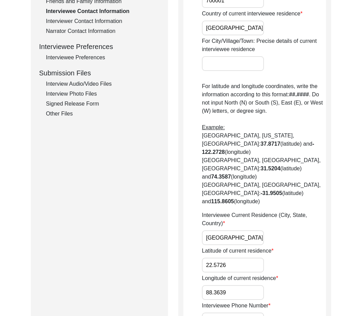
scroll to position [279, 0]
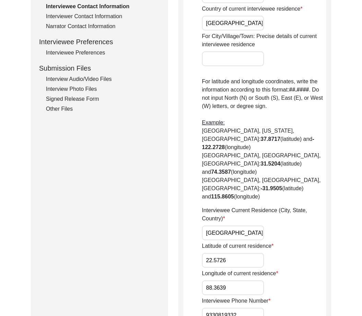
type input "700001"
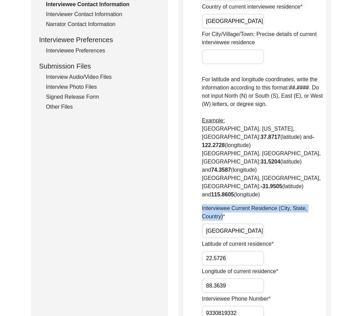
drag, startPoint x: 202, startPoint y: 185, endPoint x: 223, endPoint y: 194, distance: 22.9
click at [223, 204] on label "Interviewee Current Residence (City, State, Country)" at bounding box center [264, 212] width 124 height 16
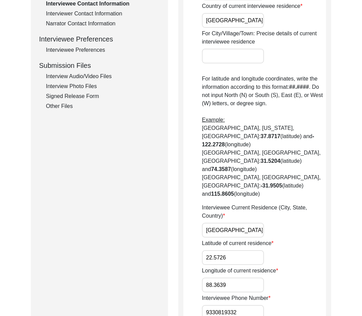
scroll to position [0, 11]
drag, startPoint x: 206, startPoint y: 204, endPoint x: 294, endPoint y: 218, distance: 88.5
click at [294, 218] on div "House Number for current interviewee residence [STREET_ADDRESS] of current inte…" at bounding box center [264, 181] width 124 height 720
click at [294, 239] on div "Latitude of current residence 22.5726" at bounding box center [264, 252] width 124 height 26
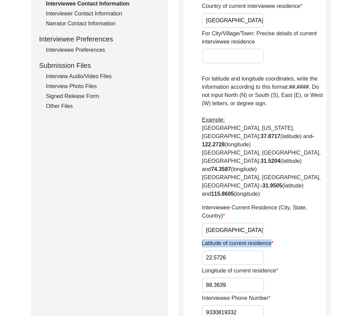
drag, startPoint x: 202, startPoint y: 217, endPoint x: 297, endPoint y: 223, distance: 95.8
click at [297, 239] on div "Latitude of current residence 22.5726" at bounding box center [264, 252] width 124 height 26
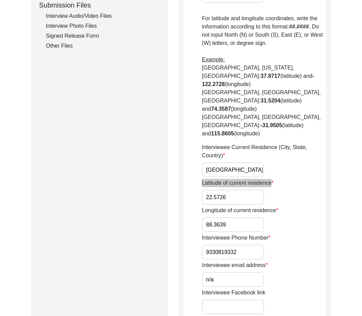
scroll to position [345, 0]
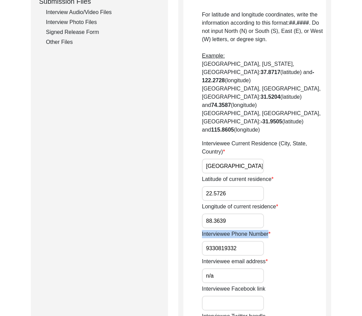
drag, startPoint x: 268, startPoint y: 209, endPoint x: 188, endPoint y: 210, distance: 79.6
click at [188, 210] on app-contact-information "Interviewee Contact Information House Number for current interviewee residence …" at bounding box center [254, 131] width 143 height 780
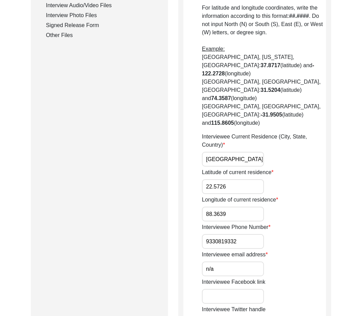
drag, startPoint x: 238, startPoint y: 218, endPoint x: 161, endPoint y: 213, distance: 77.7
click at [161, 213] on div "Submission Form Archivist Interview Information Interviewee Information Intervi…" at bounding box center [181, 122] width 300 height 796
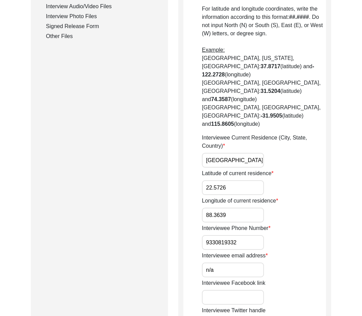
scroll to position [353, 0]
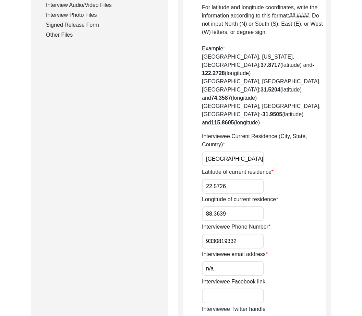
click at [269, 250] on div "Interviewee email address n/a" at bounding box center [264, 263] width 124 height 26
click at [248, 197] on div "House Number for current interviewee residence [STREET_ADDRESS] of current inte…" at bounding box center [264, 110] width 124 height 720
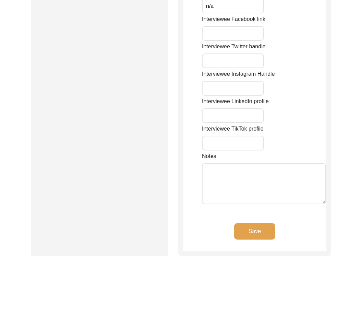
scroll to position [619, 0]
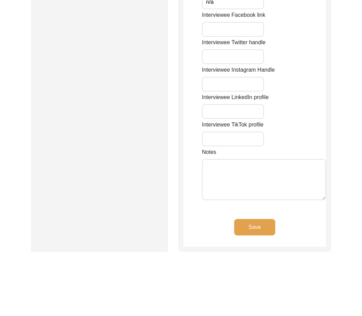
click at [254, 219] on div "Save" at bounding box center [254, 233] width 143 height 28
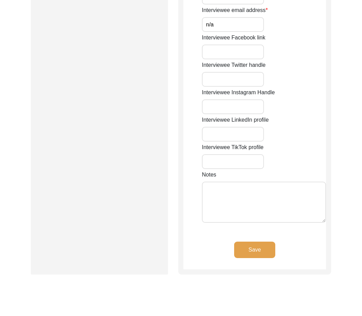
scroll to position [583, 0]
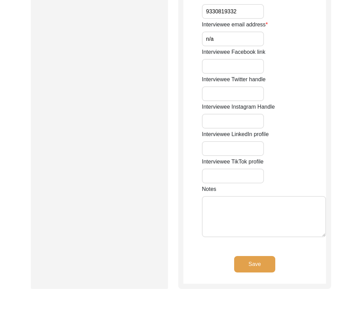
click at [242, 256] on button "Save" at bounding box center [254, 264] width 41 height 16
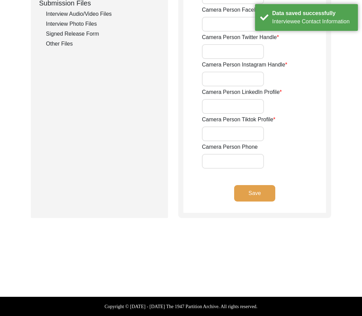
type input "[PERSON_NAME][EMAIL_ADDRESS][PERSON_NAME][DOMAIN_NAME]"
type input "[EMAIL_ADDRESS][DOMAIN_NAME]"
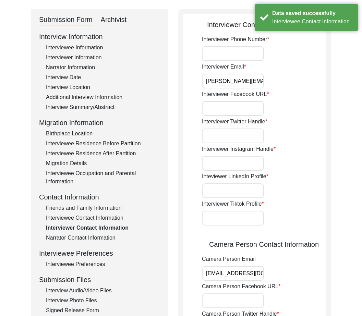
scroll to position [0, 0]
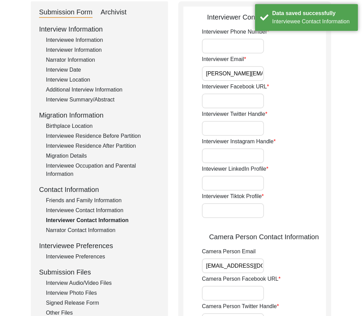
click at [107, 209] on div "Interviewee Contact Information" at bounding box center [103, 210] width 114 height 8
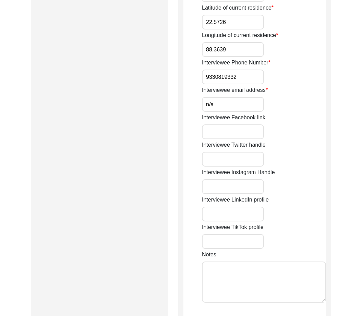
scroll to position [518, 0]
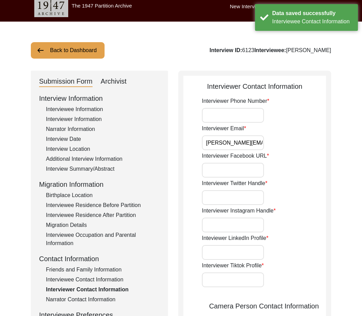
scroll to position [0, 0]
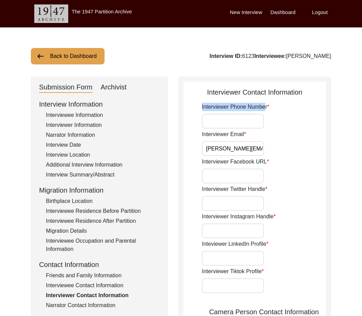
drag, startPoint x: 266, startPoint y: 109, endPoint x: 198, endPoint y: 106, distance: 68.7
click at [198, 106] on app-interviewer-contact-information "Interviewer Contact Information Interviewer Phone Number Interviewer Email [PER…" at bounding box center [254, 322] width 143 height 470
drag, startPoint x: 198, startPoint y: 106, endPoint x: 222, endPoint y: 108, distance: 24.1
click at [222, 108] on app-interviewer-contact-information "Interviewer Contact Information Interviewer Phone Number Interviewer Email [PER…" at bounding box center [254, 322] width 143 height 470
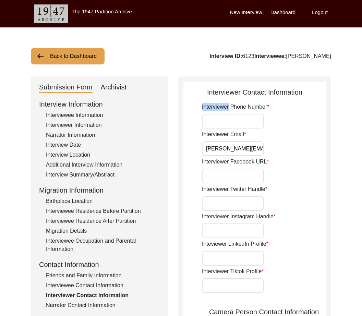
drag, startPoint x: 222, startPoint y: 108, endPoint x: 211, endPoint y: 106, distance: 11.1
click at [214, 106] on label "Interviewer Phone Number" at bounding box center [236, 107] width 68 height 8
click at [214, 114] on input "Interviewer Phone Number" at bounding box center [233, 121] width 62 height 15
drag, startPoint x: 202, startPoint y: 105, endPoint x: 268, endPoint y: 110, distance: 66.7
click at [268, 110] on app-interviewer-contact-information "Interviewer Contact Information Interviewer Phone Number Interviewer Email [PER…" at bounding box center [254, 322] width 143 height 470
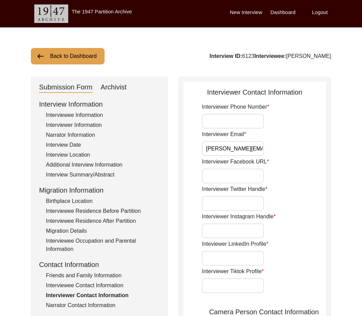
click at [277, 152] on div "Interviewer Email [PERSON_NAME][EMAIL_ADDRESS][PERSON_NAME][DOMAIN_NAME]" at bounding box center [264, 143] width 124 height 26
drag, startPoint x: 220, startPoint y: 147, endPoint x: 337, endPoint y: 159, distance: 118.3
click at [337, 159] on div "Back to Dashboard Interview ID: 6123 Interviewee: [PERSON_NAME] Submission Form…" at bounding box center [181, 320] width 362 height 587
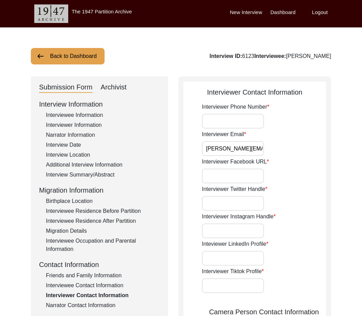
click at [288, 155] on div "Interviewer Email [PERSON_NAME][EMAIL_ADDRESS][PERSON_NAME][DOMAIN_NAME]" at bounding box center [264, 143] width 124 height 26
click at [241, 121] on input "Interviewer Phone Number" at bounding box center [233, 121] width 62 height 15
paste input "[PHONE_NUMBER]"
type input "[PHONE_NUMBER]"
click at [241, 168] on div "Interviewer Facebook URL" at bounding box center [264, 171] width 124 height 26
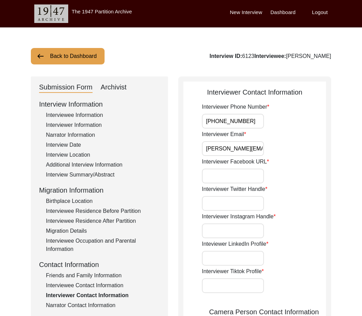
drag, startPoint x: 236, startPoint y: 177, endPoint x: 219, endPoint y: 166, distance: 20.1
click at [236, 177] on input "Interviewer Facebook URL" at bounding box center [233, 176] width 62 height 15
drag, startPoint x: 201, startPoint y: 159, endPoint x: 271, endPoint y: 166, distance: 69.6
click at [271, 166] on app-interviewer-contact-information "Interviewer Contact Information Interviewer Phone Number [PHONE_NUMBER] Intervi…" at bounding box center [254, 322] width 143 height 470
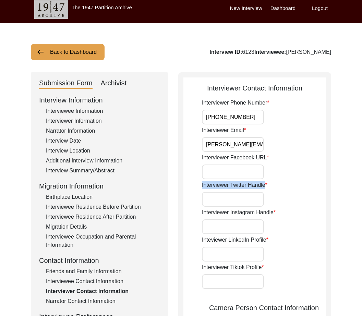
drag, startPoint x: 264, startPoint y: 189, endPoint x: 198, endPoint y: 192, distance: 66.6
click at [198, 192] on app-interviewer-contact-information "Interviewer Contact Information Interviewer Phone Number [PHONE_NUMBER] Intervi…" at bounding box center [254, 318] width 143 height 470
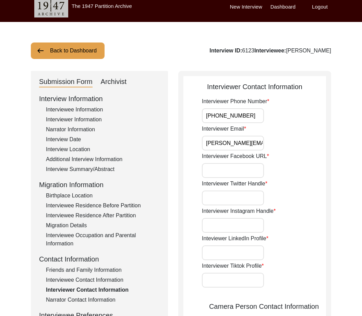
click at [264, 184] on label "Interviewer Twitter Handle" at bounding box center [235, 184] width 66 height 8
click at [264, 191] on input "Interviewer Twitter Handle" at bounding box center [233, 198] width 62 height 15
drag, startPoint x: 264, startPoint y: 183, endPoint x: 195, endPoint y: 178, distance: 69.8
click at [195, 178] on app-interviewer-contact-information "Interviewer Contact Information Interviewer Phone Number [PHONE_NUMBER] Intervi…" at bounding box center [254, 317] width 143 height 470
drag, startPoint x: 273, startPoint y: 211, endPoint x: 218, endPoint y: 204, distance: 55.3
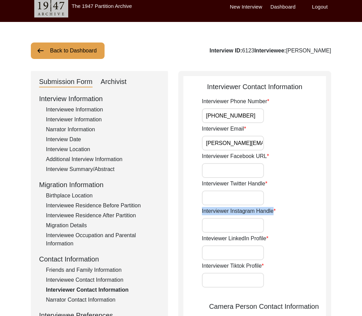
click at [212, 205] on div "Interviewer Phone Number [PHONE_NUMBER] Interviewer Email [PERSON_NAME][EMAIL_A…" at bounding box center [264, 302] width 124 height 410
drag, startPoint x: 265, startPoint y: 240, endPoint x: 189, endPoint y: 236, distance: 76.6
click at [188, 236] on app-interviewer-contact-information "Interviewer Contact Information Interviewer Phone Number [PHONE_NUMBER] Intervi…" at bounding box center [254, 317] width 143 height 470
drag, startPoint x: 262, startPoint y: 266, endPoint x: 195, endPoint y: 268, distance: 66.6
click at [195, 268] on app-interviewer-contact-information "Interviewer Contact Information Interviewer Phone Number [PHONE_NUMBER] Intervi…" at bounding box center [254, 317] width 143 height 470
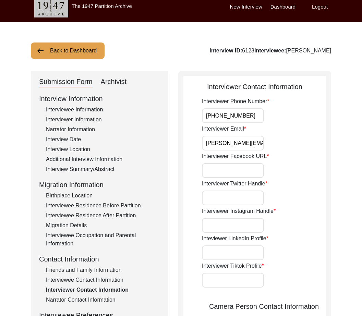
click at [280, 260] on div "Interviewer Phone Number [PHONE_NUMBER] Interviewer Email [PERSON_NAME][EMAIL_A…" at bounding box center [264, 302] width 124 height 410
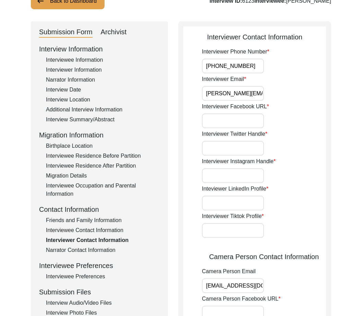
scroll to position [66, 0]
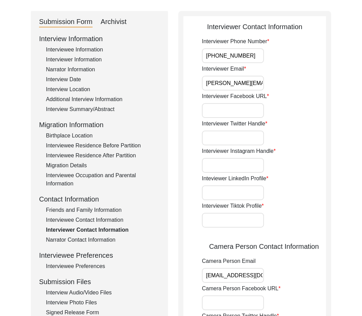
click at [230, 116] on input "Interviewer Facebook URL" at bounding box center [233, 110] width 62 height 15
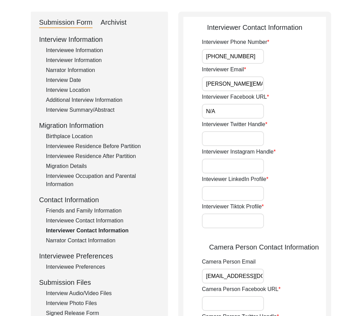
scroll to position [68, 0]
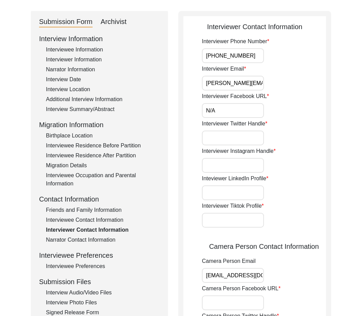
type input "N/A"
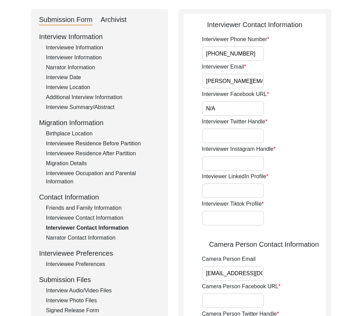
click at [222, 137] on input "Interviewer Twitter Handle" at bounding box center [233, 136] width 62 height 15
type input "N/A"
click at [242, 161] on input "Interviewer Instagram Handle" at bounding box center [233, 163] width 62 height 15
type input "N/A"
click at [237, 194] on input "Inteviewer LinkedIn Profile" at bounding box center [233, 190] width 62 height 15
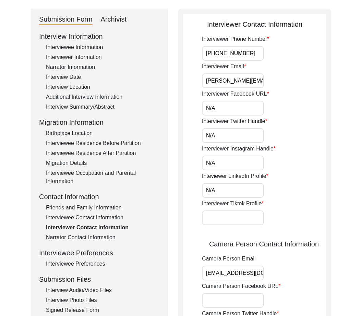
type input "N/A"
click at [222, 217] on input "Interviewer Tiktok Profile" at bounding box center [233, 218] width 62 height 15
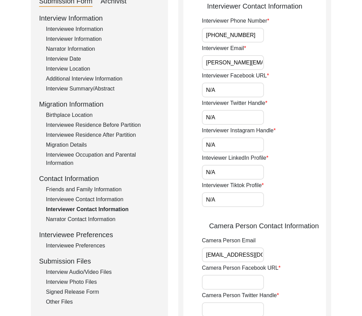
scroll to position [109, 0]
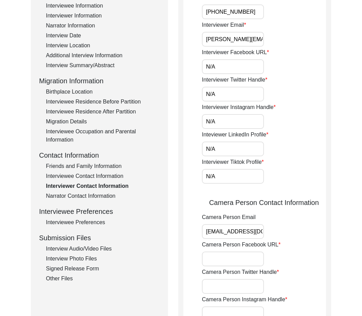
type input "N/A"
drag, startPoint x: 207, startPoint y: 232, endPoint x: 291, endPoint y: 232, distance: 83.3
click at [291, 232] on div "Camera Person Email [EMAIL_ADDRESS][DOMAIN_NAME]" at bounding box center [264, 226] width 124 height 26
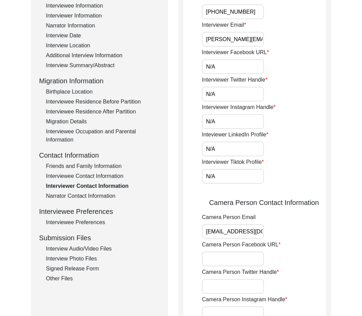
click at [271, 231] on div "Camera Person Email [EMAIL_ADDRESS][DOMAIN_NAME]" at bounding box center [264, 226] width 124 height 26
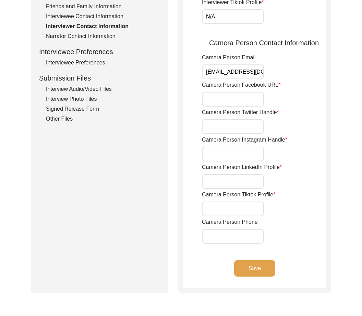
scroll to position [284, 0]
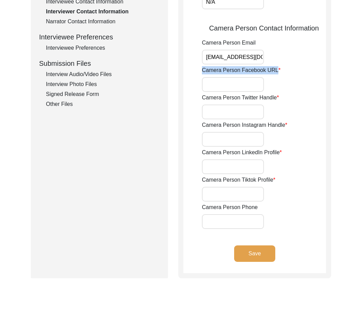
drag, startPoint x: 201, startPoint y: 70, endPoint x: 278, endPoint y: 68, distance: 77.5
click at [278, 68] on app-interviewer-contact-information "Interviewer Contact Information Interviewer Phone Number [PHONE_NUMBER] Intervi…" at bounding box center [254, 38] width 143 height 470
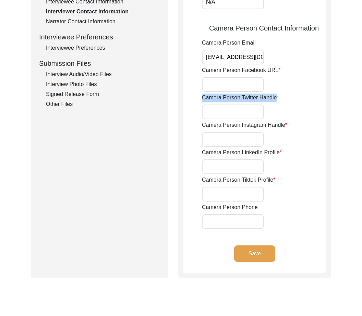
drag, startPoint x: 196, startPoint y: 100, endPoint x: 278, endPoint y: 97, distance: 82.4
click at [278, 97] on app-interviewer-contact-information "Interviewer Contact Information Interviewer Phone Number [PHONE_NUMBER] Intervi…" at bounding box center [254, 38] width 143 height 470
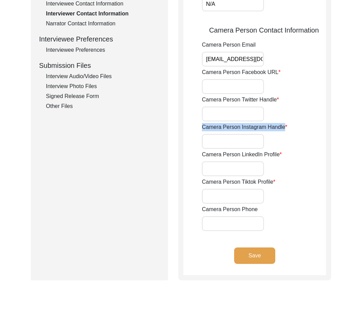
drag, startPoint x: 198, startPoint y: 128, endPoint x: 289, endPoint y: 126, distance: 91.6
click at [289, 126] on app-interviewer-contact-information "Interviewer Contact Information Interviewer Phone Number [PHONE_NUMBER] Intervi…" at bounding box center [254, 40] width 143 height 470
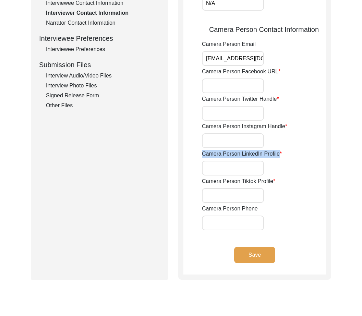
drag, startPoint x: 199, startPoint y: 155, endPoint x: 282, endPoint y: 153, distance: 83.7
click at [282, 153] on app-interviewer-contact-information "Interviewer Contact Information Interviewer Phone Number [PHONE_NUMBER] Intervi…" at bounding box center [254, 39] width 143 height 470
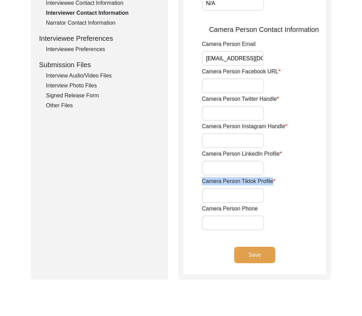
drag, startPoint x: 201, startPoint y: 183, endPoint x: 303, endPoint y: 183, distance: 101.5
click at [303, 183] on app-interviewer-contact-information "Interviewer Contact Information Interviewer Phone Number [PHONE_NUMBER] Intervi…" at bounding box center [254, 39] width 143 height 470
drag, startPoint x: 237, startPoint y: 87, endPoint x: 238, endPoint y: 91, distance: 4.0
click at [237, 87] on input "Camera Person Facebook URL" at bounding box center [233, 86] width 62 height 15
paste input "N/A"
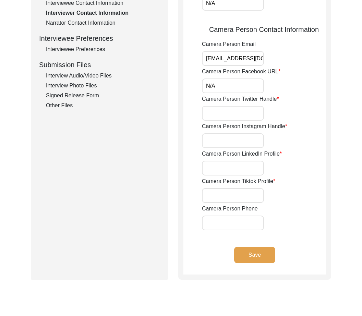
type input "N/A"
click at [245, 110] on input "Camera Person Twitter Handle" at bounding box center [233, 113] width 62 height 15
paste input "N/A"
type input "N/A"
click at [240, 139] on input "Camera Person Instagram Handle" at bounding box center [233, 140] width 62 height 15
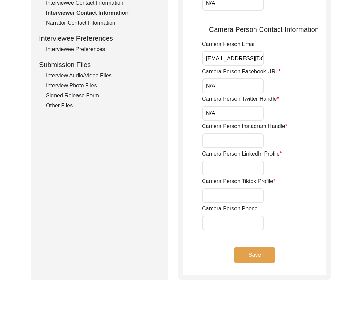
paste input "N/A"
type input "N/A"
click at [231, 178] on label "Camera Person Tiktok Profile" at bounding box center [238, 181] width 73 height 8
click at [231, 188] on input "Camera Person Tiktok Profile" at bounding box center [233, 195] width 62 height 15
paste input "N/A"
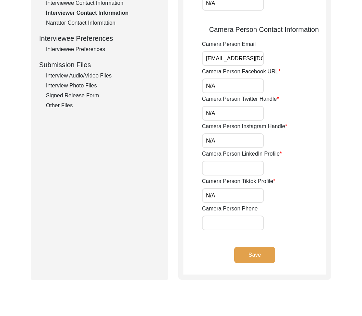
type input "N/A"
click at [231, 172] on input "Camera Person LinkedIn Profile" at bounding box center [233, 168] width 62 height 15
paste input "N/A"
type input "N/A"
click at [246, 253] on button "Save" at bounding box center [254, 255] width 41 height 16
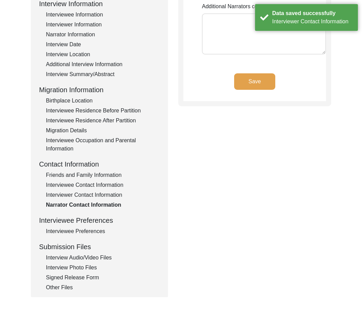
scroll to position [109, 0]
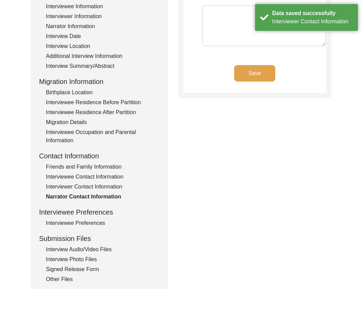
click at [258, 72] on button "Save" at bounding box center [254, 73] width 41 height 16
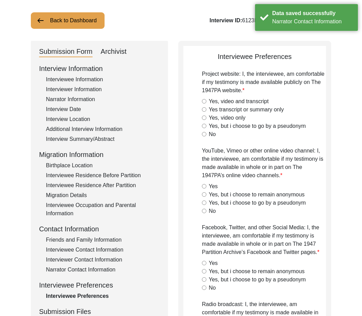
scroll to position [0, 0]
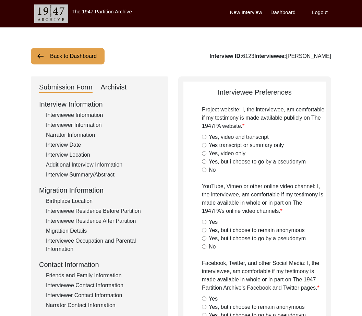
click at [127, 214] on div "Interviewee Residence Before Partition" at bounding box center [103, 211] width 114 height 8
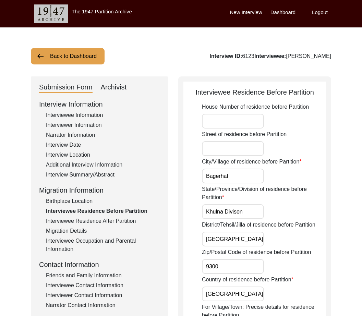
click at [239, 210] on input "Khulna Divison" at bounding box center [233, 211] width 62 height 15
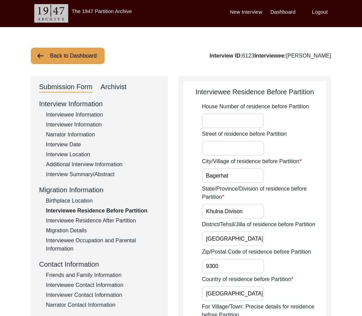
click at [236, 210] on input "Khulna Divison" at bounding box center [233, 211] width 62 height 15
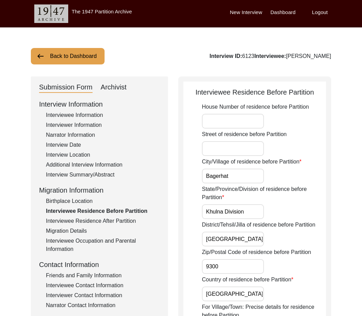
type input "Khulna Division"
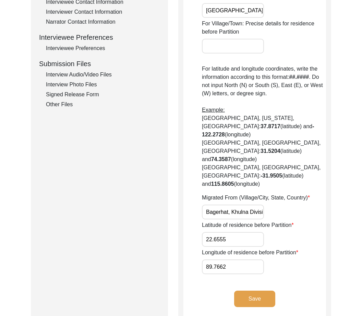
scroll to position [365, 0]
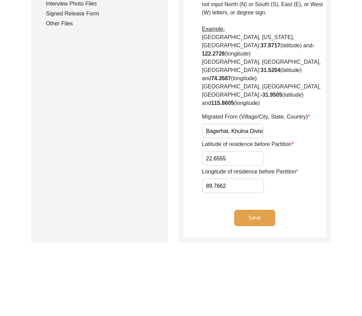
click at [268, 210] on button "Save" at bounding box center [254, 218] width 41 height 16
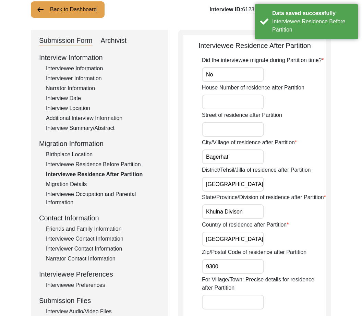
click at [86, 156] on div "Birthplace Location" at bounding box center [103, 155] width 114 height 8
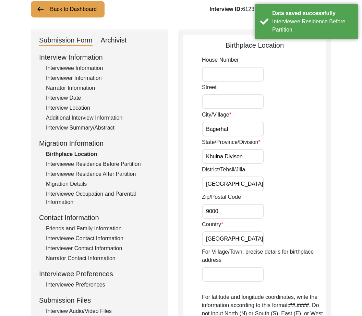
click at [237, 157] on input "Khulna Divison" at bounding box center [233, 156] width 62 height 15
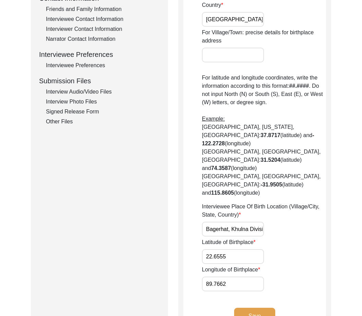
scroll to position [365, 0]
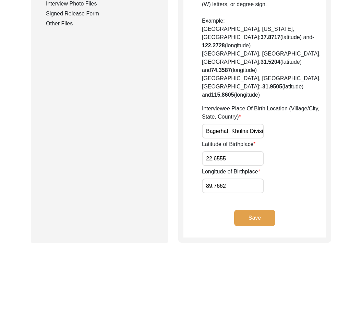
type input "Khulna Division"
click at [258, 210] on button "Save" at bounding box center [254, 218] width 41 height 16
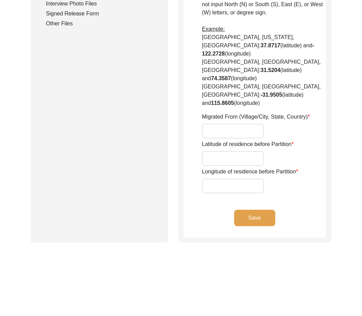
type input "Bagerhat"
type input "Khulna Division"
type input "[GEOGRAPHIC_DATA]"
type input "9300"
type input "[GEOGRAPHIC_DATA]"
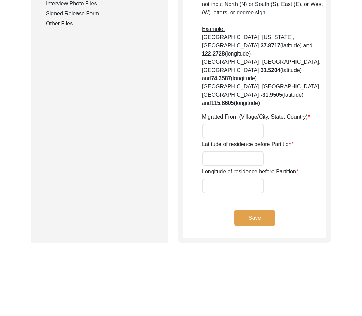
type input "Bagerhat, Khulna Division, [GEOGRAPHIC_DATA]"
type input "22.6555"
type input "89.7662"
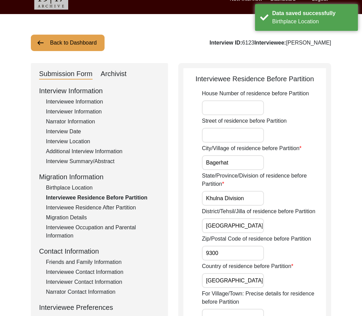
scroll to position [12, 0]
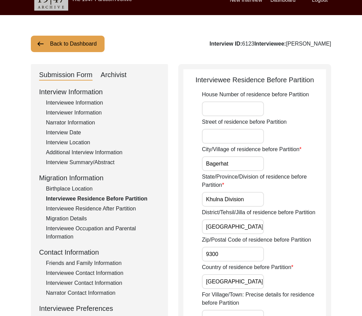
click at [240, 199] on input "Khulna Division" at bounding box center [233, 199] width 62 height 15
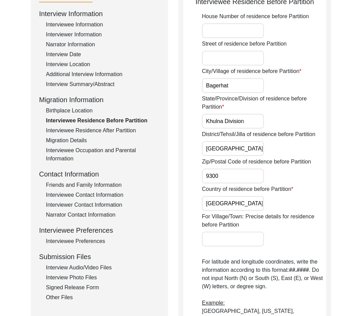
scroll to position [0, 0]
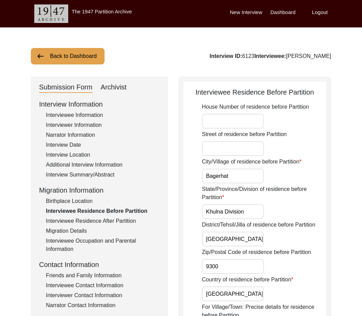
click at [82, 126] on div "Interviewer Information" at bounding box center [103, 125] width 114 height 8
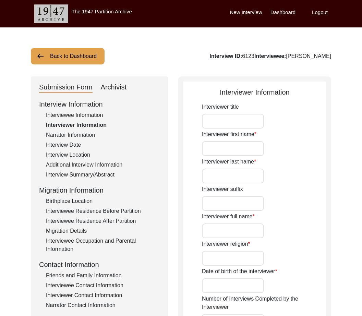
type input "Mr."
type input "[PERSON_NAME]"
type input "N/A"
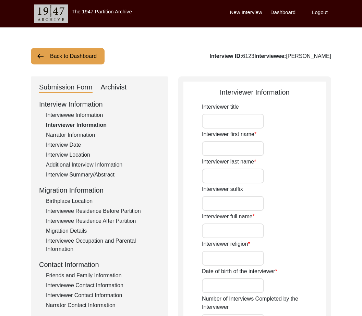
type input "N/A"
type input "[GEOGRAPHIC_DATA], [GEOGRAPHIC_DATA], [GEOGRAPHIC_DATA]"
type input "Student"
type input "Mr."
type input "[PERSON_NAME]"
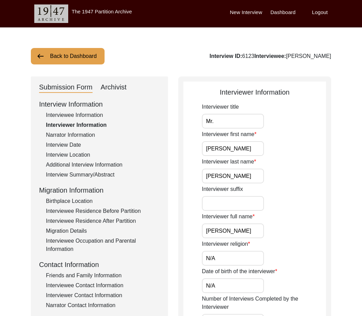
click at [87, 203] on div "Birthplace Location" at bounding box center [103, 201] width 114 height 8
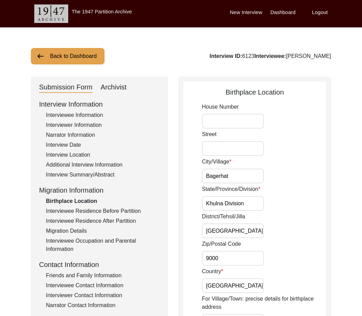
click at [78, 125] on div "Interviewer Information" at bounding box center [103, 125] width 114 height 8
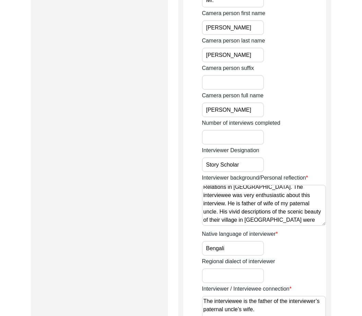
scroll to position [11, 0]
drag, startPoint x: 308, startPoint y: 196, endPoint x: 287, endPoint y: 205, distance: 22.1
click at [287, 205] on textarea "I am [PERSON_NAME], a student of International Relations in [GEOGRAPHIC_DATA]. …" at bounding box center [264, 205] width 124 height 41
paste textarea "the father of the wife of my paternal uncle."
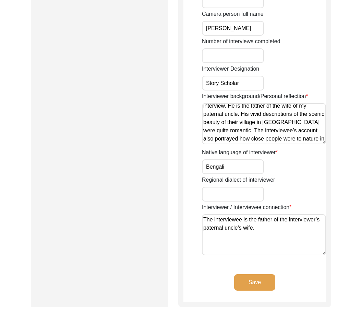
scroll to position [602, 0]
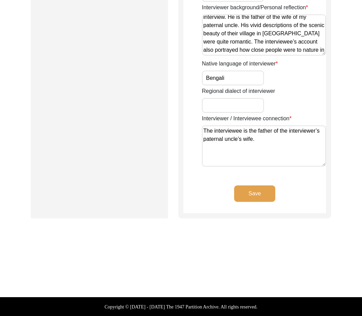
click at [258, 195] on button "Save" at bounding box center [254, 194] width 41 height 16
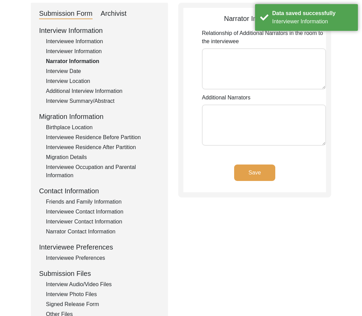
scroll to position [0, 0]
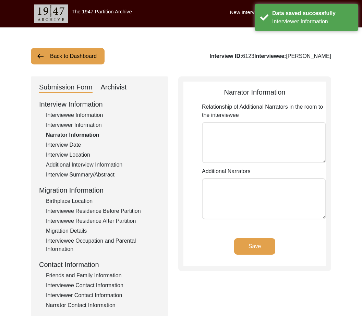
click at [258, 191] on textarea "Additional Narrators" at bounding box center [264, 198] width 124 height 41
click at [151, 121] on div "Interviewer Information" at bounding box center [103, 125] width 114 height 8
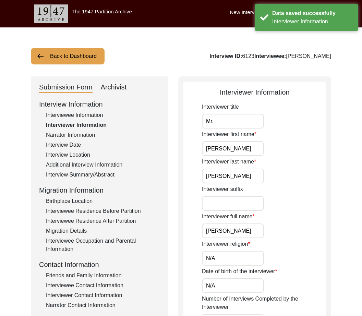
click at [167, 59] on div "Back to Dashboard Interview ID: 6123 Interviewee: [PERSON_NAME]" at bounding box center [181, 56] width 300 height 16
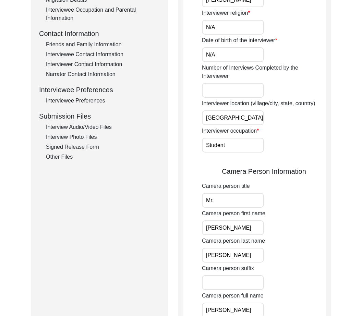
scroll to position [233, 0]
